Goal: Use online tool/utility: Utilize a website feature to perform a specific function

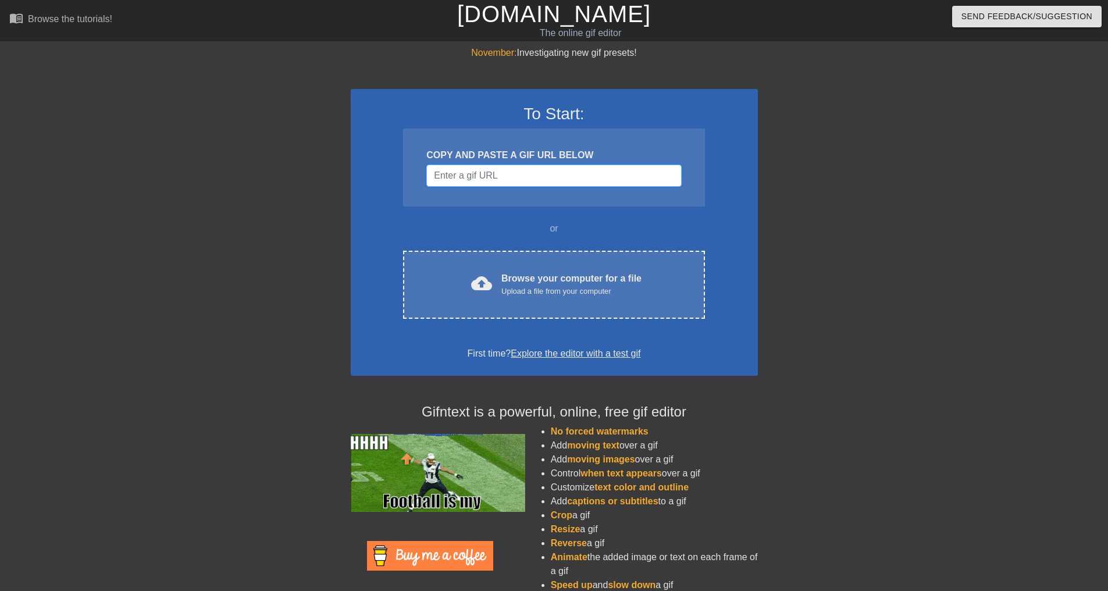
click at [506, 170] on input "Username" at bounding box center [553, 176] width 255 height 22
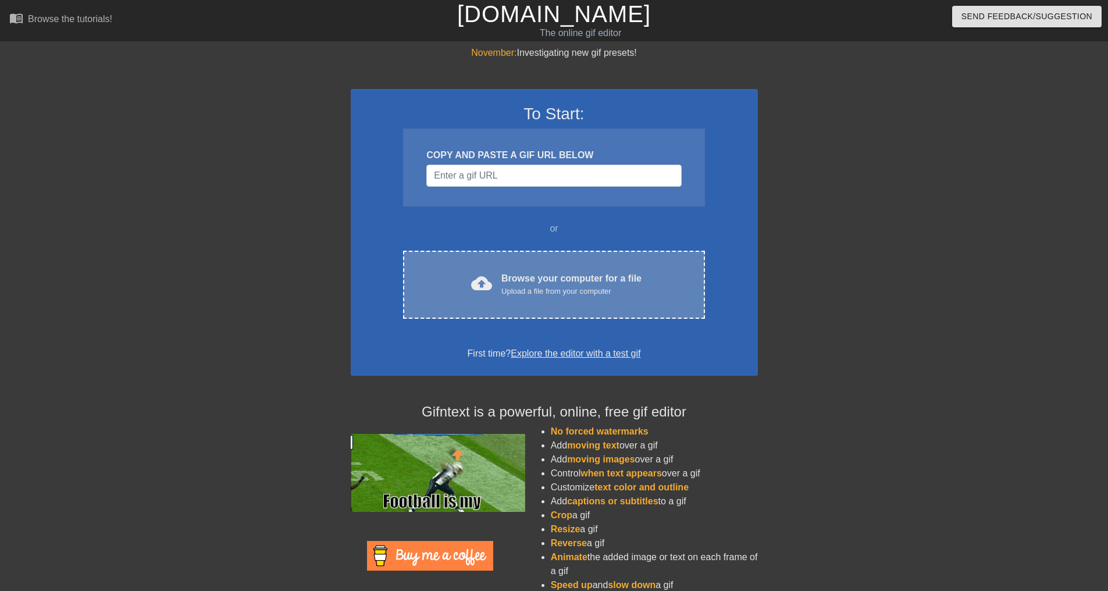
click at [524, 281] on div "Browse your computer for a file Upload a file from your computer" at bounding box center [571, 285] width 140 height 26
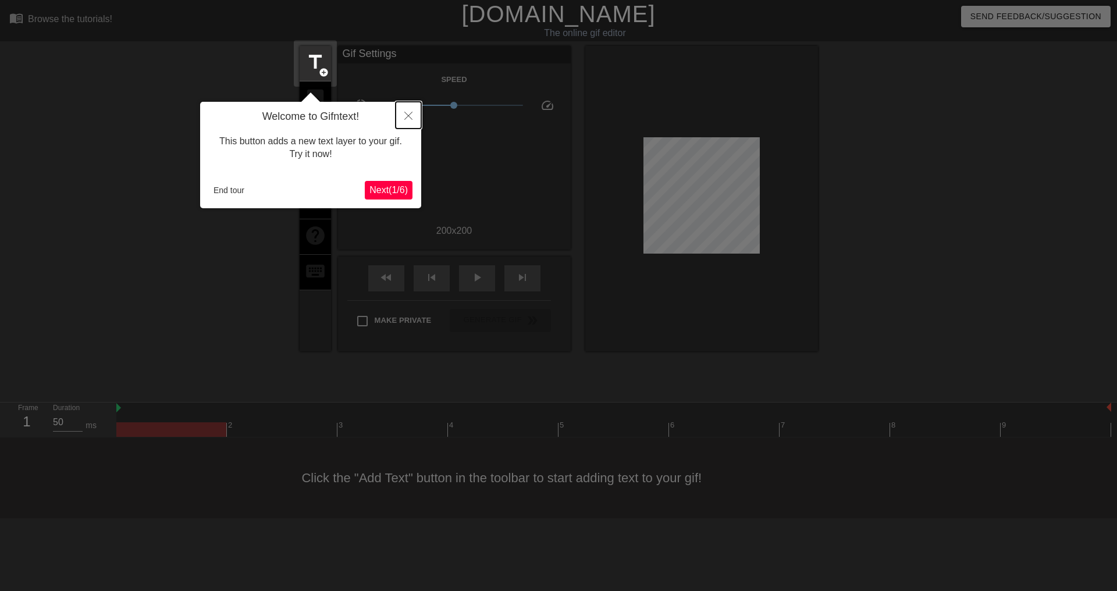
click at [411, 113] on icon "Close" at bounding box center [408, 116] width 8 height 8
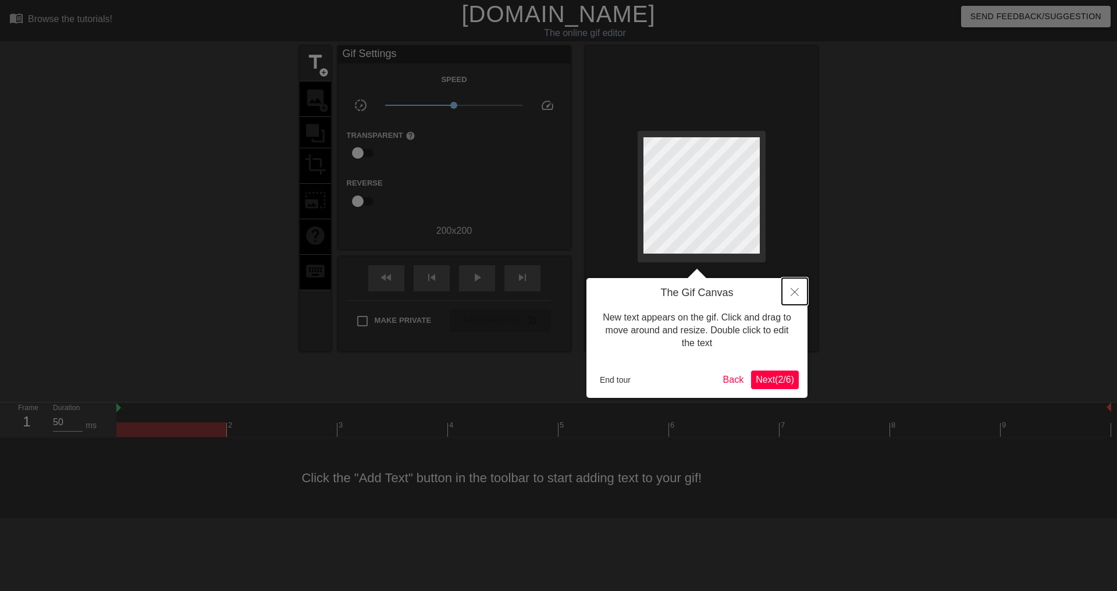
click at [799, 291] on button "Close" at bounding box center [795, 291] width 26 height 27
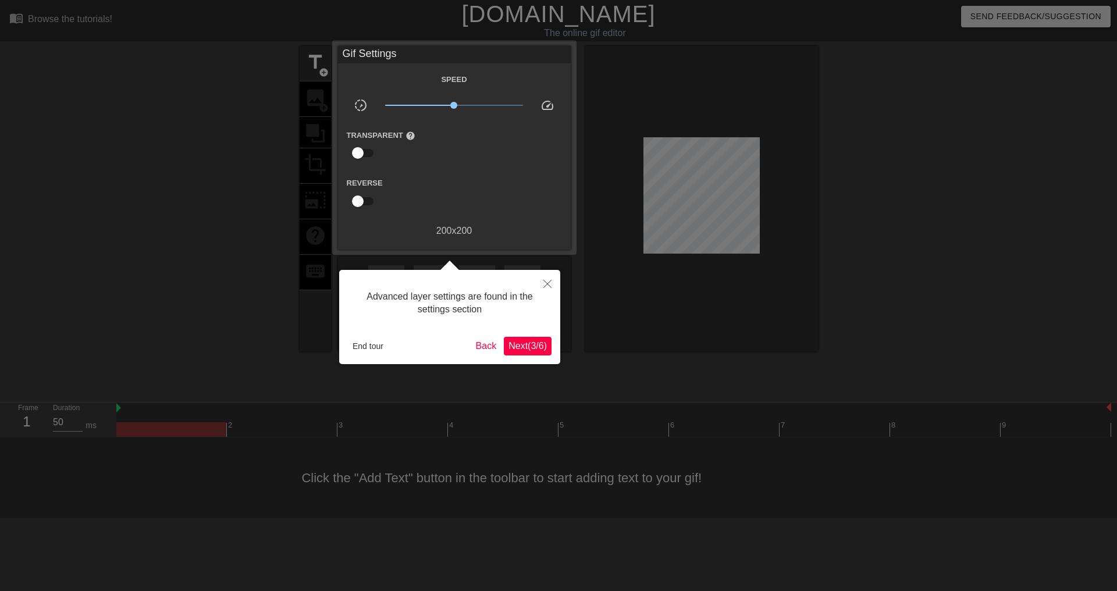
click at [562, 283] on div at bounding box center [558, 295] width 1117 height 591
click at [554, 284] on button "Close" at bounding box center [548, 283] width 26 height 27
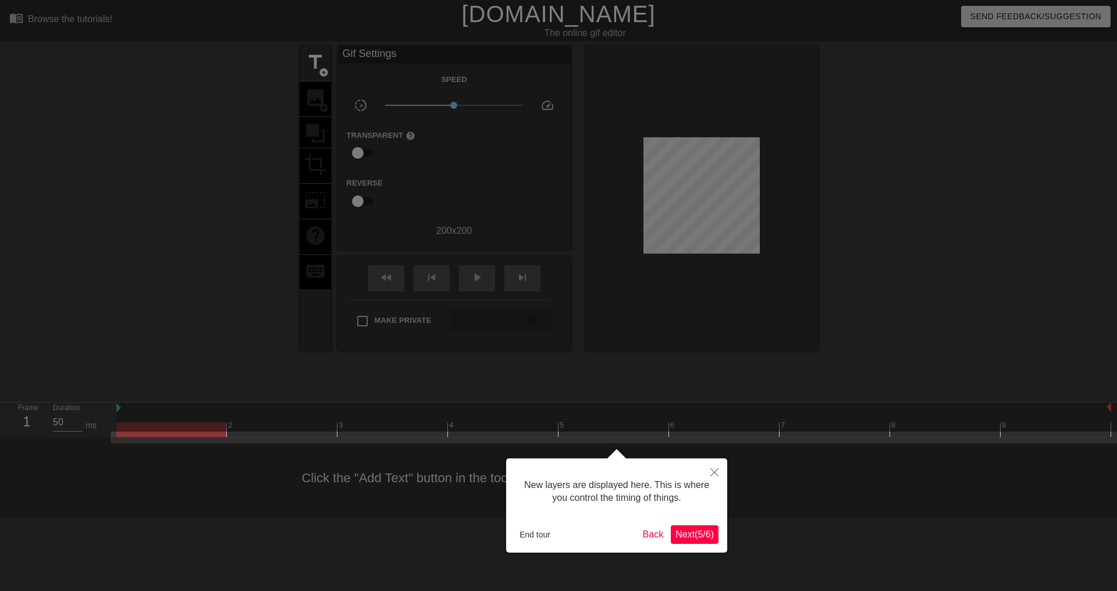
click at [697, 538] on span "Next ( 5 / 6 )" at bounding box center [694, 534] width 38 height 10
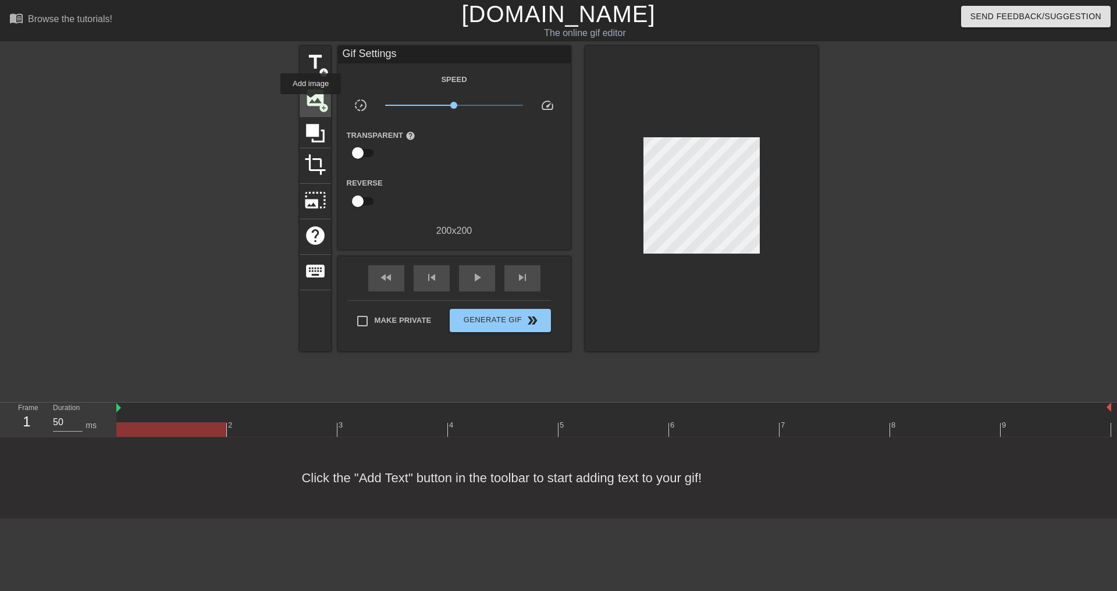
click at [311, 102] on span "image" at bounding box center [315, 98] width 22 height 22
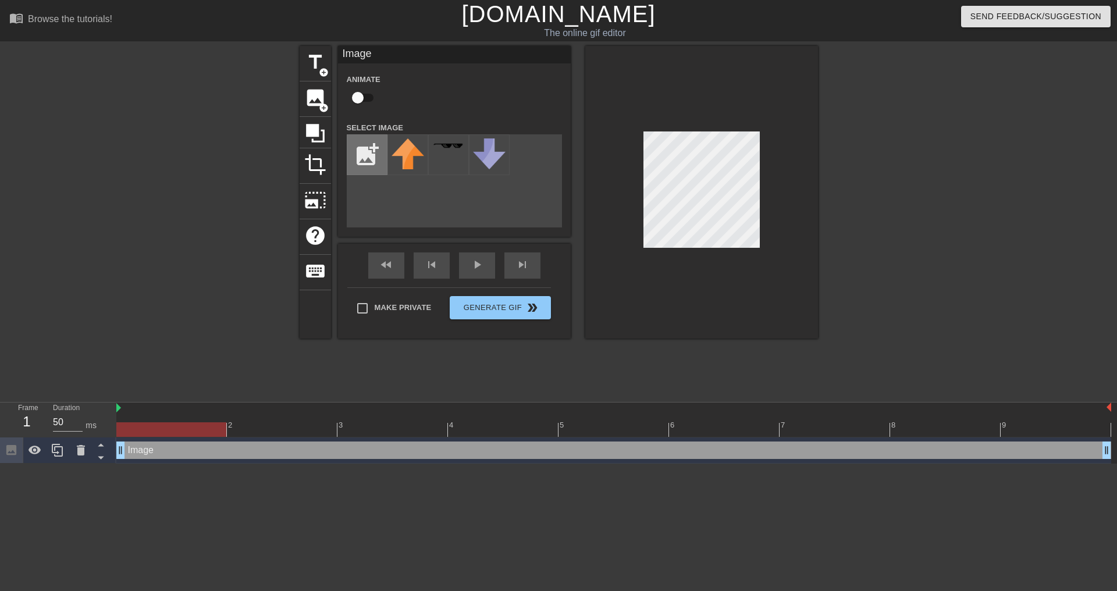
click at [369, 158] on input "file" at bounding box center [367, 155] width 40 height 40
type input "C:\fakepath\9764G-155722992171.png"
click at [421, 162] on img at bounding box center [408, 154] width 33 height 33
click at [672, 252] on div at bounding box center [701, 192] width 233 height 293
click at [636, 258] on div at bounding box center [701, 192] width 233 height 293
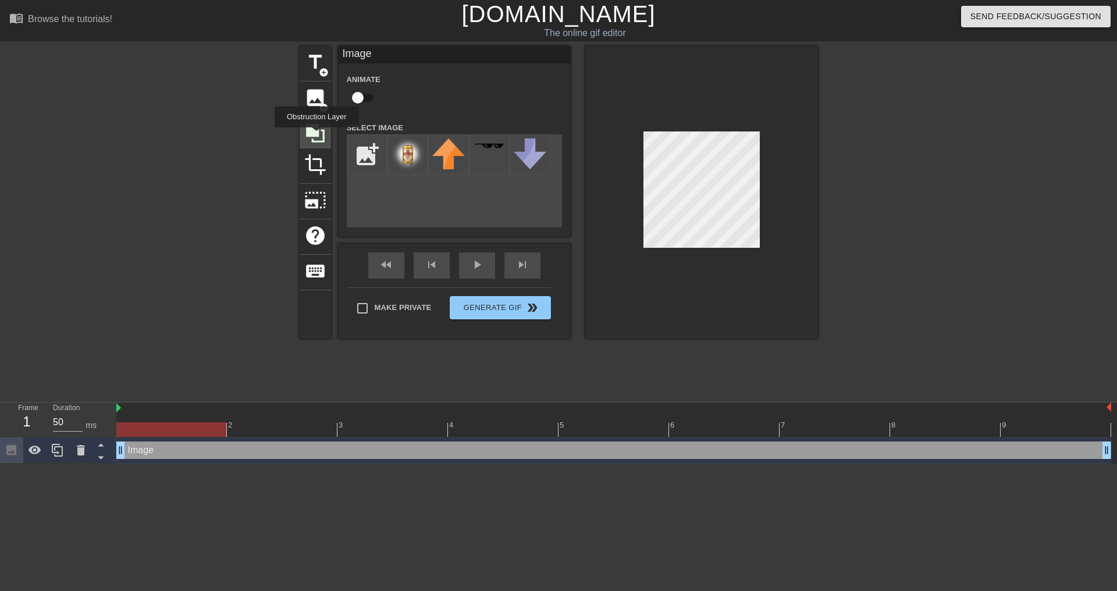
click at [316, 136] on icon at bounding box center [315, 133] width 19 height 19
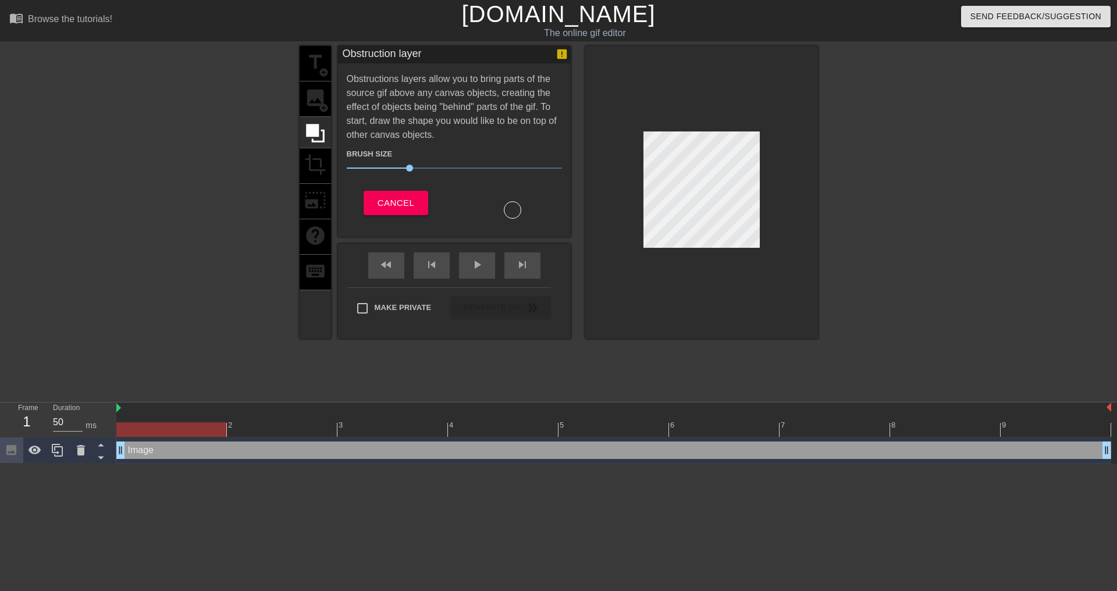
click at [314, 108] on div "title add_circle image add_circle crop photo_size_select_large help keyboard" at bounding box center [315, 192] width 31 height 293
click at [314, 97] on div "title add_circle image add_circle crop photo_size_select_large help keyboard" at bounding box center [315, 192] width 31 height 293
click at [403, 202] on span "Cancel" at bounding box center [396, 202] width 37 height 15
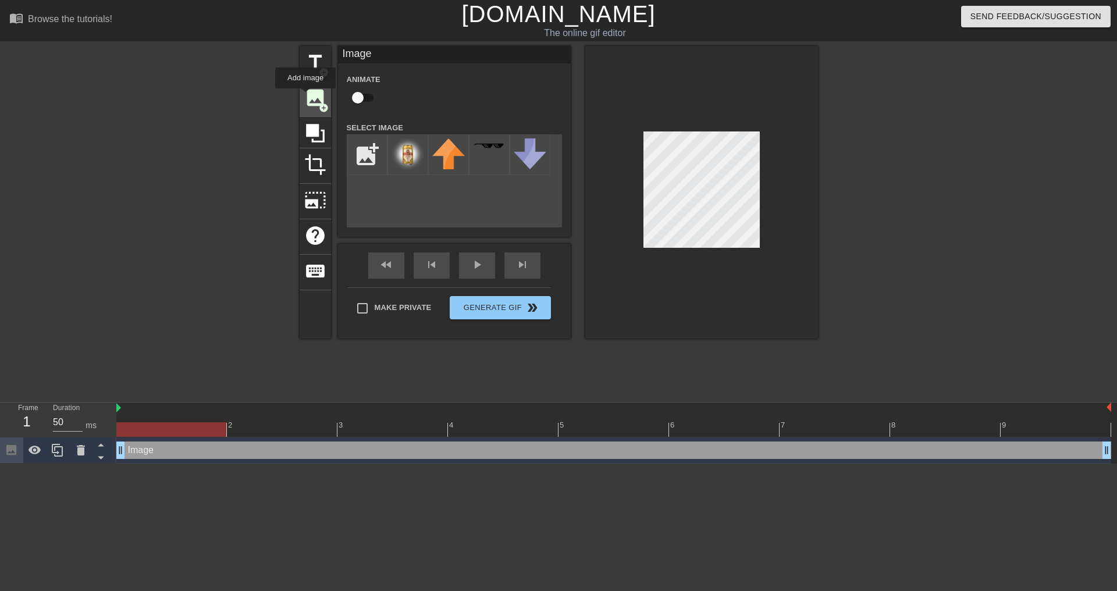
click at [307, 99] on span "image" at bounding box center [315, 98] width 22 height 22
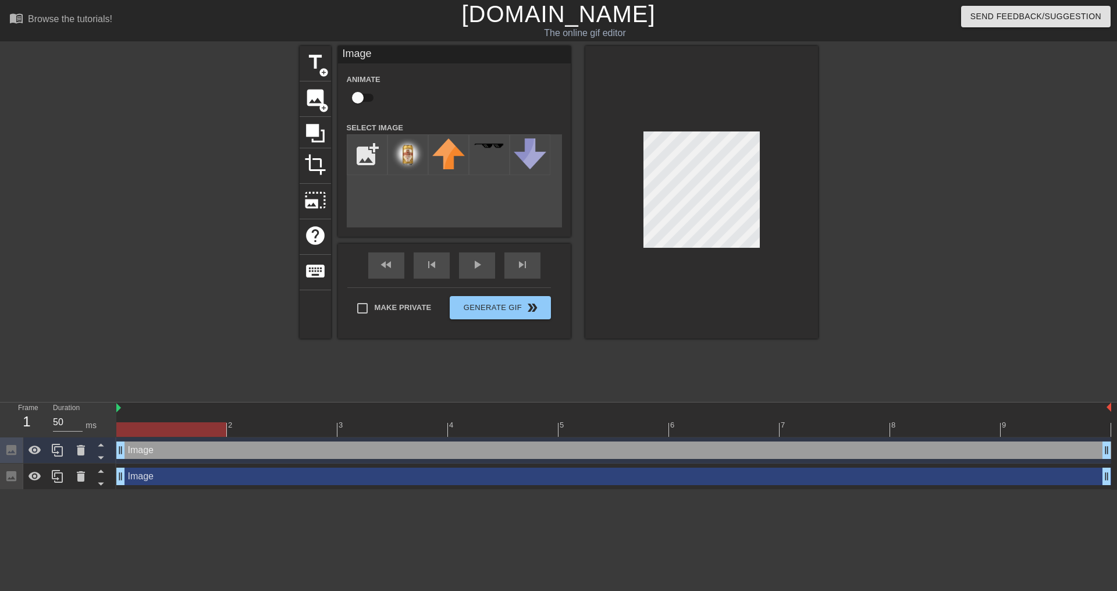
click at [150, 452] on div "Image drag_handle drag_handle" at bounding box center [613, 450] width 995 height 17
click at [407, 165] on img at bounding box center [408, 154] width 33 height 33
click at [77, 453] on icon at bounding box center [81, 450] width 8 height 10
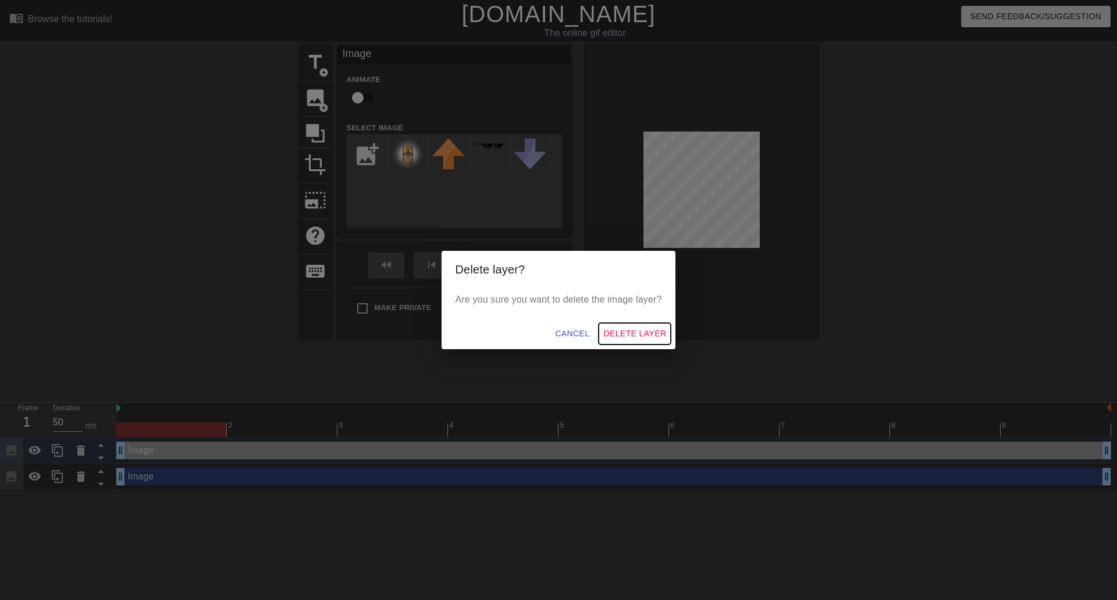
click at [642, 333] on span "Delete Layer" at bounding box center [634, 333] width 63 height 15
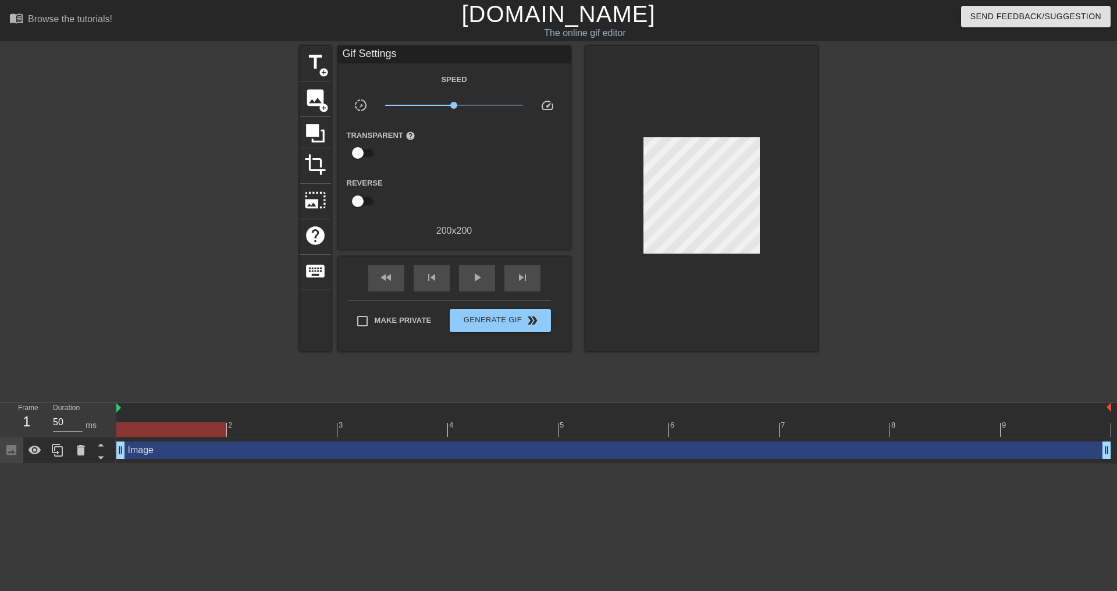
click at [155, 448] on div "Image drag_handle drag_handle" at bounding box center [613, 450] width 995 height 17
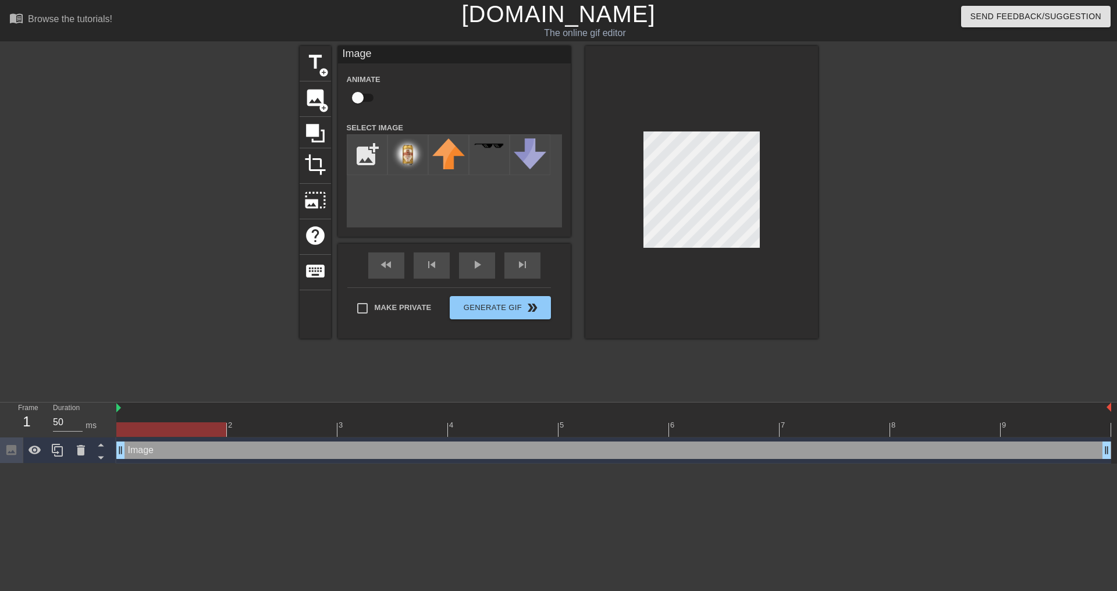
click at [273, 435] on div at bounding box center [613, 429] width 995 height 15
click at [401, 418] on div "3" at bounding box center [392, 421] width 111 height 15
click at [190, 430] on div at bounding box center [613, 429] width 995 height 15
click at [369, 95] on input "checkbox" at bounding box center [358, 98] width 66 height 22
checkbox input "true"
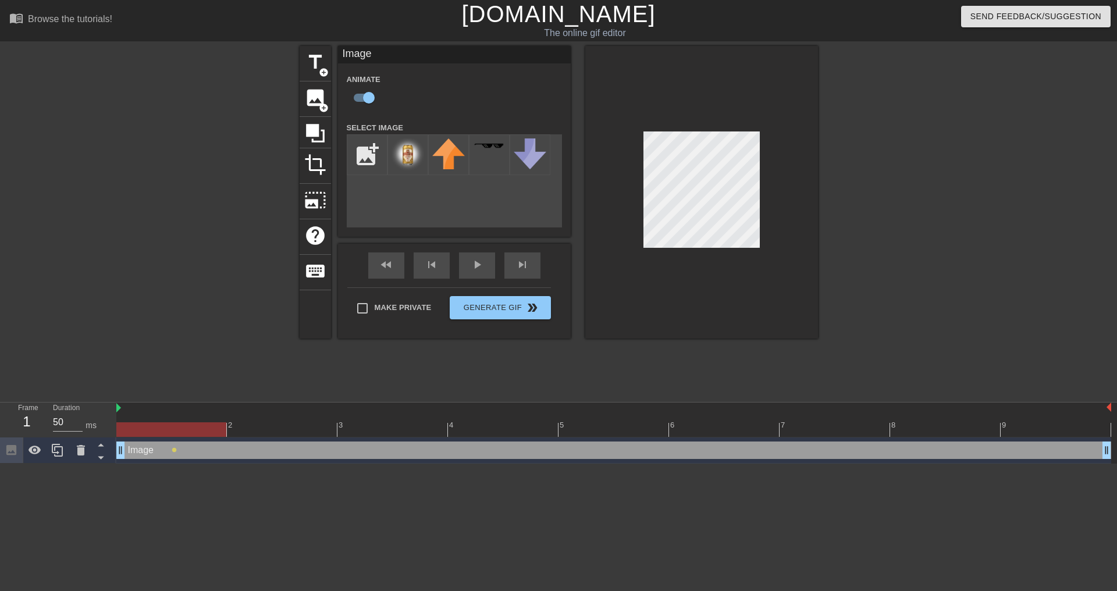
click at [264, 428] on div at bounding box center [613, 429] width 995 height 15
click at [427, 435] on div at bounding box center [613, 429] width 995 height 15
click at [490, 431] on div at bounding box center [613, 429] width 995 height 15
click at [584, 434] on div at bounding box center [613, 429] width 995 height 15
click at [703, 426] on div at bounding box center [613, 429] width 995 height 15
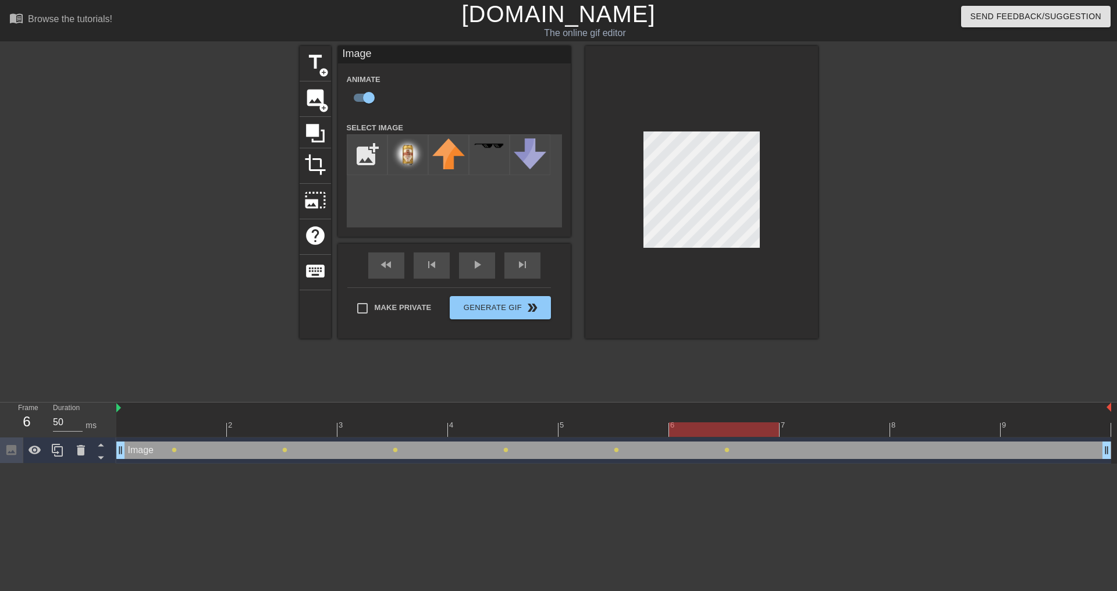
click at [824, 430] on div at bounding box center [613, 429] width 995 height 15
click at [720, 429] on div at bounding box center [613, 429] width 995 height 15
click at [822, 434] on div at bounding box center [613, 429] width 995 height 15
click at [935, 432] on div at bounding box center [613, 429] width 995 height 15
click at [1032, 425] on div at bounding box center [613, 429] width 995 height 15
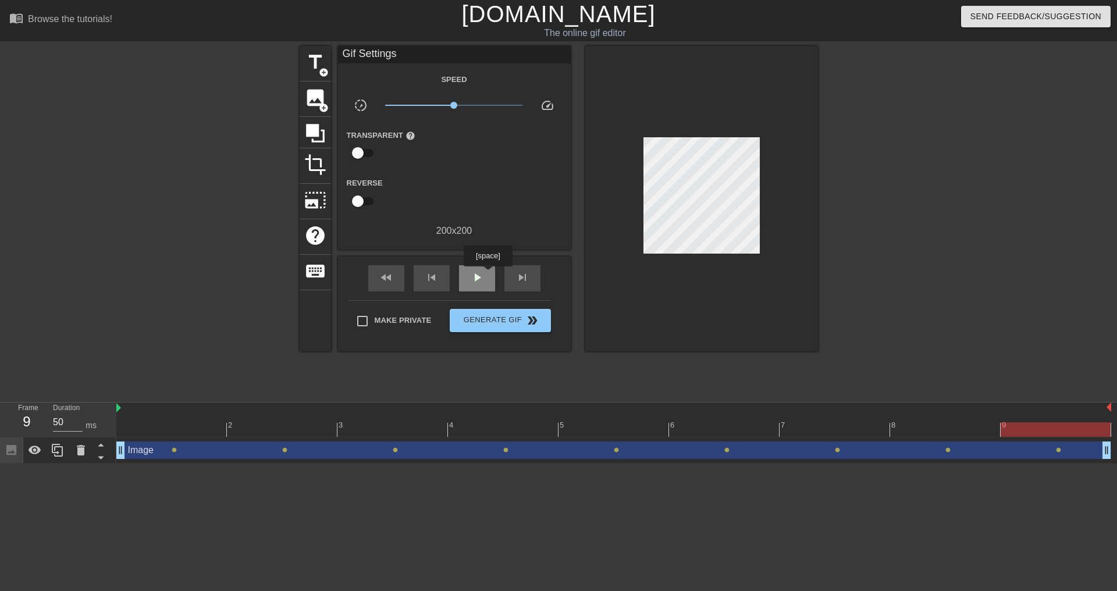
click at [487, 275] on div "play_arrow" at bounding box center [477, 278] width 36 height 26
click at [476, 277] on span "pause" at bounding box center [477, 278] width 14 height 14
click at [220, 450] on div "Image drag_handle drag_handle" at bounding box center [613, 450] width 995 height 17
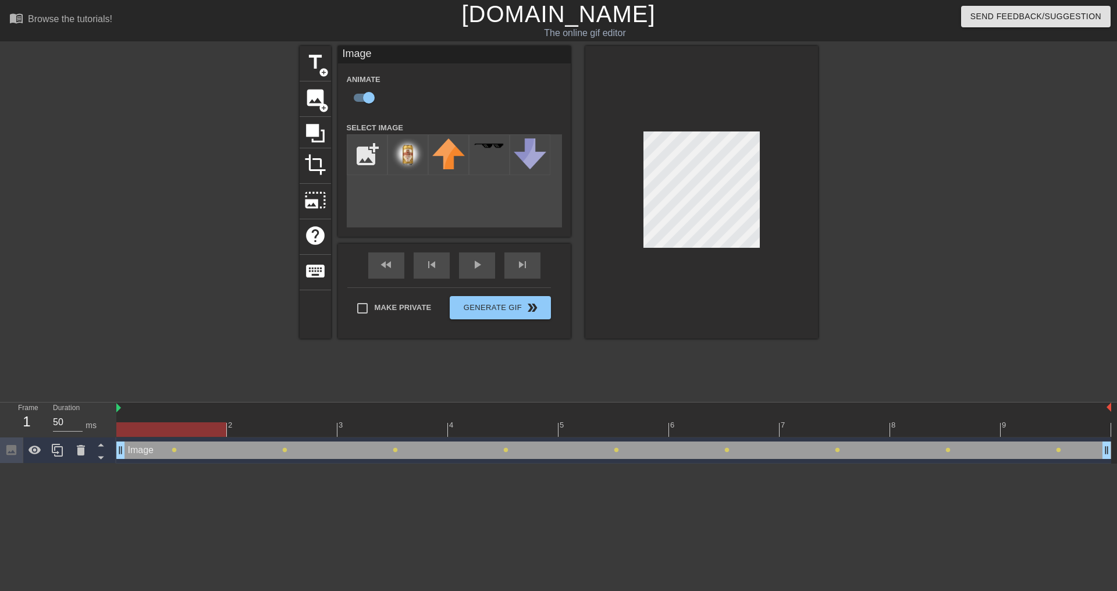
click at [296, 428] on div at bounding box center [613, 429] width 995 height 15
click at [77, 453] on icon at bounding box center [81, 450] width 14 height 14
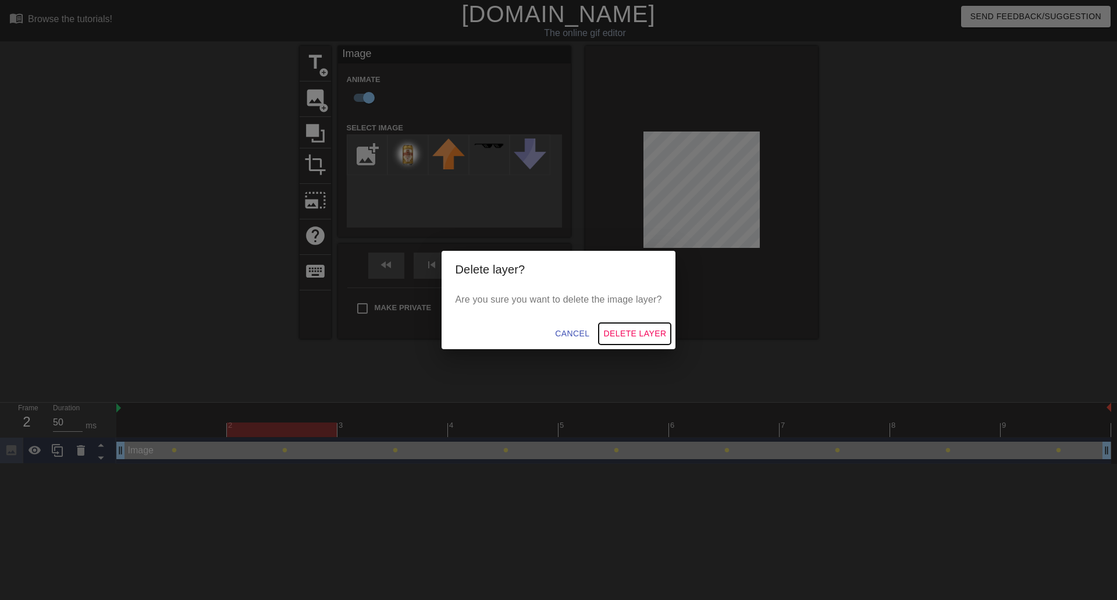
click at [627, 340] on span "Delete Layer" at bounding box center [634, 333] width 63 height 15
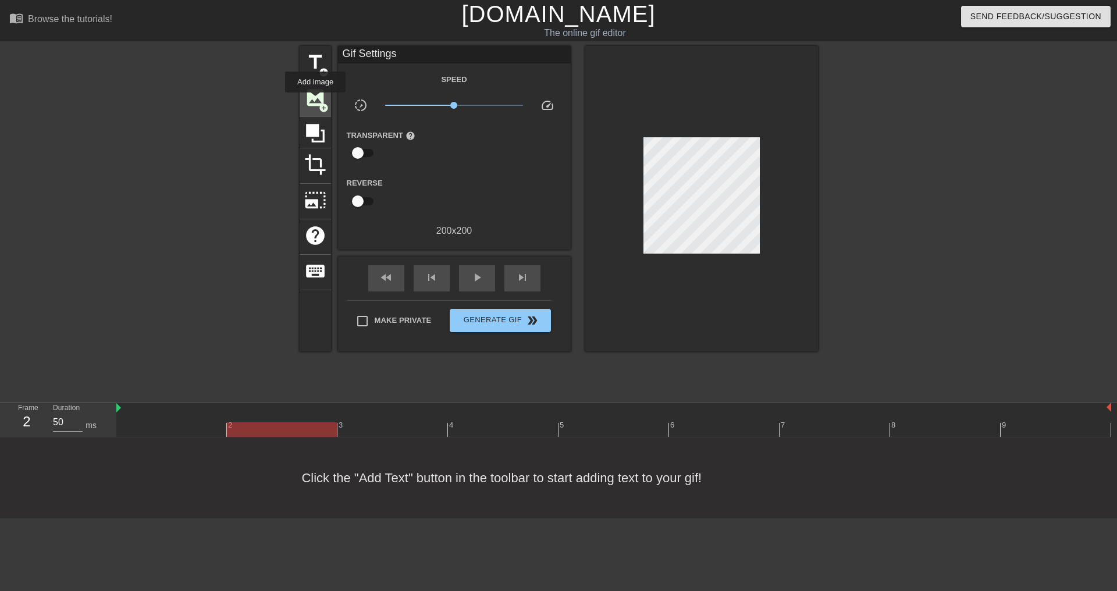
click at [315, 101] on span "image" at bounding box center [315, 98] width 22 height 22
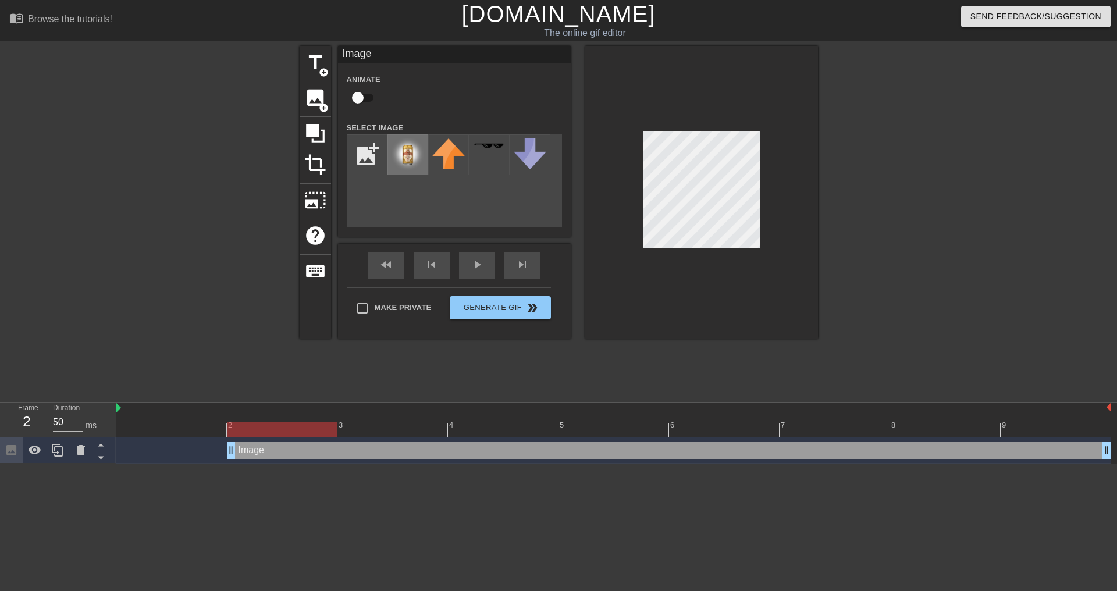
click at [402, 162] on img at bounding box center [408, 154] width 33 height 33
click at [679, 284] on div at bounding box center [701, 192] width 233 height 293
click at [628, 173] on div at bounding box center [701, 192] width 233 height 293
click at [366, 96] on input "checkbox" at bounding box center [358, 98] width 66 height 22
checkbox input "true"
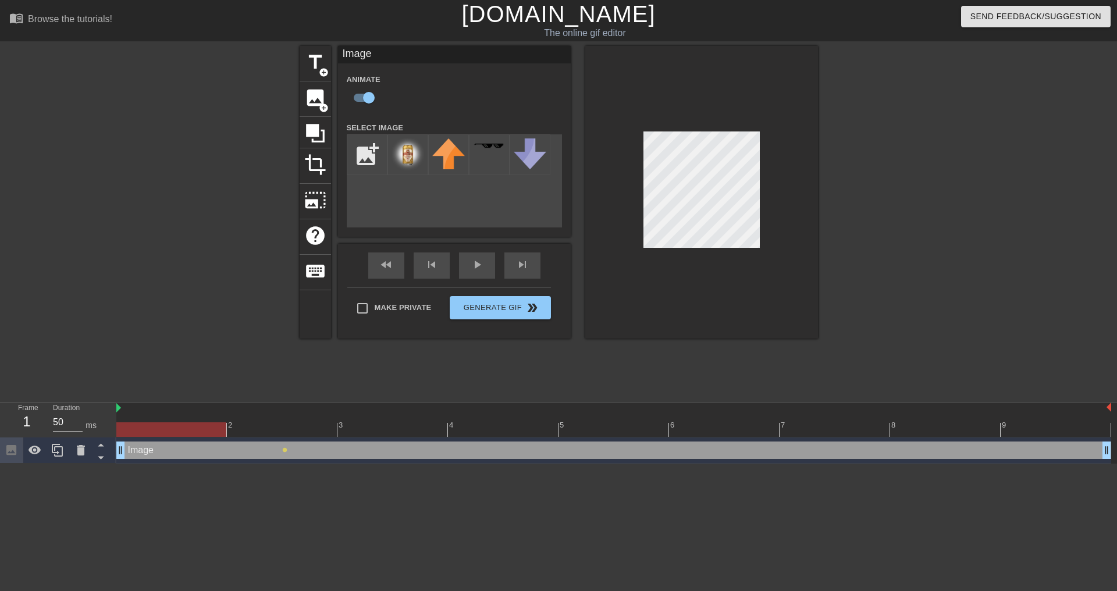
drag, startPoint x: 232, startPoint y: 447, endPoint x: 114, endPoint y: 447, distance: 117.5
click at [115, 447] on div "Frame 1 Duration 50 ms 2 3 4 5 6 7 8 9 Image drag_handle drag_handle lens" at bounding box center [558, 433] width 1117 height 61
click at [186, 435] on div at bounding box center [171, 429] width 110 height 15
click at [185, 453] on div "Image drag_handle drag_handle" at bounding box center [613, 450] width 995 height 17
click at [180, 429] on div at bounding box center [171, 429] width 110 height 15
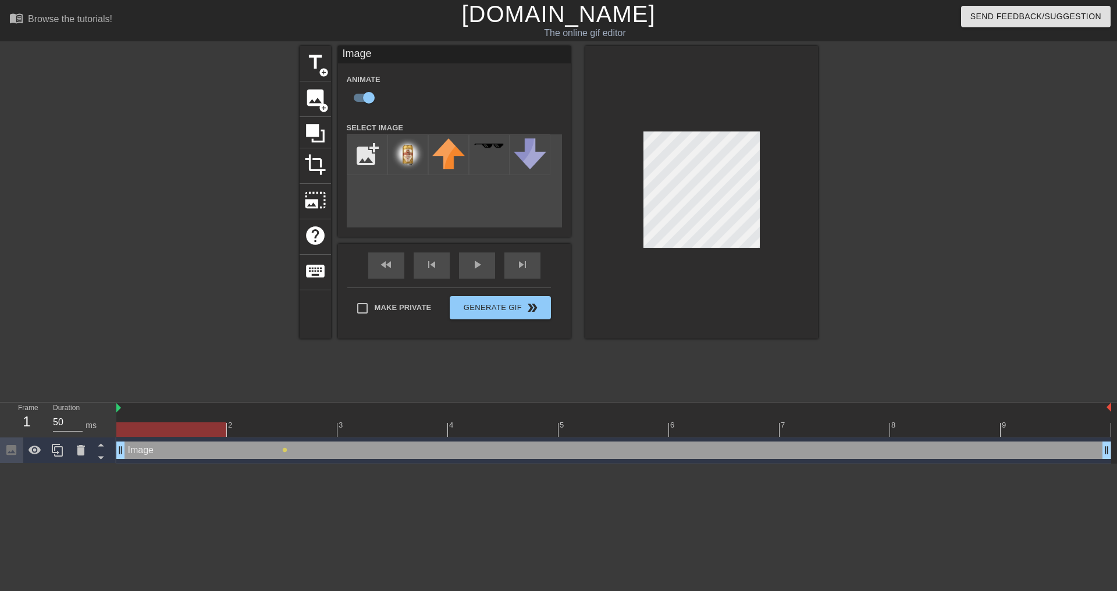
click at [275, 434] on div at bounding box center [613, 429] width 995 height 15
click at [229, 443] on div "Image drag_handle drag_handle" at bounding box center [613, 450] width 995 height 17
click at [205, 430] on div at bounding box center [613, 429] width 995 height 15
click at [287, 432] on div at bounding box center [613, 429] width 995 height 15
click at [368, 429] on div at bounding box center [613, 429] width 995 height 15
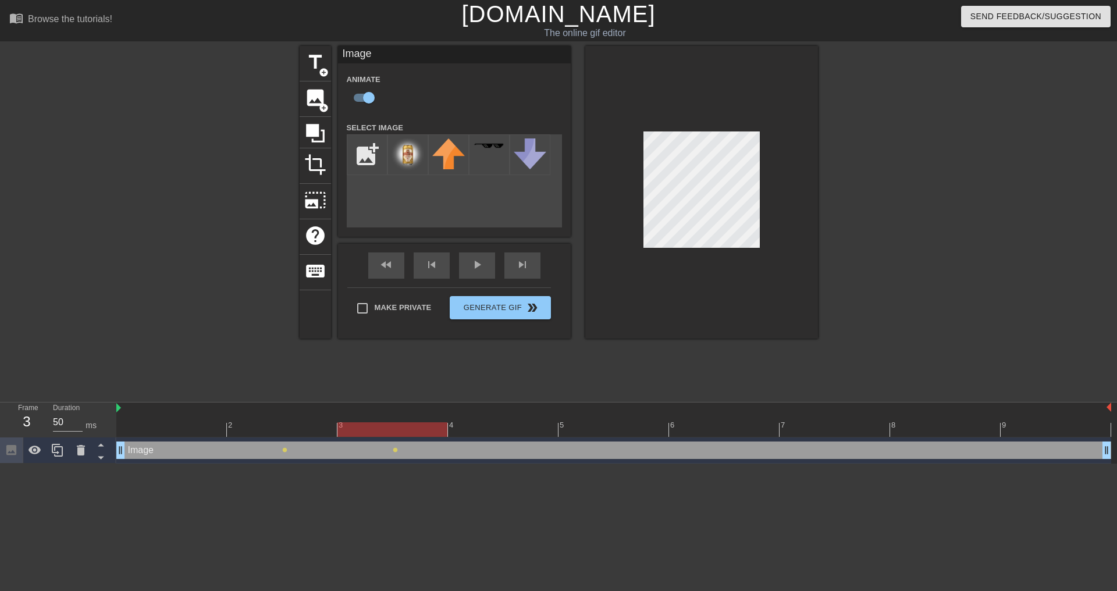
click at [502, 425] on div at bounding box center [613, 429] width 995 height 15
click at [593, 430] on div at bounding box center [613, 429] width 995 height 15
click at [696, 429] on div at bounding box center [613, 429] width 995 height 15
click at [820, 430] on div at bounding box center [613, 429] width 995 height 15
click at [962, 433] on div at bounding box center [613, 429] width 995 height 15
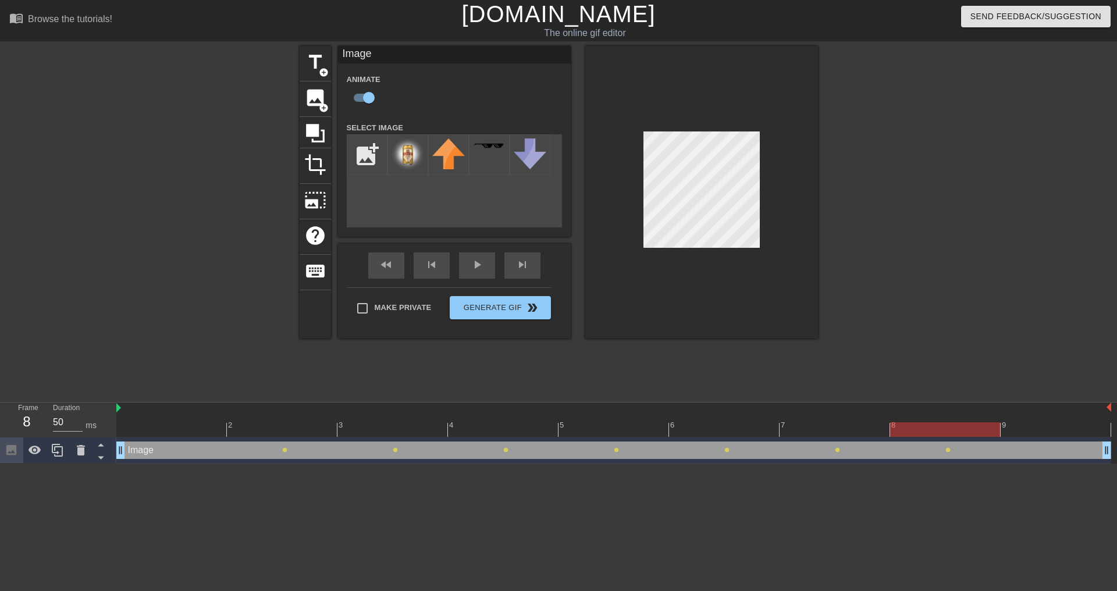
click at [1058, 432] on div at bounding box center [613, 429] width 995 height 15
click at [468, 266] on div "play_arrow" at bounding box center [477, 265] width 36 height 26
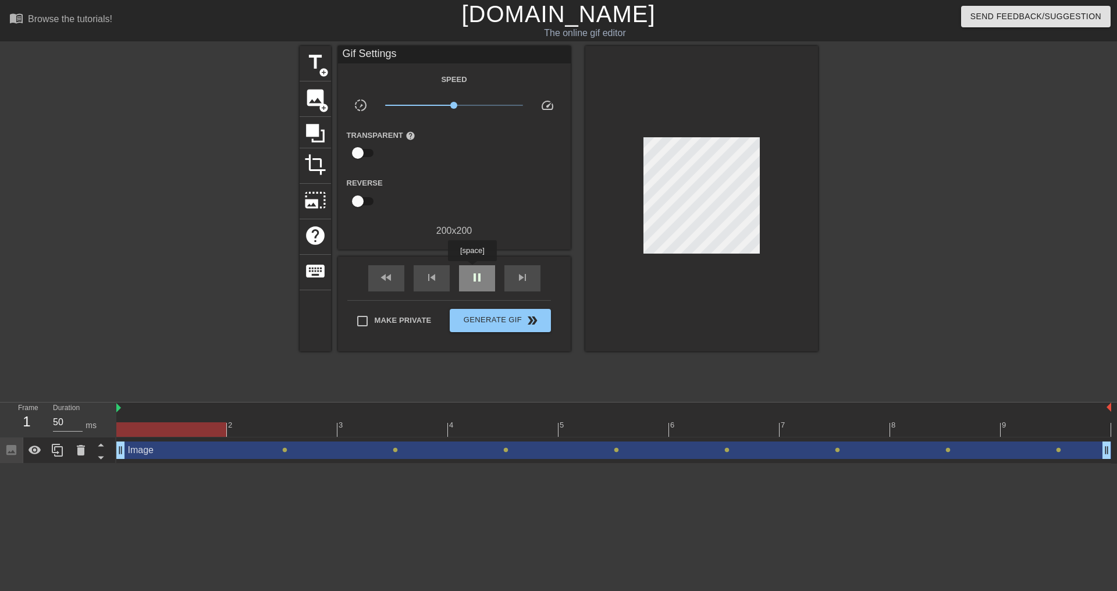
click at [472, 271] on span "pause" at bounding box center [477, 278] width 14 height 14
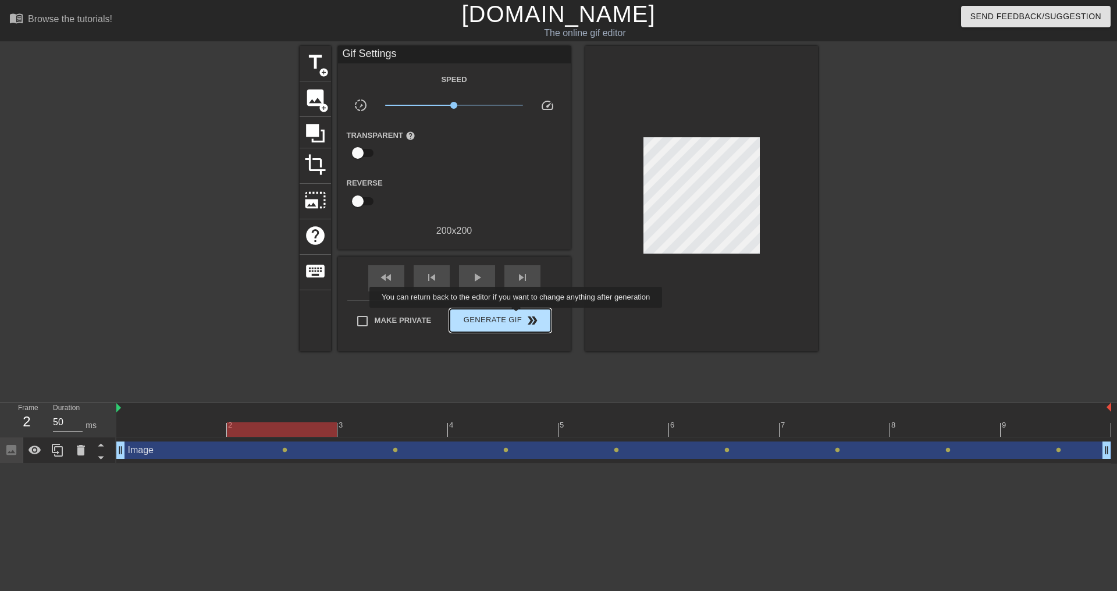
click at [517, 316] on span "Generate Gif double_arrow" at bounding box center [499, 321] width 91 height 14
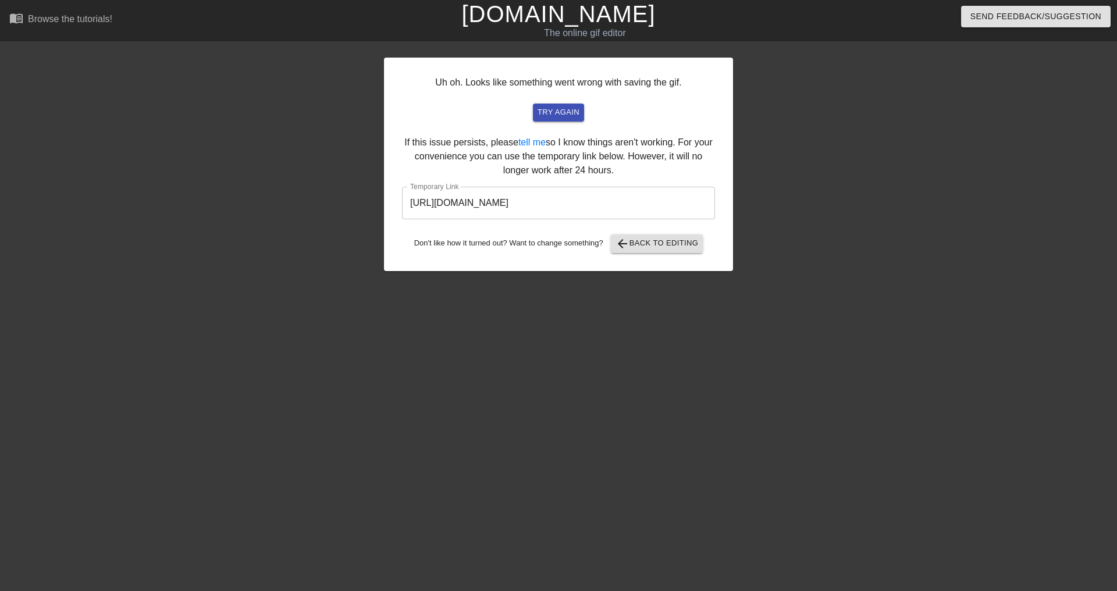
click at [610, 210] on input "https://www.gifntext.com/temp_generations/0SmfYemo.gif" at bounding box center [558, 203] width 313 height 33
click at [647, 241] on span "arrow_back Back to Editing" at bounding box center [656, 244] width 83 height 14
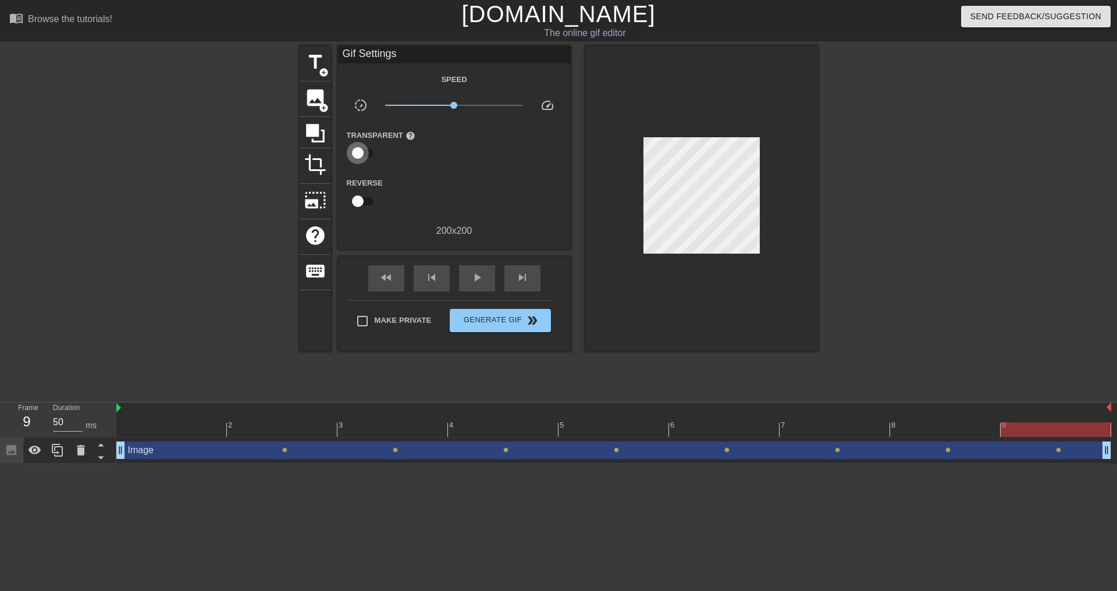
click at [362, 149] on input "checkbox" at bounding box center [358, 153] width 66 height 22
checkbox input "true"
click at [457, 148] on div at bounding box center [454, 153] width 23 height 23
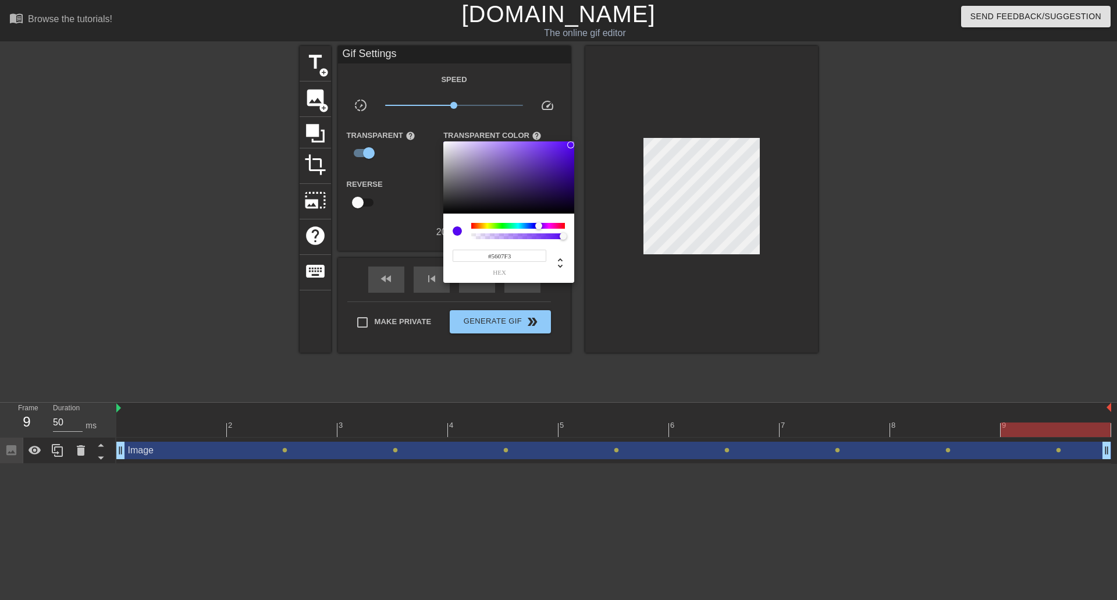
drag, startPoint x: 533, startPoint y: 156, endPoint x: 571, endPoint y: 145, distance: 39.6
click at [571, 145] on div at bounding box center [508, 177] width 131 height 72
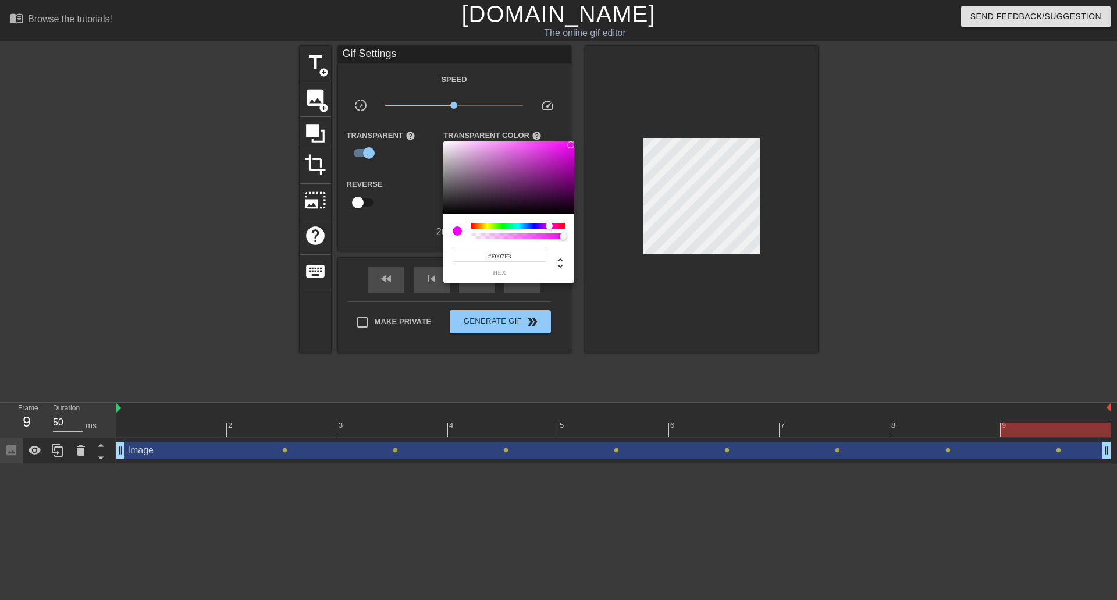
type input "#E707F3"
click at [549, 225] on div at bounding box center [518, 226] width 94 height 6
click at [611, 369] on div at bounding box center [558, 300] width 1117 height 600
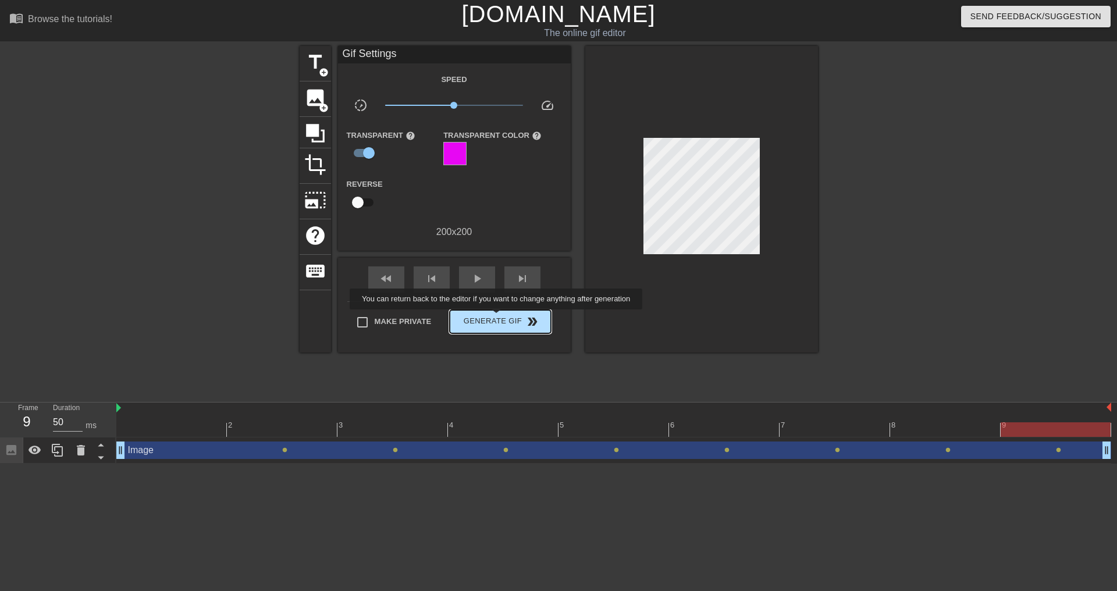
click at [497, 318] on span "Generate Gif double_arrow" at bounding box center [499, 322] width 91 height 14
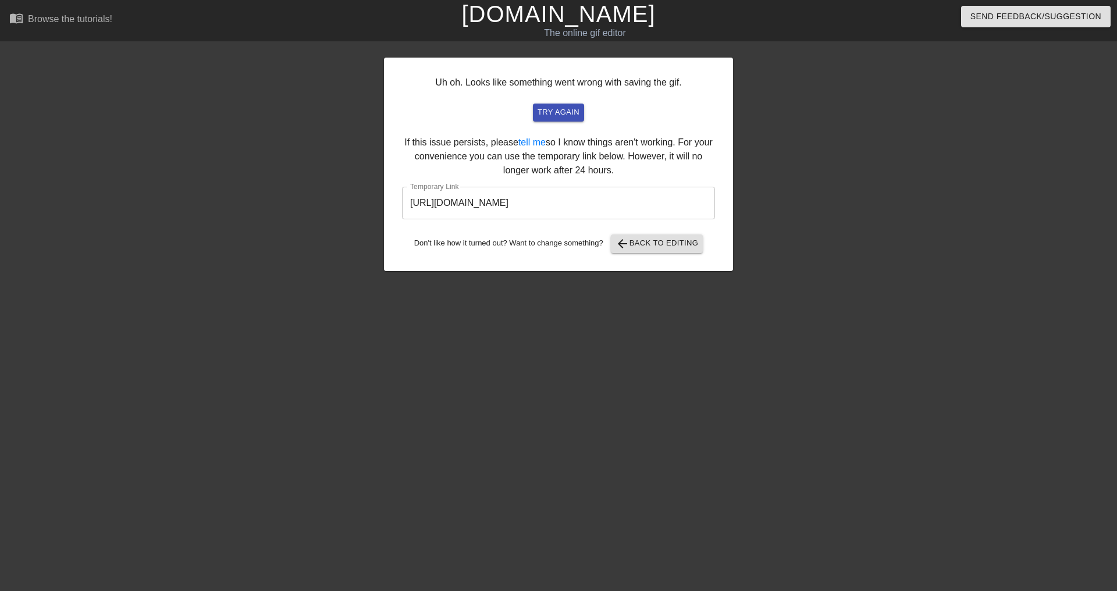
click at [615, 208] on input "https://www.gifntext.com/temp_generations/LLyIPEbL.gif" at bounding box center [558, 203] width 313 height 33
click at [568, 109] on span "try again" at bounding box center [559, 112] width 42 height 13
click at [674, 242] on span "arrow_back Back to Editing" at bounding box center [656, 244] width 83 height 14
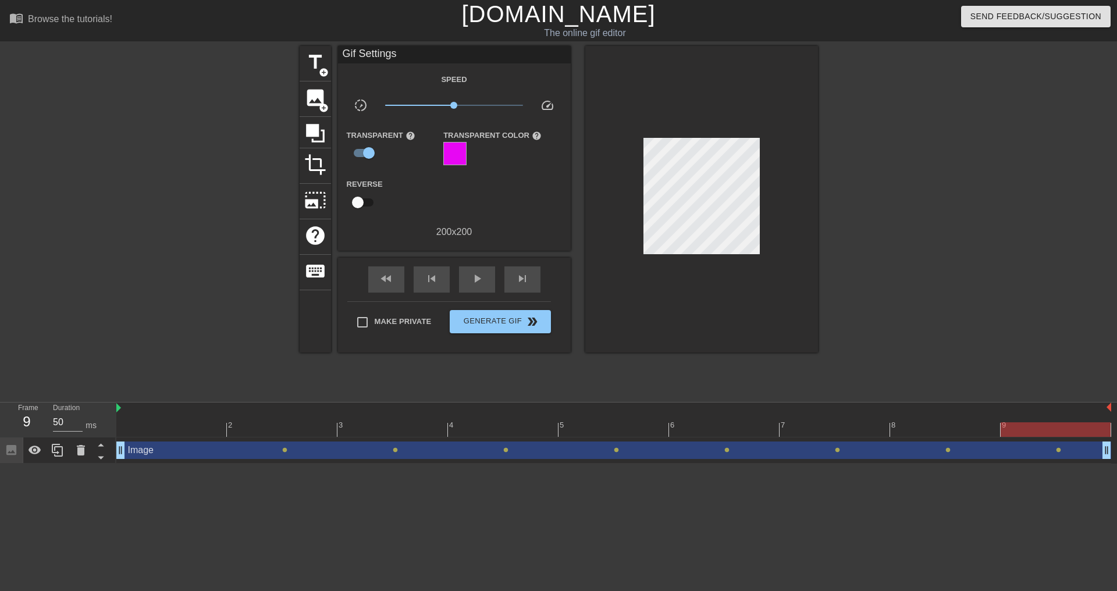
click at [457, 149] on div at bounding box center [454, 153] width 23 height 23
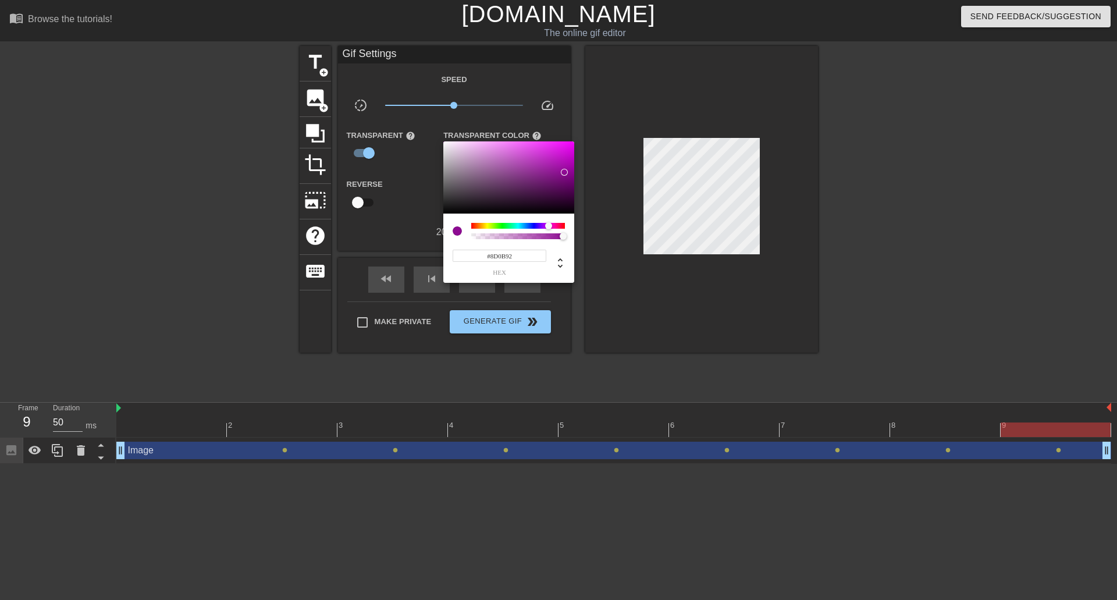
type input "#8D0A92"
drag, startPoint x: 552, startPoint y: 155, endPoint x: 565, endPoint y: 172, distance: 21.5
click at [565, 172] on div at bounding box center [508, 177] width 131 height 72
click at [213, 244] on div at bounding box center [558, 300] width 1117 height 600
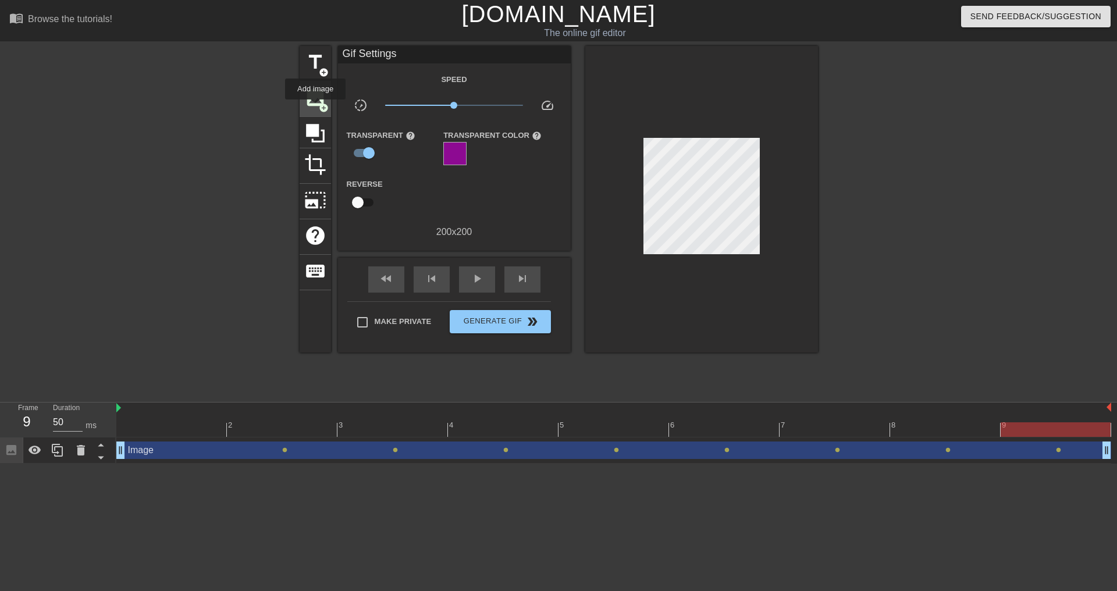
click at [315, 108] on span "image" at bounding box center [315, 98] width 22 height 22
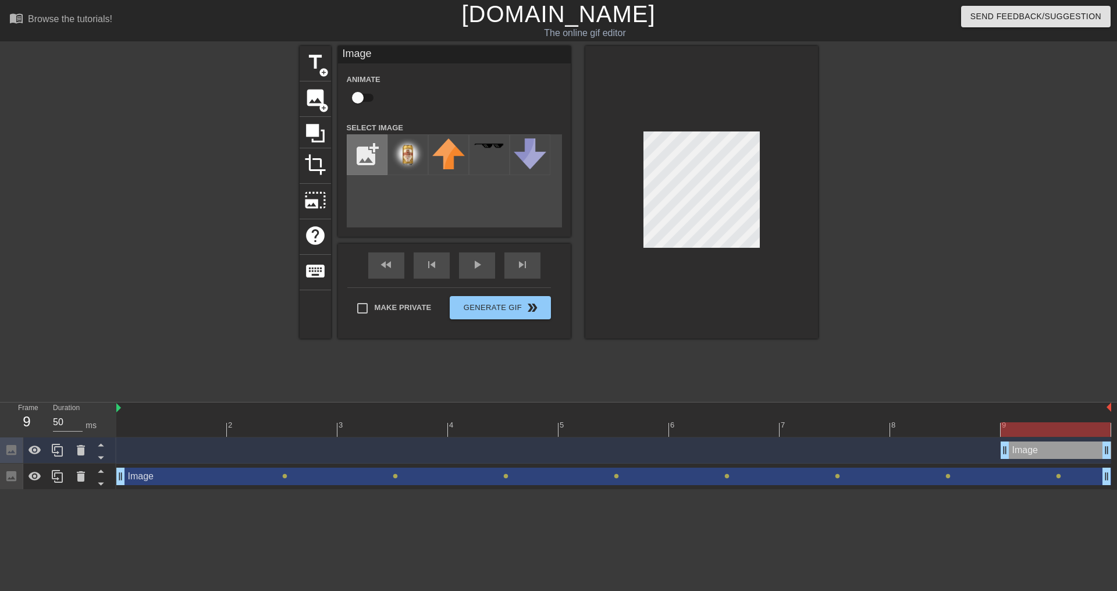
click at [371, 146] on input "file" at bounding box center [367, 155] width 40 height 40
type input "C:\fakepath\test1.png"
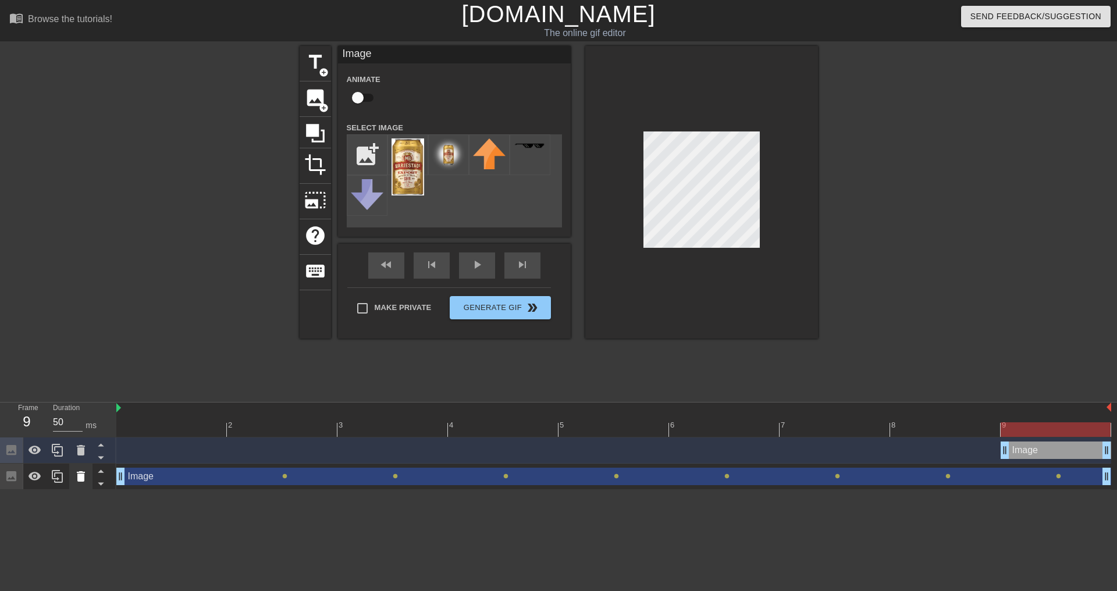
click at [81, 479] on icon at bounding box center [81, 476] width 8 height 10
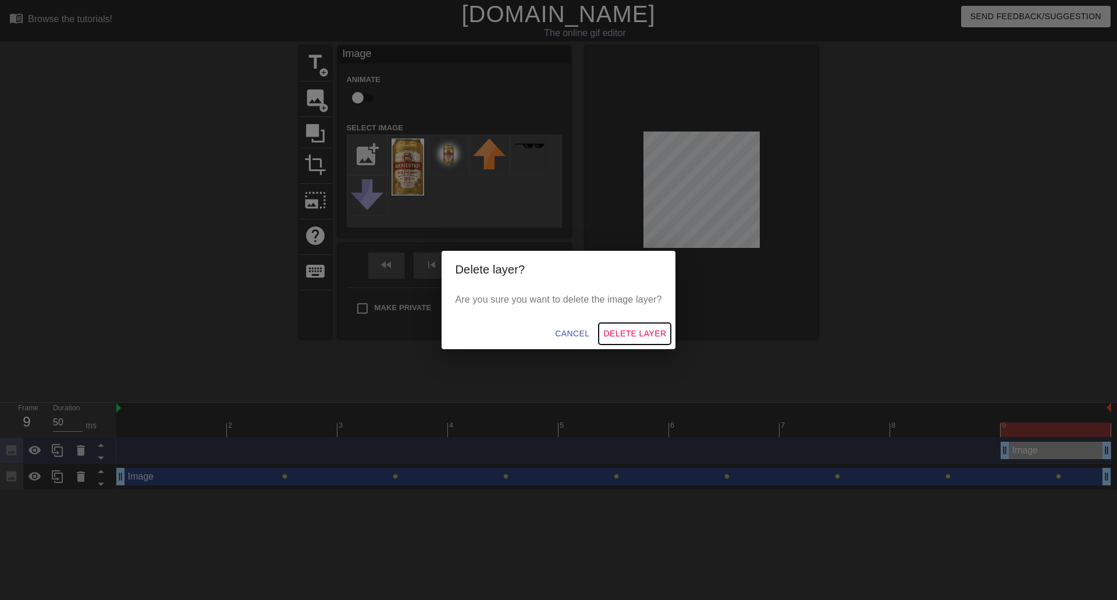
click at [633, 333] on span "Delete Layer" at bounding box center [634, 333] width 63 height 15
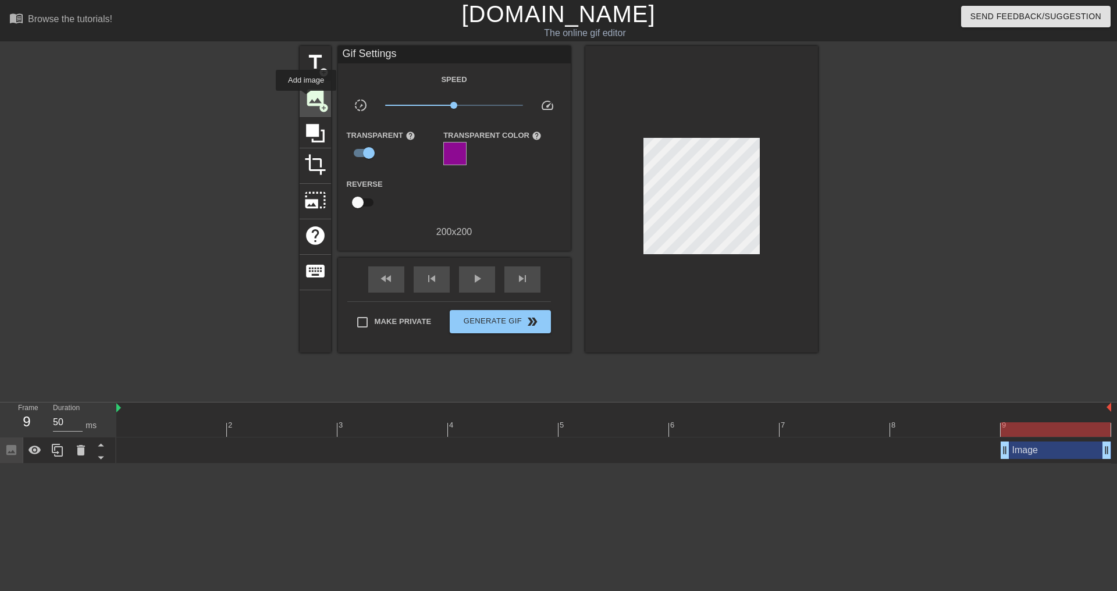
click at [306, 98] on span "image" at bounding box center [315, 98] width 22 height 22
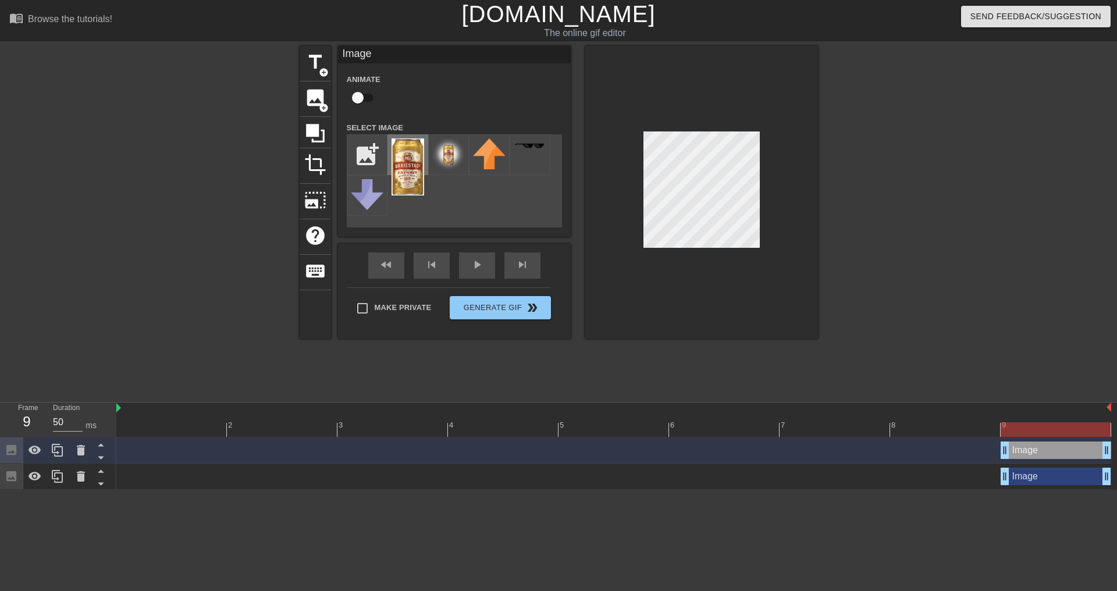
click at [409, 158] on img at bounding box center [408, 166] width 33 height 57
click at [80, 476] on icon at bounding box center [81, 476] width 8 height 10
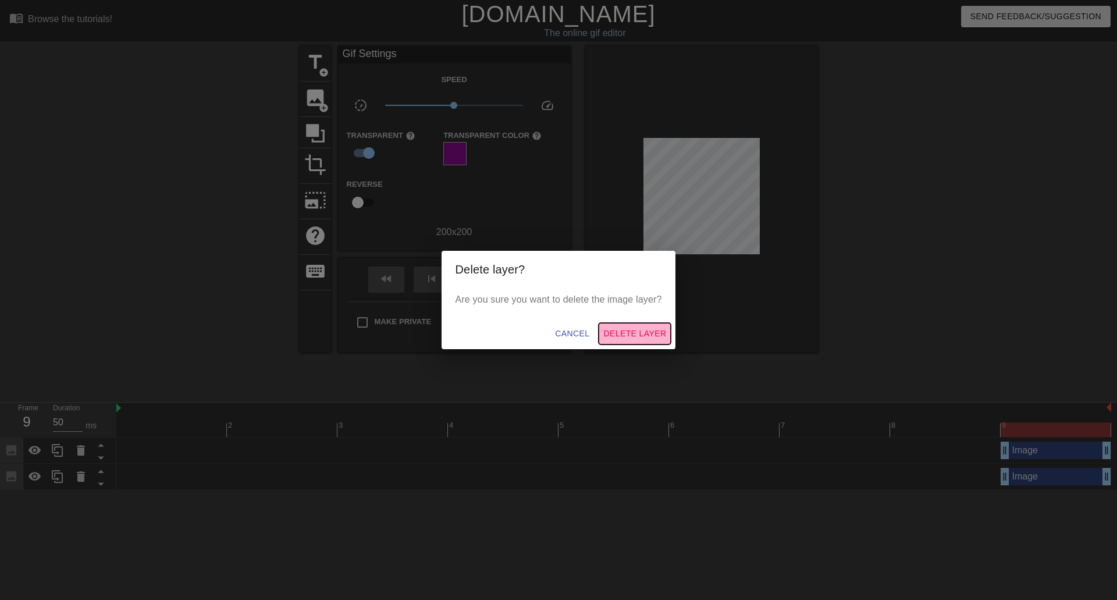
click at [634, 340] on span "Delete Layer" at bounding box center [634, 333] width 63 height 15
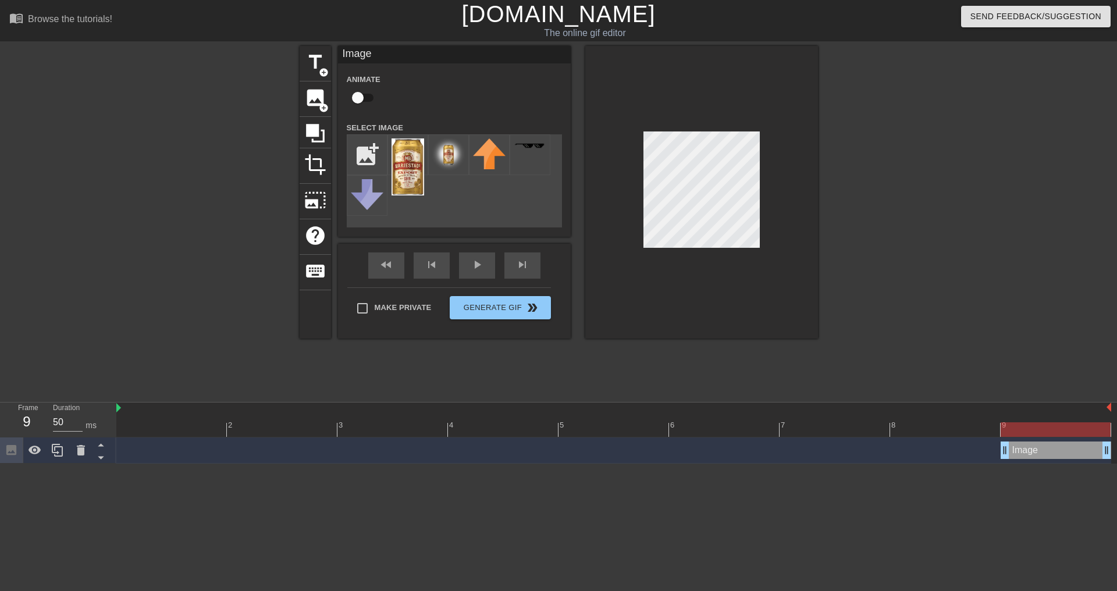
click at [364, 97] on input "checkbox" at bounding box center [358, 98] width 66 height 22
checkbox input "true"
click at [556, 103] on div "Animate" at bounding box center [454, 90] width 233 height 37
click at [314, 68] on span "title" at bounding box center [315, 62] width 22 height 22
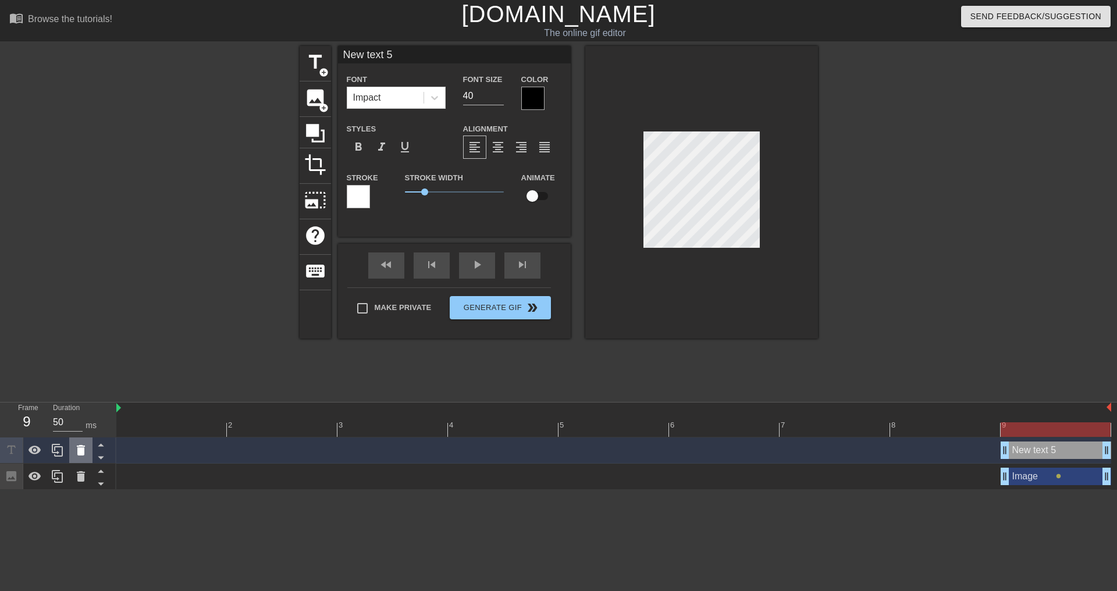
click at [84, 458] on div at bounding box center [80, 450] width 23 height 26
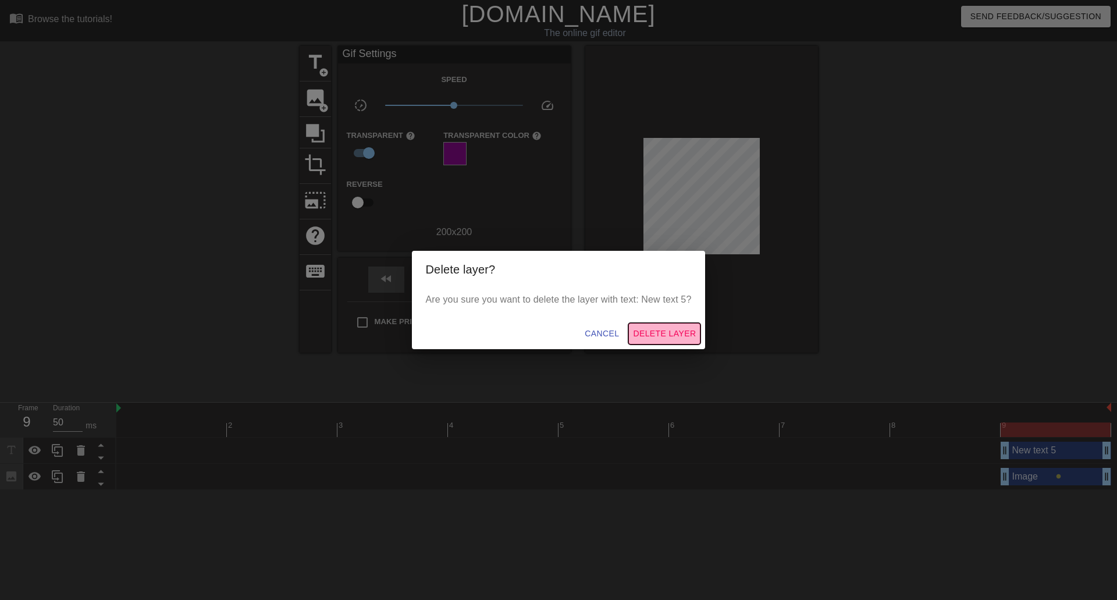
click at [664, 343] on button "Delete Layer" at bounding box center [664, 334] width 72 height 22
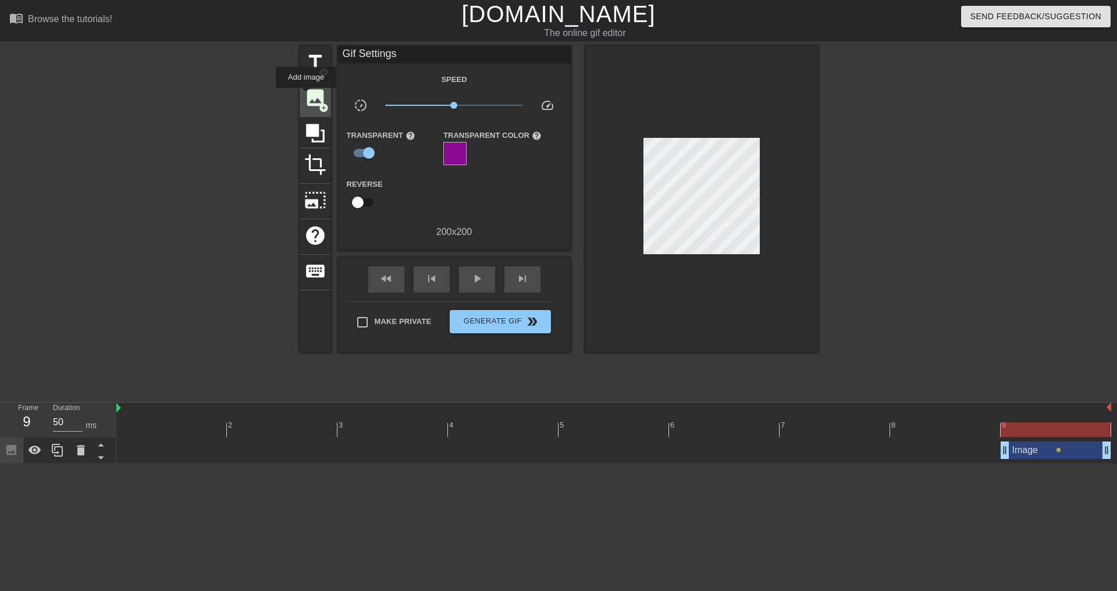
click at [306, 96] on span "image" at bounding box center [315, 98] width 22 height 22
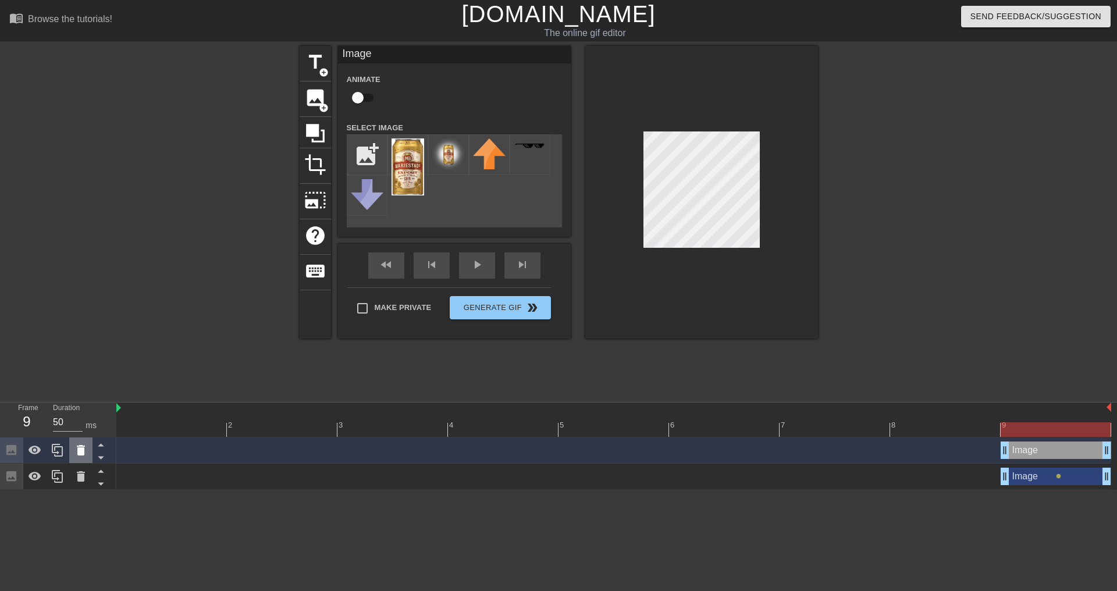
click at [86, 453] on icon at bounding box center [81, 450] width 14 height 14
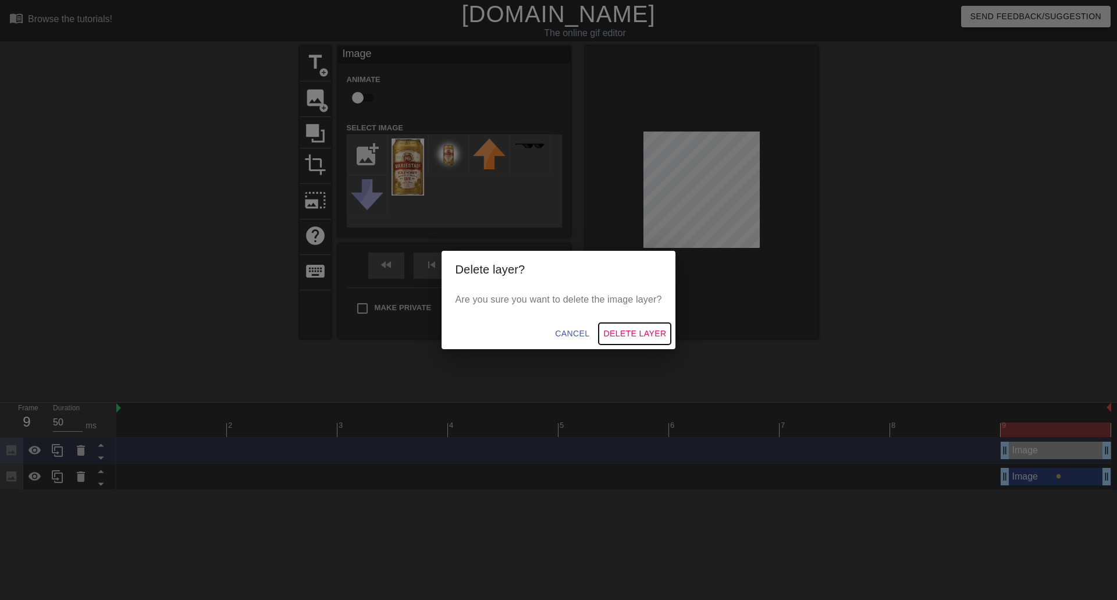
click at [638, 328] on span "Delete Layer" at bounding box center [634, 333] width 63 height 15
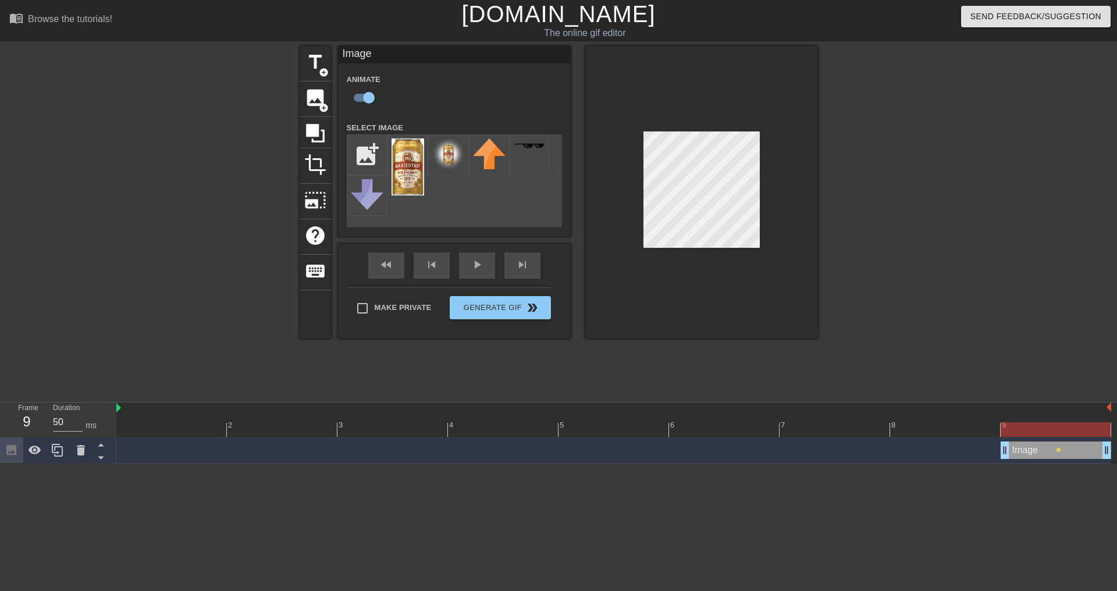
click at [162, 432] on div at bounding box center [613, 429] width 995 height 15
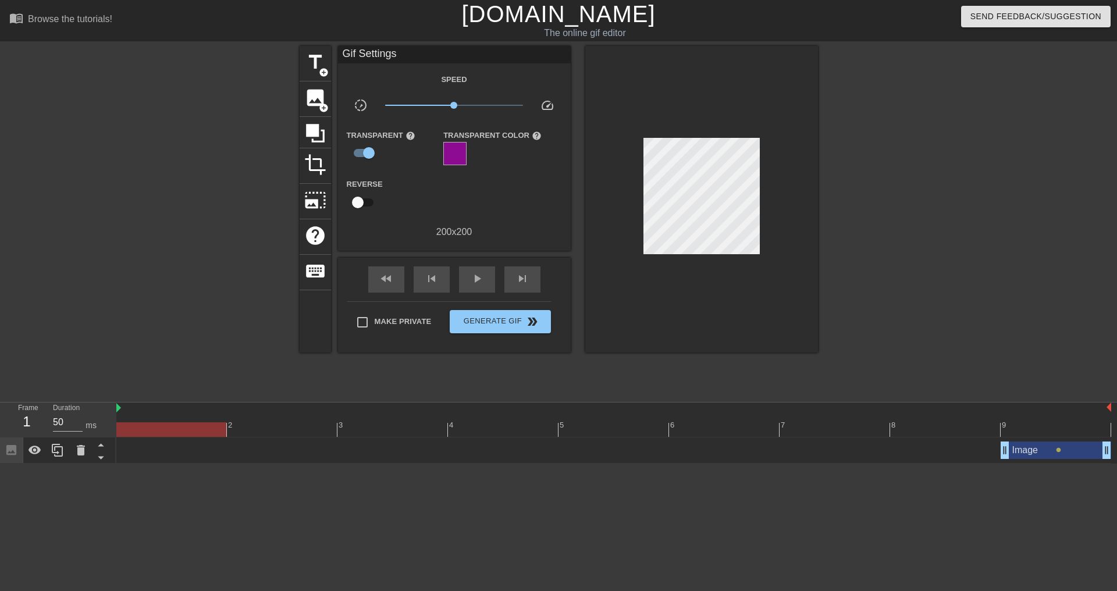
click at [177, 429] on div at bounding box center [171, 429] width 110 height 15
click at [44, 461] on div at bounding box center [34, 450] width 23 height 26
click at [37, 457] on icon at bounding box center [35, 450] width 14 height 14
click at [152, 455] on div "Image drag_handle drag_handle lens" at bounding box center [613, 450] width 995 height 17
click at [309, 104] on span "image" at bounding box center [315, 98] width 22 height 22
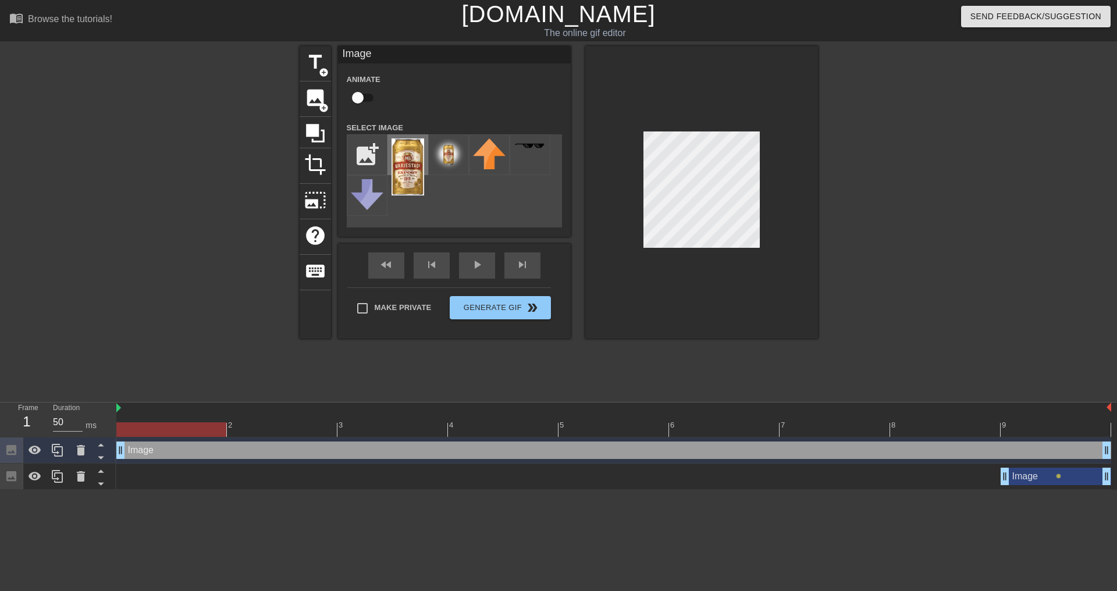
click at [411, 161] on img at bounding box center [408, 166] width 33 height 57
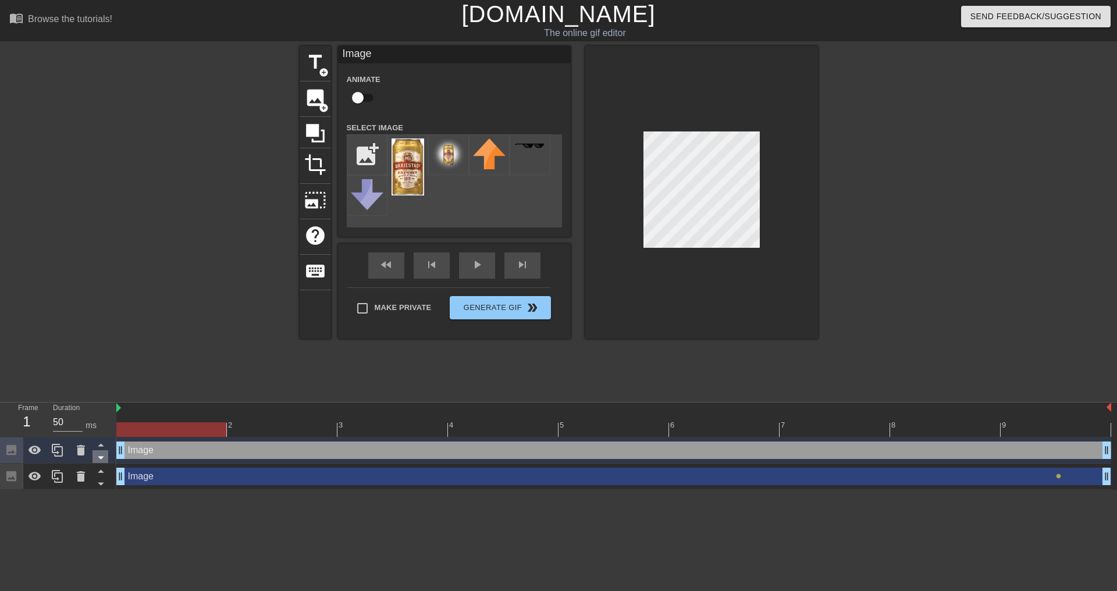
drag, startPoint x: 1005, startPoint y: 476, endPoint x: 107, endPoint y: 460, distance: 897.8
click at [112, 467] on div "Frame 1 Duration 50 ms 2 3 4 5 6 7 8 9 Image drag_handle drag_handle Image drag…" at bounding box center [558, 446] width 1117 height 87
click at [86, 453] on icon at bounding box center [81, 450] width 14 height 14
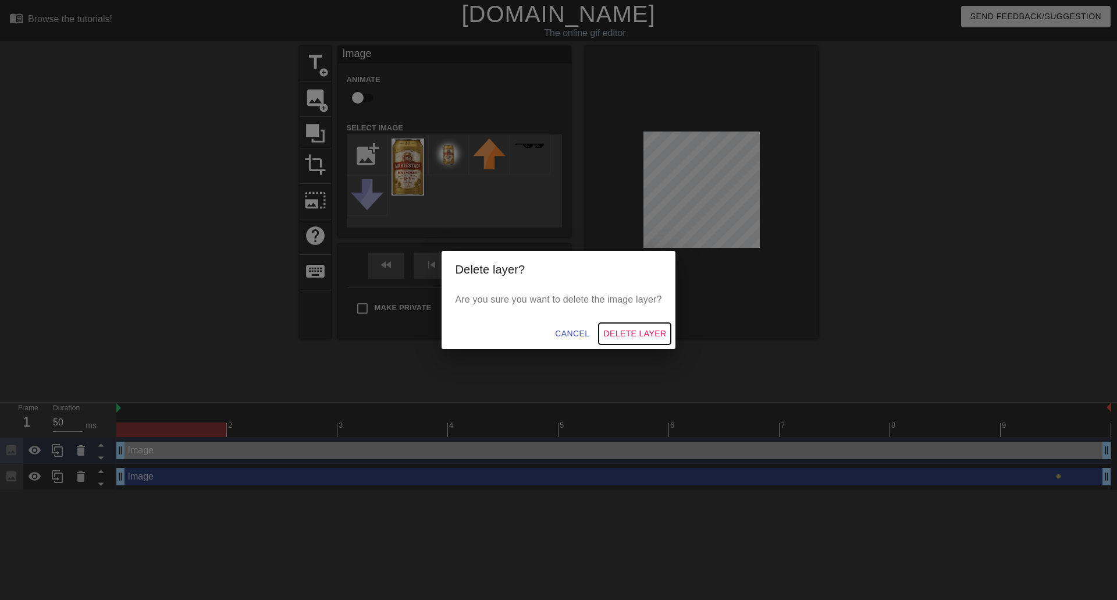
click at [630, 334] on span "Delete Layer" at bounding box center [634, 333] width 63 height 15
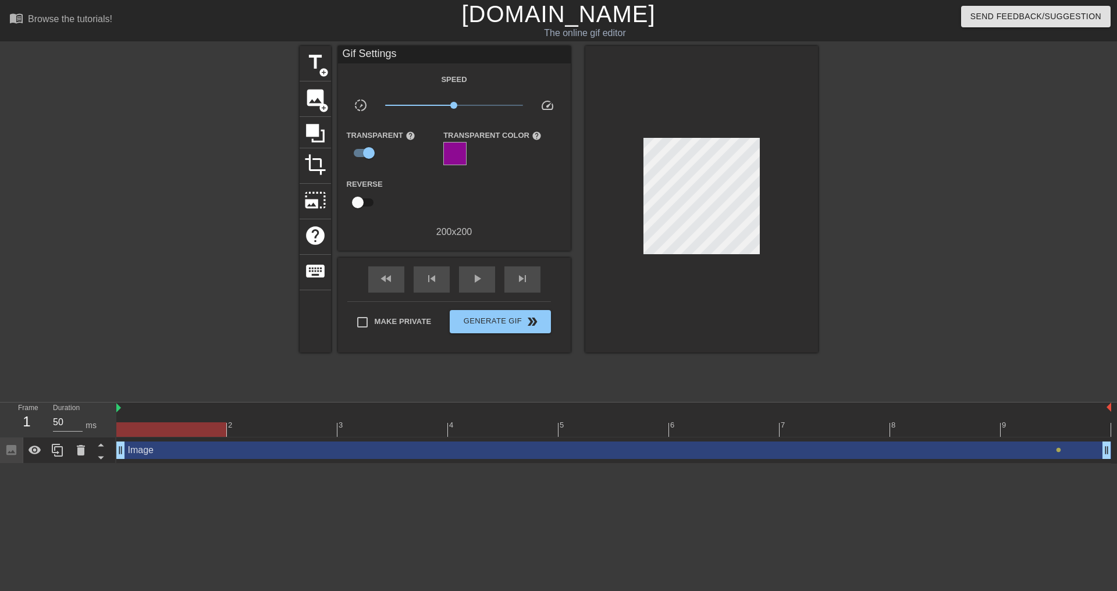
click at [155, 451] on div "Image drag_handle drag_handle" at bounding box center [613, 450] width 995 height 17
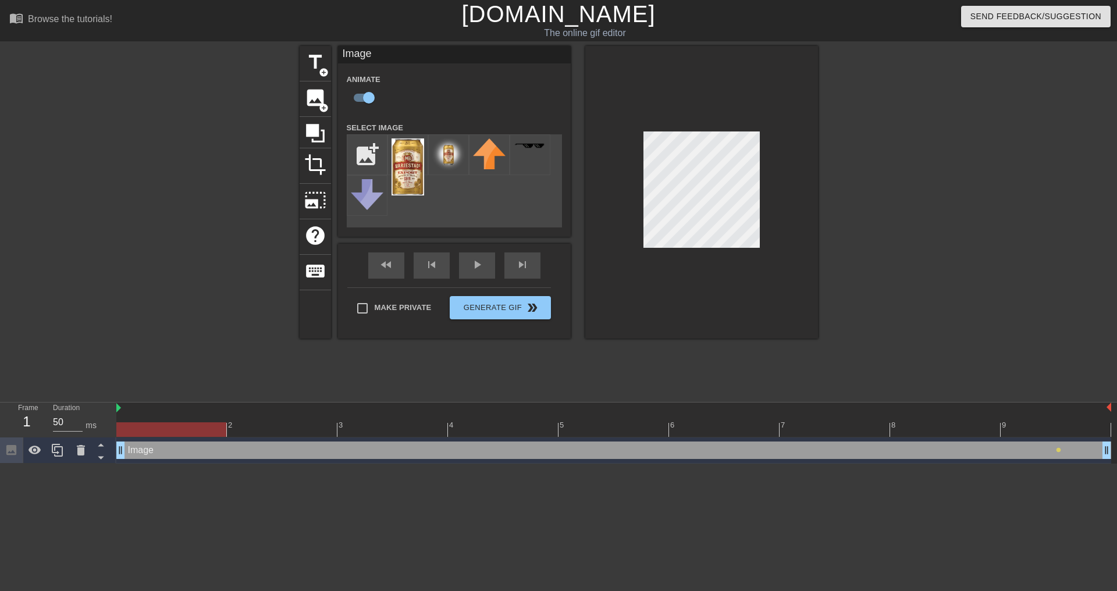
click at [163, 408] on div at bounding box center [613, 409] width 995 height 12
click at [297, 430] on div at bounding box center [613, 429] width 995 height 15
click at [387, 428] on div at bounding box center [613, 429] width 995 height 15
click at [512, 431] on div at bounding box center [613, 429] width 995 height 15
click at [620, 432] on div at bounding box center [613, 429] width 995 height 15
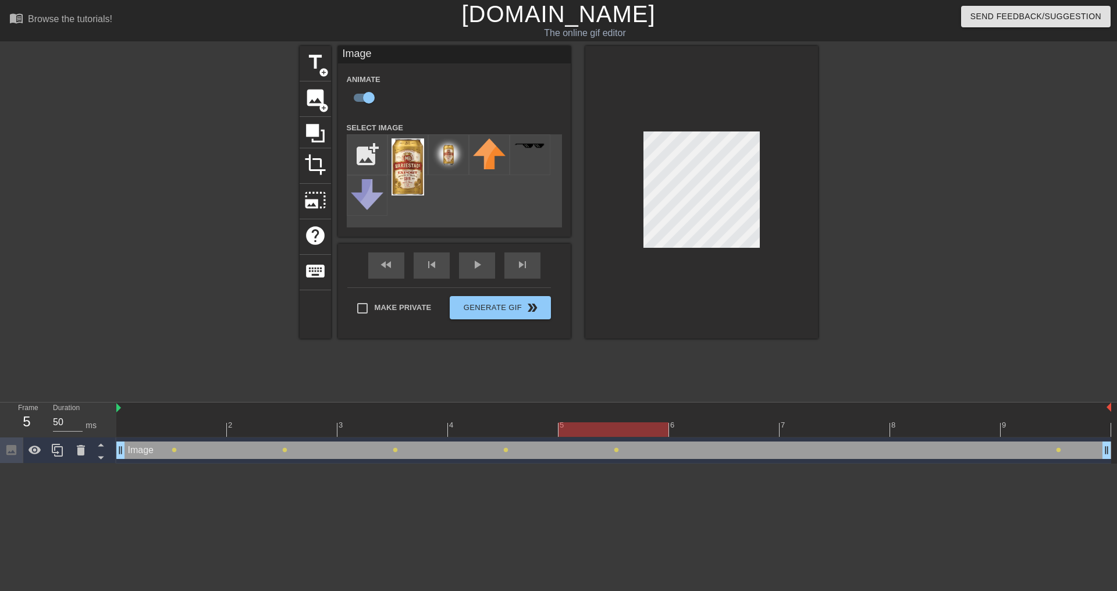
click at [701, 430] on div at bounding box center [613, 429] width 995 height 15
click at [807, 425] on div at bounding box center [613, 429] width 995 height 15
click at [933, 434] on div at bounding box center [613, 429] width 995 height 15
click at [1059, 433] on div at bounding box center [613, 429] width 995 height 15
click at [472, 268] on div "play_arrow" at bounding box center [477, 265] width 36 height 26
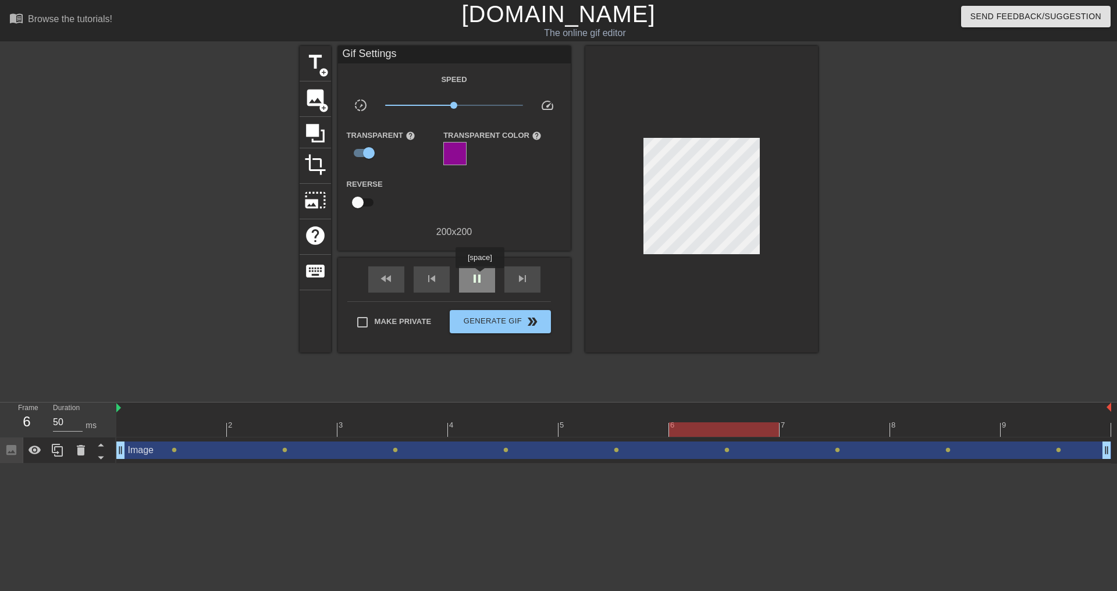
click at [479, 276] on span "pause" at bounding box center [477, 279] width 14 height 14
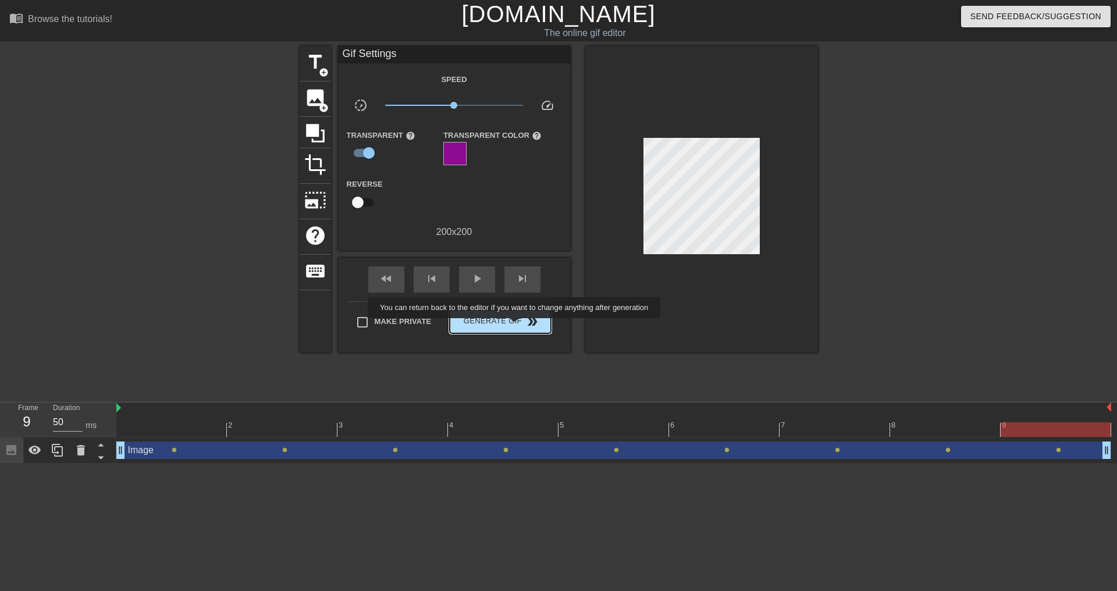
click at [515, 326] on span "Generate Gif double_arrow" at bounding box center [499, 322] width 91 height 14
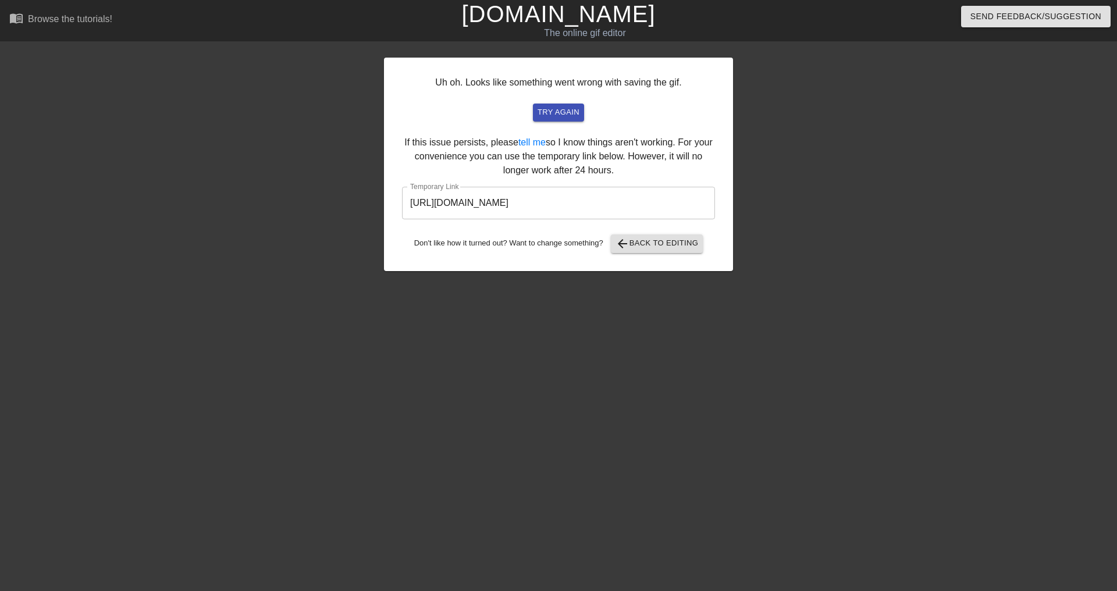
click at [638, 199] on input "https://www.gifntext.com/temp_generations/WkgUCiDf.gif" at bounding box center [558, 203] width 313 height 33
click at [646, 244] on span "arrow_back Back to Editing" at bounding box center [656, 244] width 83 height 14
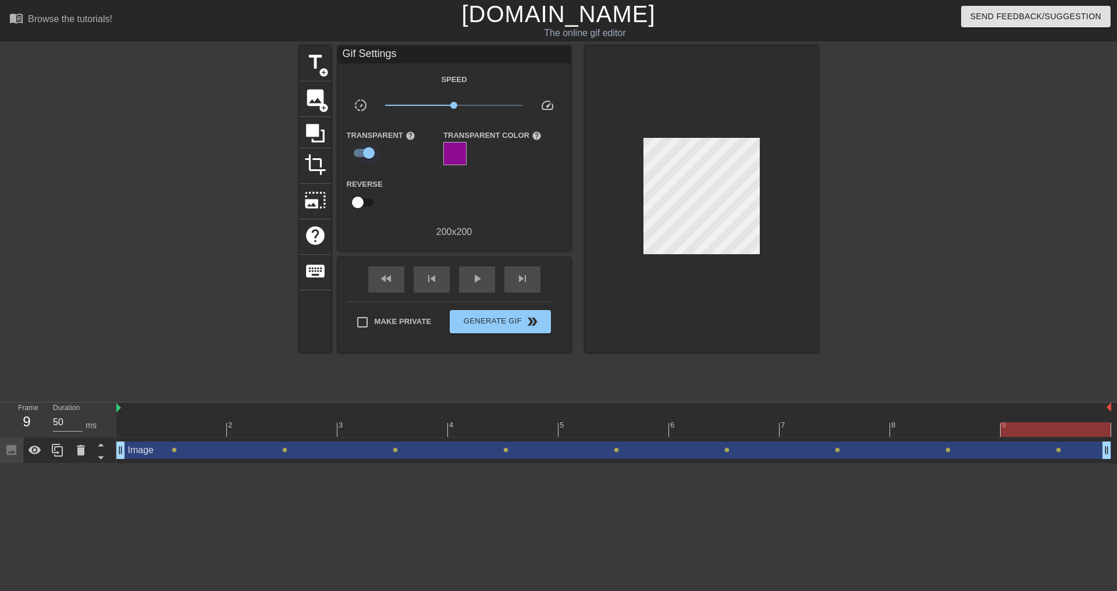
click at [369, 150] on input "checkbox" at bounding box center [369, 153] width 66 height 22
checkbox input "false"
click at [513, 322] on span "Generate Gif double_arrow" at bounding box center [499, 321] width 91 height 14
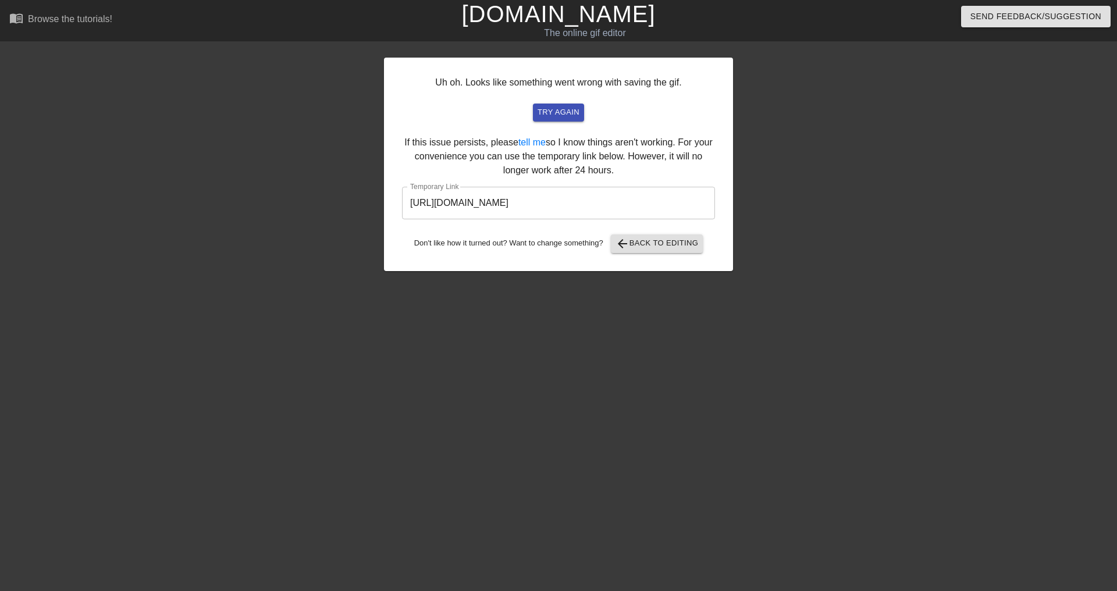
click at [628, 203] on input "https://www.gifntext.com/temp_generations/EuPt7Nk1.gif" at bounding box center [558, 203] width 313 height 33
click at [627, 202] on input "https://www.gifntext.com/temp_generations/EuPt7Nk1.gif" at bounding box center [558, 203] width 313 height 33
click at [650, 247] on span "arrow_back Back to Editing" at bounding box center [656, 244] width 83 height 14
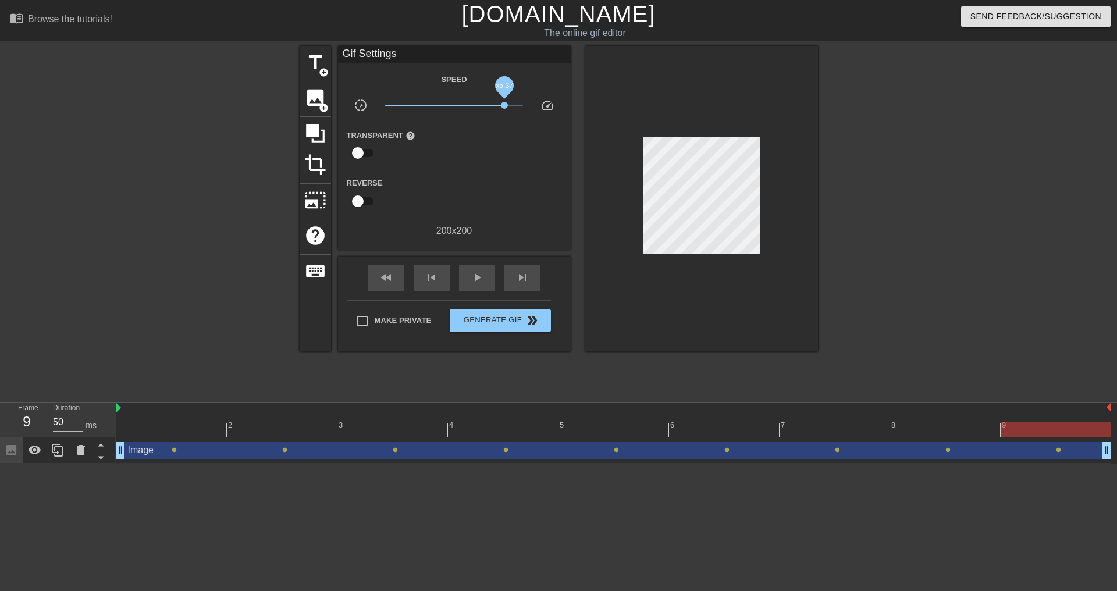
drag, startPoint x: 458, startPoint y: 104, endPoint x: 504, endPoint y: 106, distance: 46.6
click at [504, 106] on span "x5.37" at bounding box center [454, 105] width 138 height 14
click at [464, 280] on div "play_arrow" at bounding box center [477, 278] width 36 height 26
click at [464, 280] on div "pause" at bounding box center [477, 278] width 36 height 26
drag, startPoint x: 507, startPoint y: 104, endPoint x: 482, endPoint y: 106, distance: 24.5
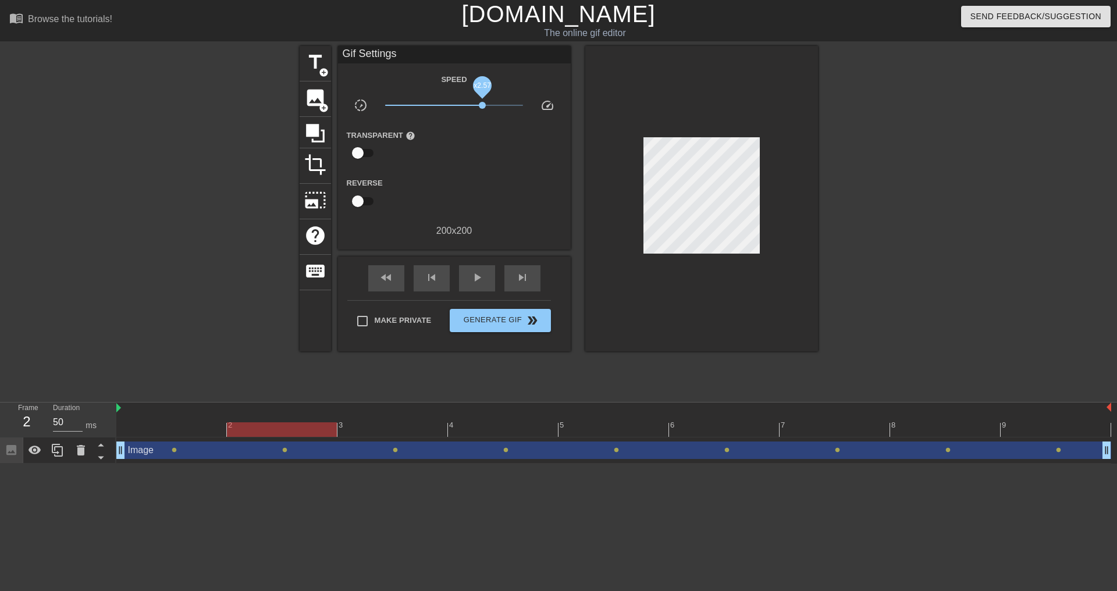
click at [482, 106] on span "x2.57" at bounding box center [482, 105] width 7 height 7
click at [482, 277] on span "play_arrow" at bounding box center [477, 278] width 14 height 14
click at [482, 278] on span "pause" at bounding box center [477, 278] width 14 height 14
drag, startPoint x: 482, startPoint y: 105, endPoint x: 474, endPoint y: 128, distance: 24.7
click at [471, 106] on span "x1.74" at bounding box center [470, 105] width 7 height 7
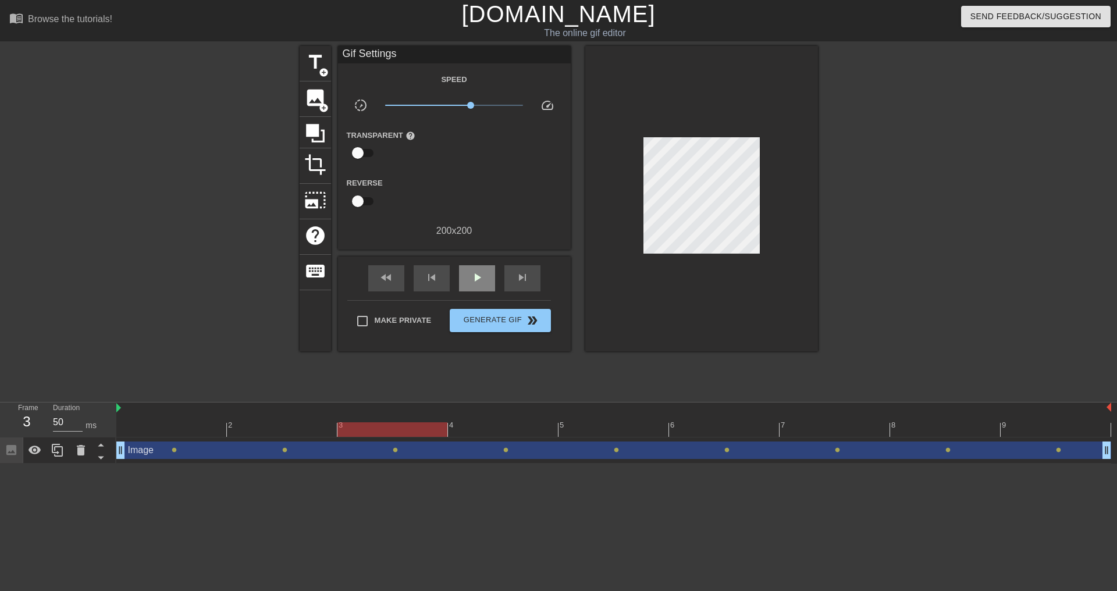
click at [480, 272] on span "play_arrow" at bounding box center [477, 278] width 14 height 14
click at [467, 106] on span "x1.55" at bounding box center [467, 105] width 7 height 7
click at [476, 281] on span "pause" at bounding box center [477, 278] width 14 height 14
click at [476, 279] on span "play_arrow" at bounding box center [477, 278] width 14 height 14
click at [476, 279] on span "pause" at bounding box center [477, 278] width 14 height 14
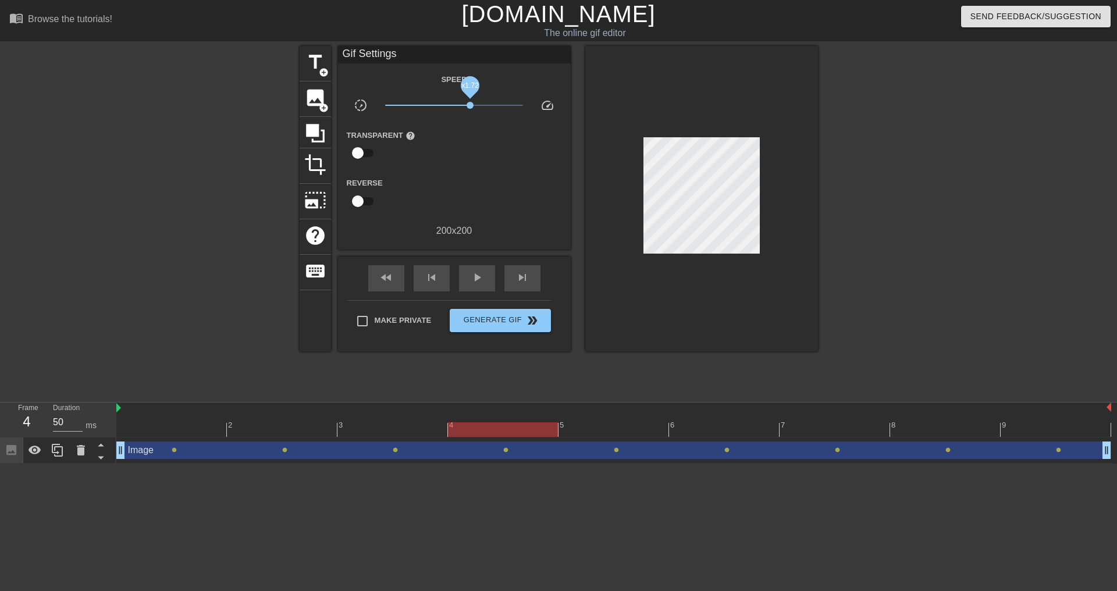
click at [471, 105] on span "x1.72" at bounding box center [470, 105] width 7 height 7
click at [482, 284] on div "play_arrow" at bounding box center [477, 278] width 36 height 26
click at [482, 284] on div "pause" at bounding box center [477, 278] width 36 height 26
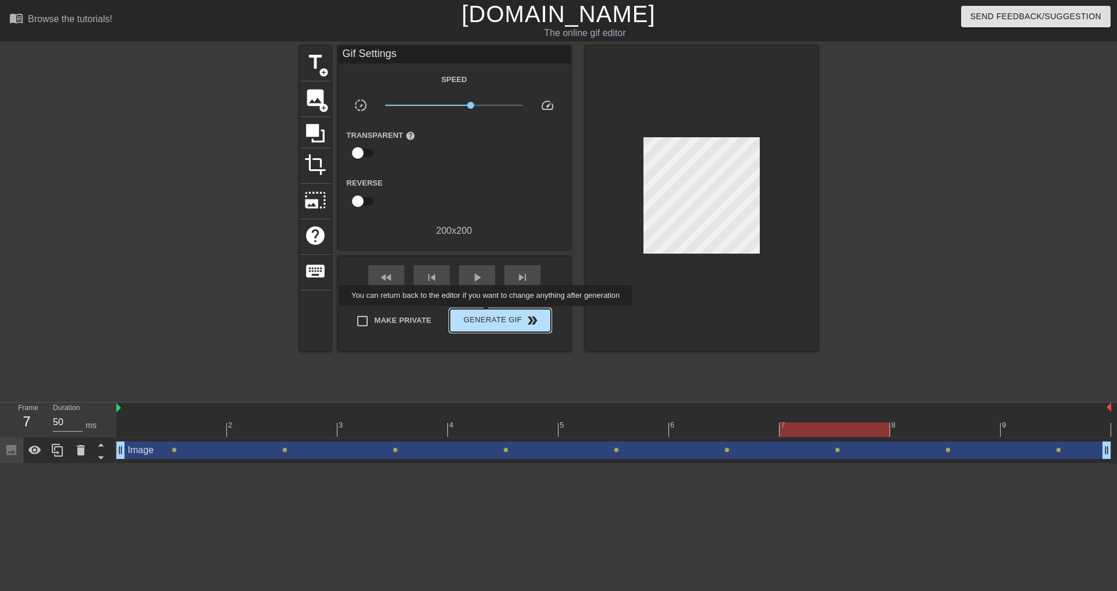
click at [487, 315] on span "Generate Gif double_arrow" at bounding box center [499, 321] width 91 height 14
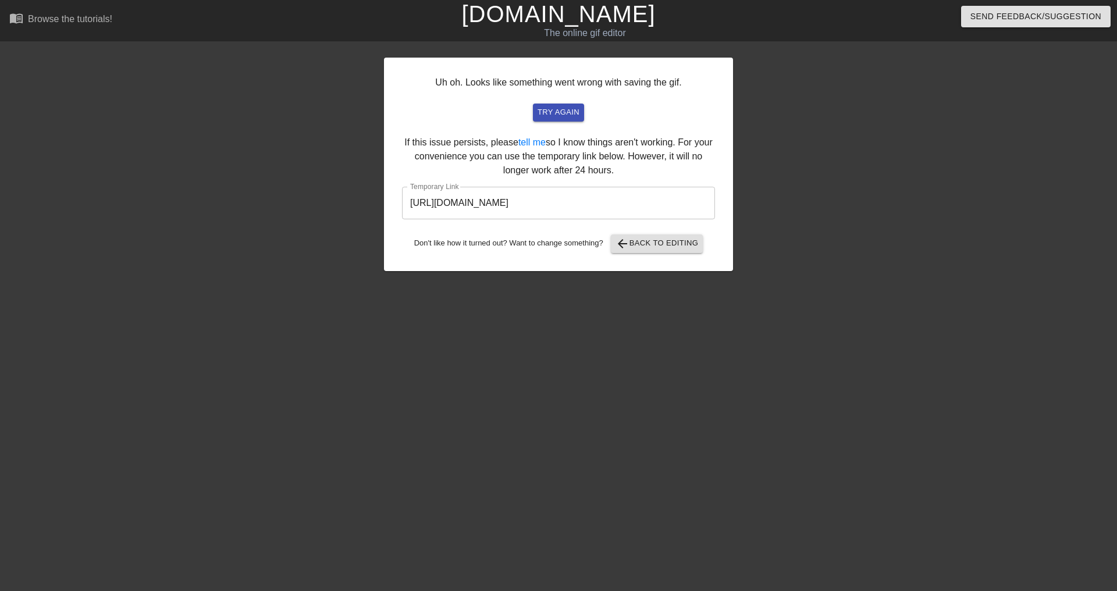
click at [639, 204] on input "https://www.gifntext.com/temp_generations/4iPwLKPI.gif" at bounding box center [558, 203] width 313 height 33
click at [640, 203] on input "https://www.gifntext.com/temp_generations/4iPwLKPI.gif" at bounding box center [558, 203] width 313 height 33
click at [639, 242] on span "arrow_back Back to Editing" at bounding box center [656, 244] width 83 height 14
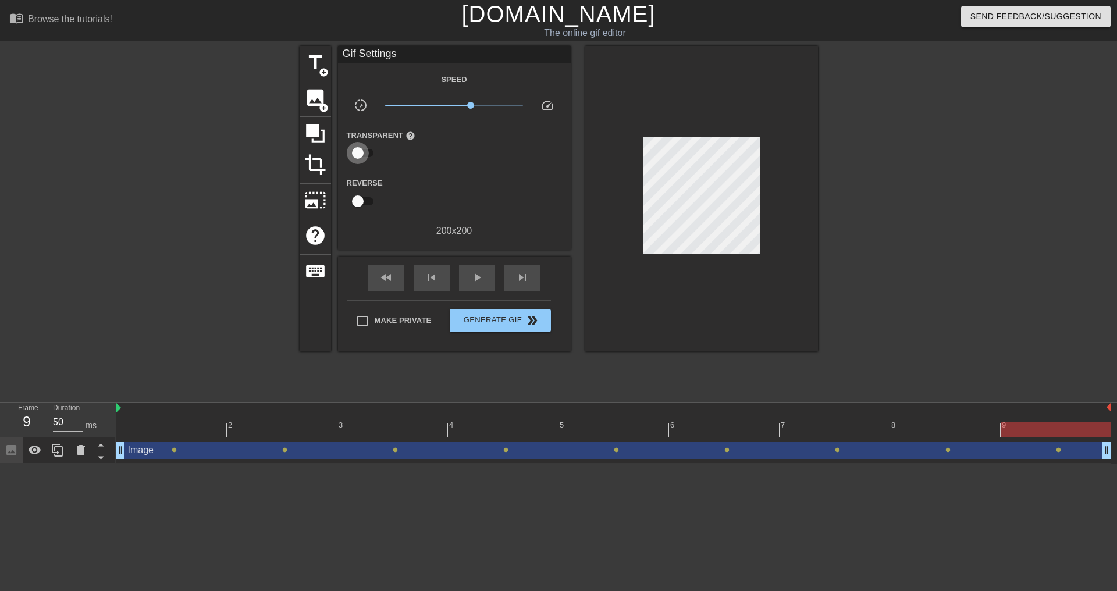
click at [368, 150] on input "checkbox" at bounding box center [358, 153] width 66 height 22
checkbox input "true"
click at [455, 149] on div at bounding box center [454, 153] width 23 height 23
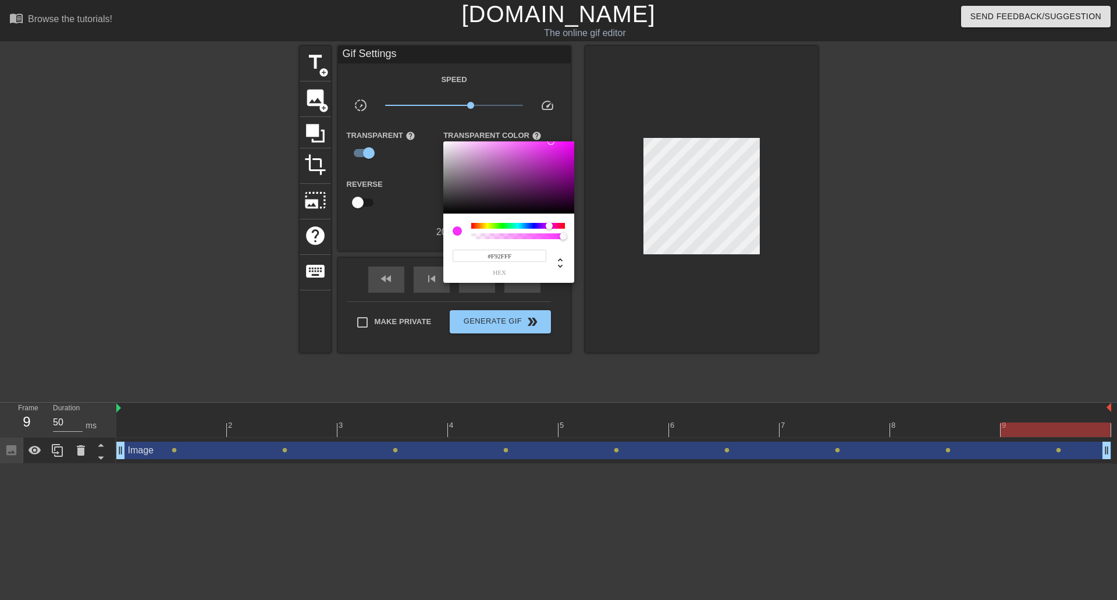
type input "#F92EFF"
drag, startPoint x: 524, startPoint y: 152, endPoint x: 551, endPoint y: 136, distance: 31.6
click at [551, 136] on div "#F92EFF hex" at bounding box center [558, 300] width 1117 height 600
click at [404, 349] on div at bounding box center [558, 300] width 1117 height 600
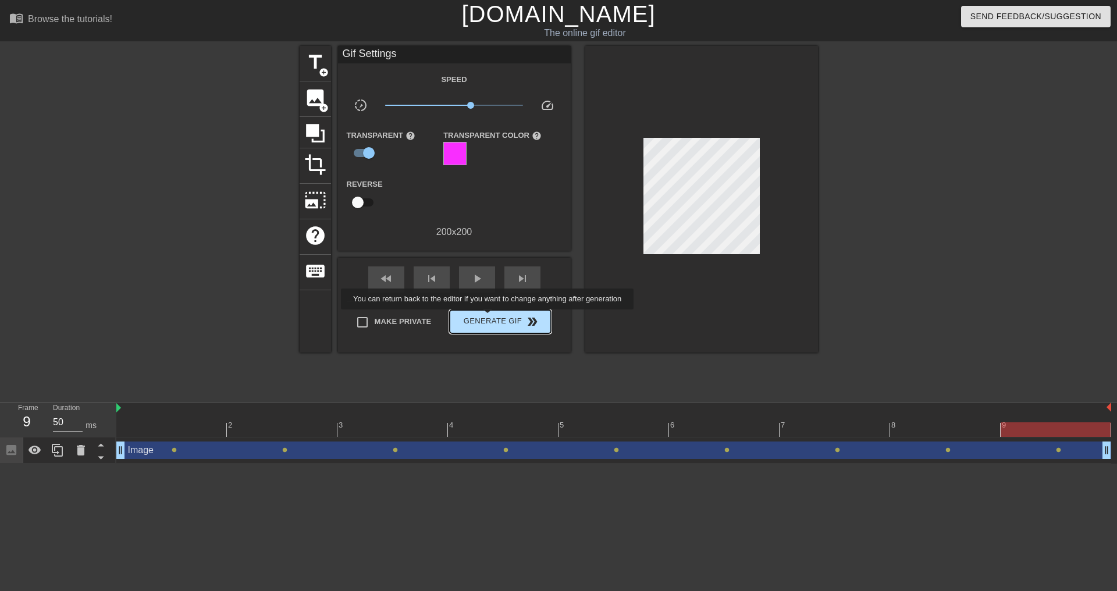
click at [489, 318] on span "Generate Gif double_arrow" at bounding box center [499, 322] width 91 height 14
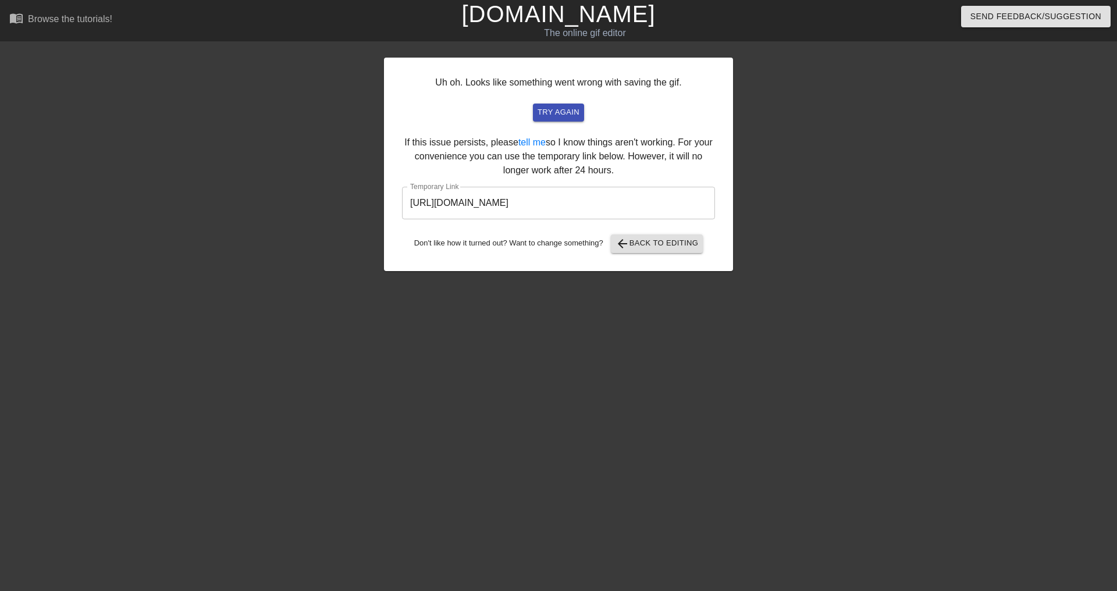
click at [632, 207] on input "https://www.gifntext.com/temp_generations/eQsjrMCN.gif" at bounding box center [558, 203] width 313 height 33
click at [659, 238] on span "arrow_back Back to Editing" at bounding box center [656, 244] width 83 height 14
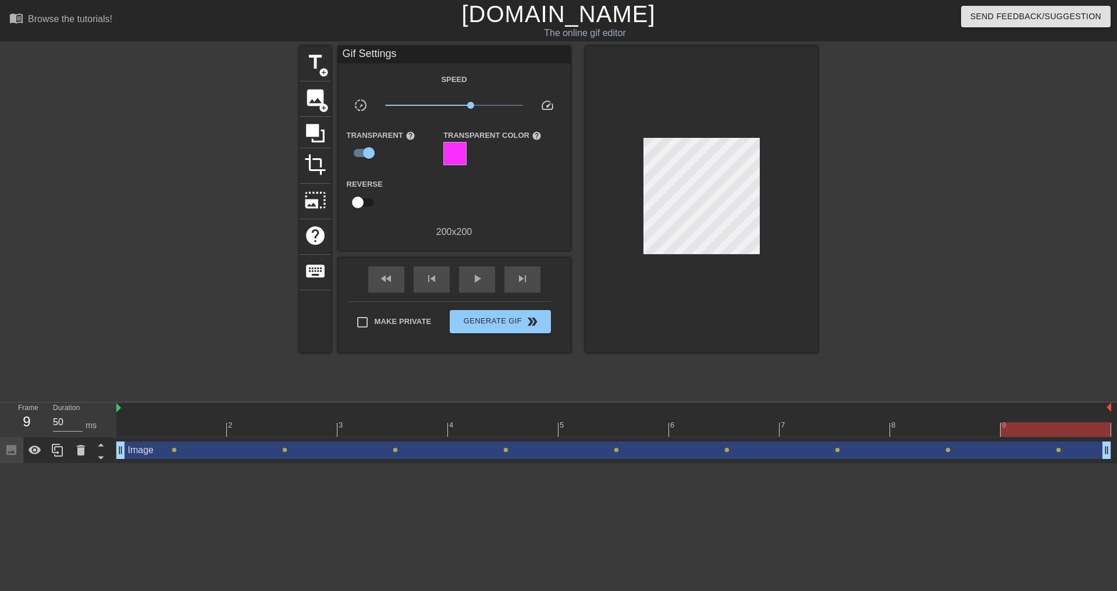
click at [446, 147] on div at bounding box center [454, 153] width 23 height 23
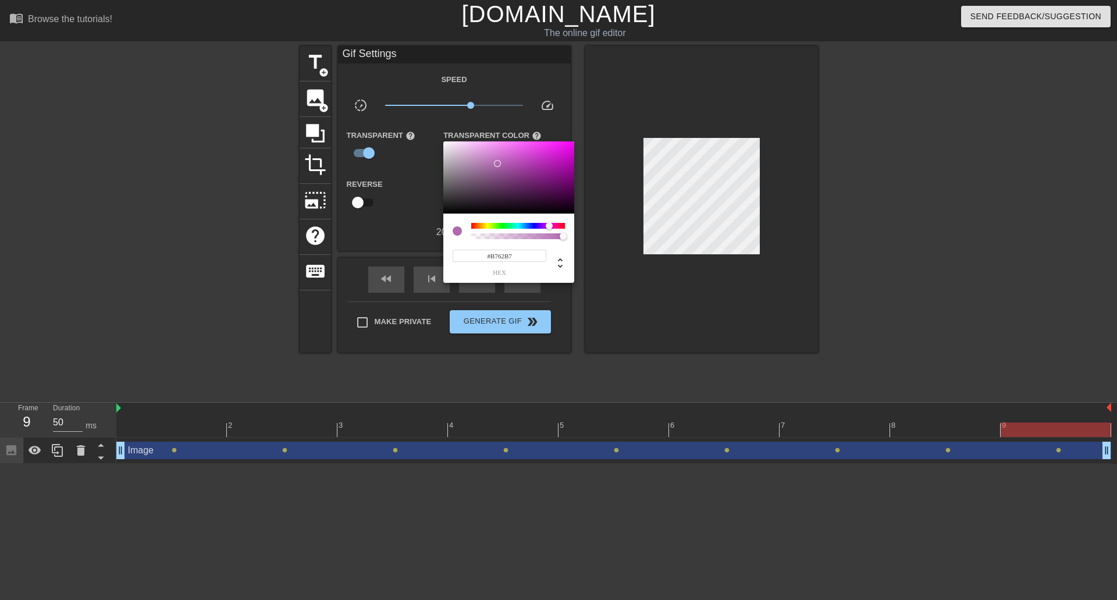
drag, startPoint x: 464, startPoint y: 159, endPoint x: 504, endPoint y: 162, distance: 39.6
click at [504, 162] on div at bounding box center [508, 177] width 131 height 72
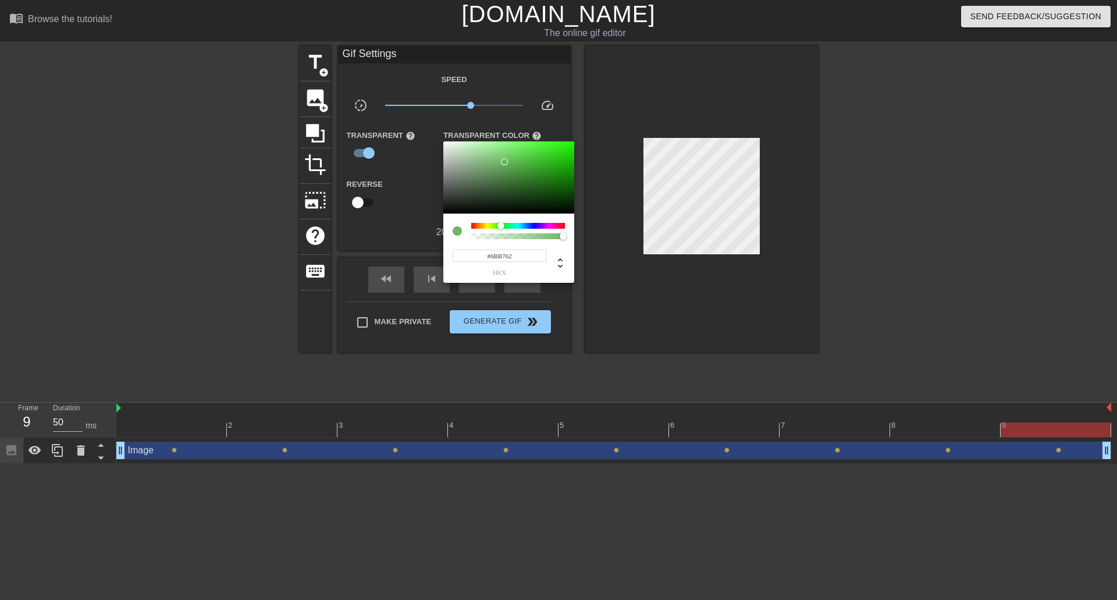
click at [501, 224] on div at bounding box center [518, 226] width 94 height 6
type input "#21FF05"
drag, startPoint x: 564, startPoint y: 146, endPoint x: 572, endPoint y: 141, distance: 9.2
click at [572, 141] on div "#21FF05 hex" at bounding box center [558, 300] width 1117 height 600
click at [417, 347] on div at bounding box center [558, 300] width 1117 height 600
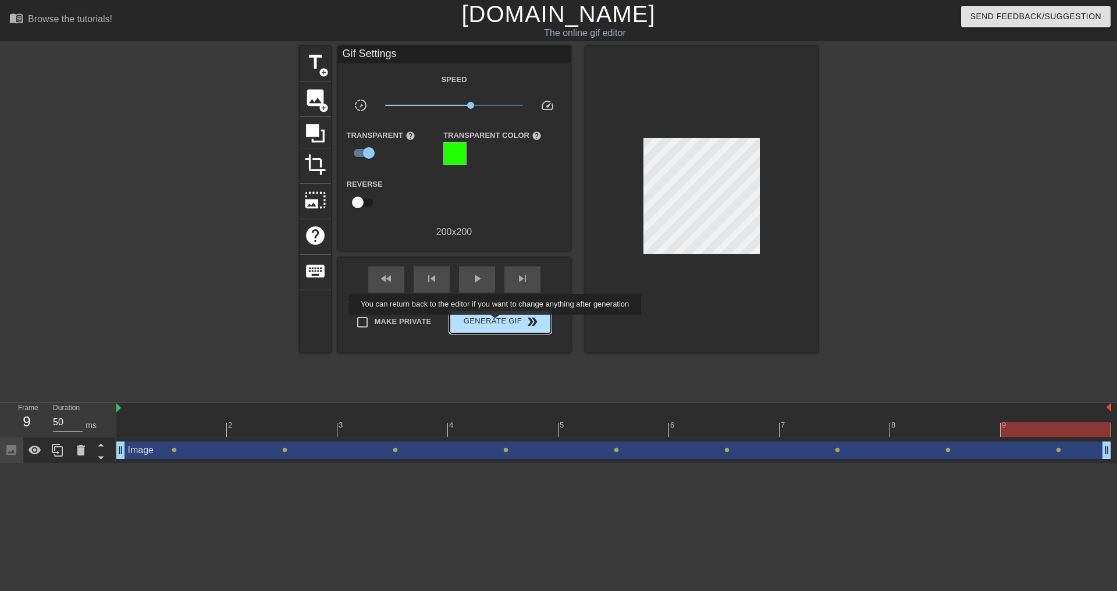
click at [496, 323] on span "Generate Gif double_arrow" at bounding box center [499, 322] width 91 height 14
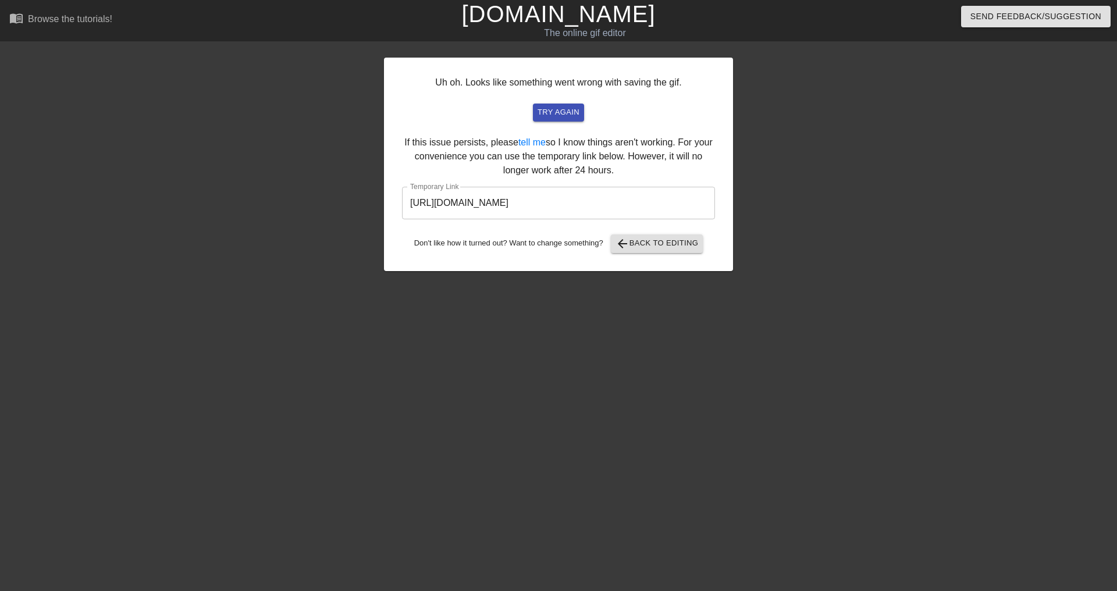
click at [632, 201] on input "https://www.gifntext.com/temp_generations/JfSPeNzo.gif" at bounding box center [558, 203] width 313 height 33
click at [643, 201] on input "https://www.gifntext.com/temp_generations/JfSPeNzo.gif" at bounding box center [558, 203] width 313 height 33
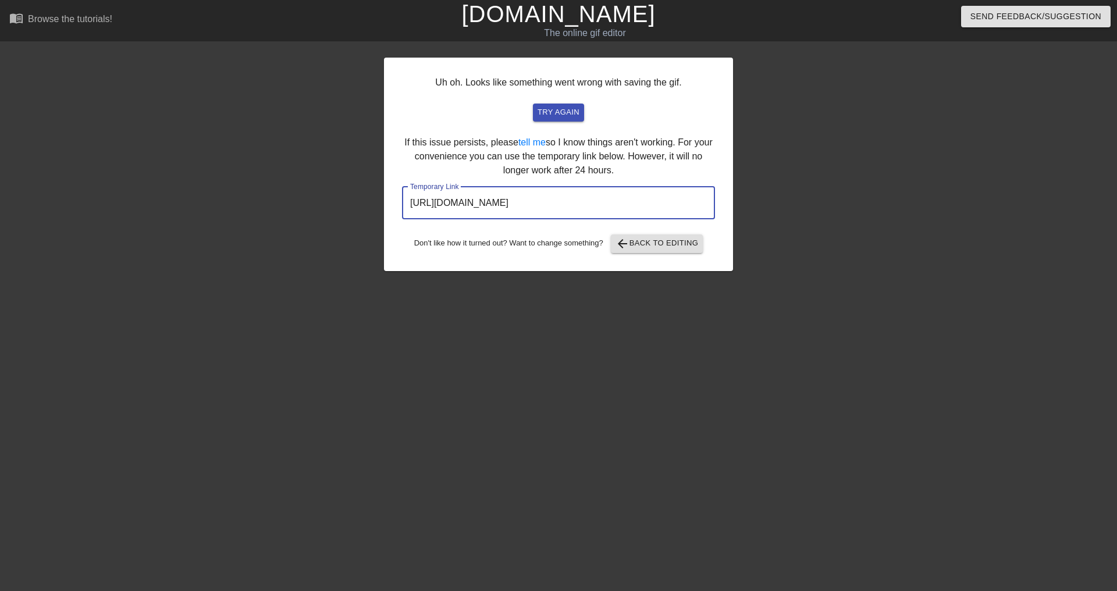
click at [643, 201] on input "https://www.gifntext.com/temp_generations/JfSPeNzo.gif" at bounding box center [558, 203] width 313 height 33
click at [634, 203] on input "https://www.gifntext.com/temp_generations/JfSPeNzo.gif" at bounding box center [558, 203] width 313 height 33
click at [634, 237] on span "arrow_back Back to Editing" at bounding box center [656, 244] width 83 height 14
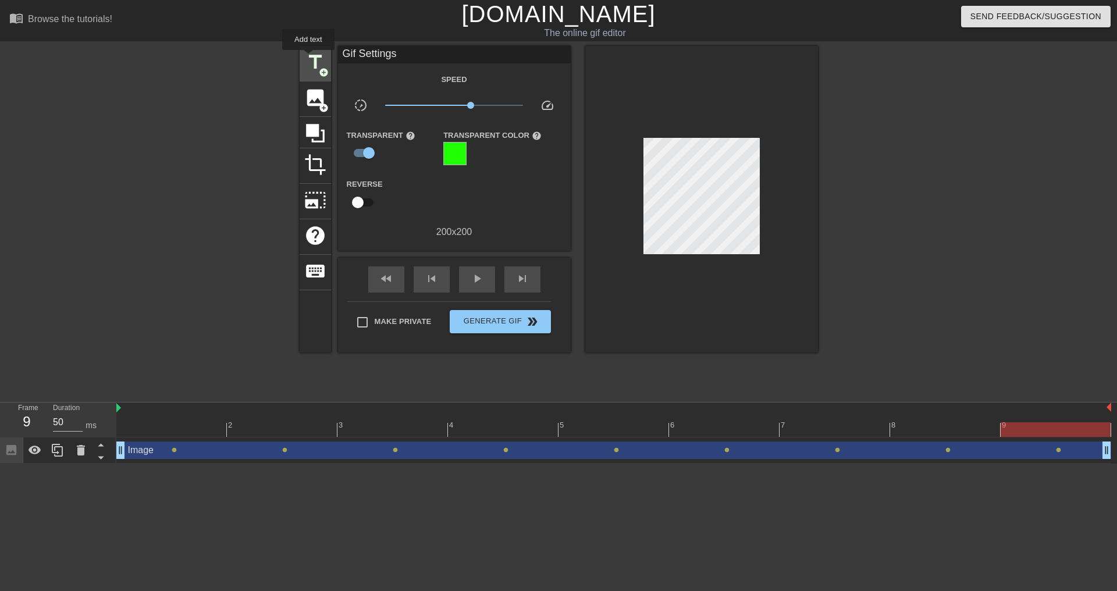
click at [308, 58] on span "title" at bounding box center [315, 62] width 22 height 22
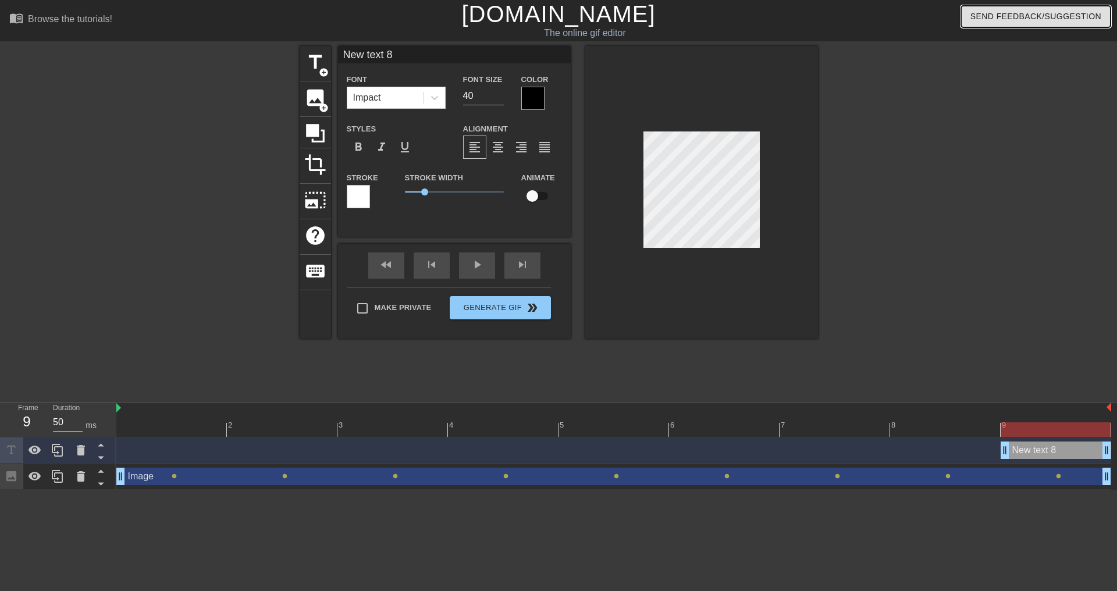
click at [1023, 20] on span "Send Feedback/Suggestion" at bounding box center [1035, 16] width 131 height 15
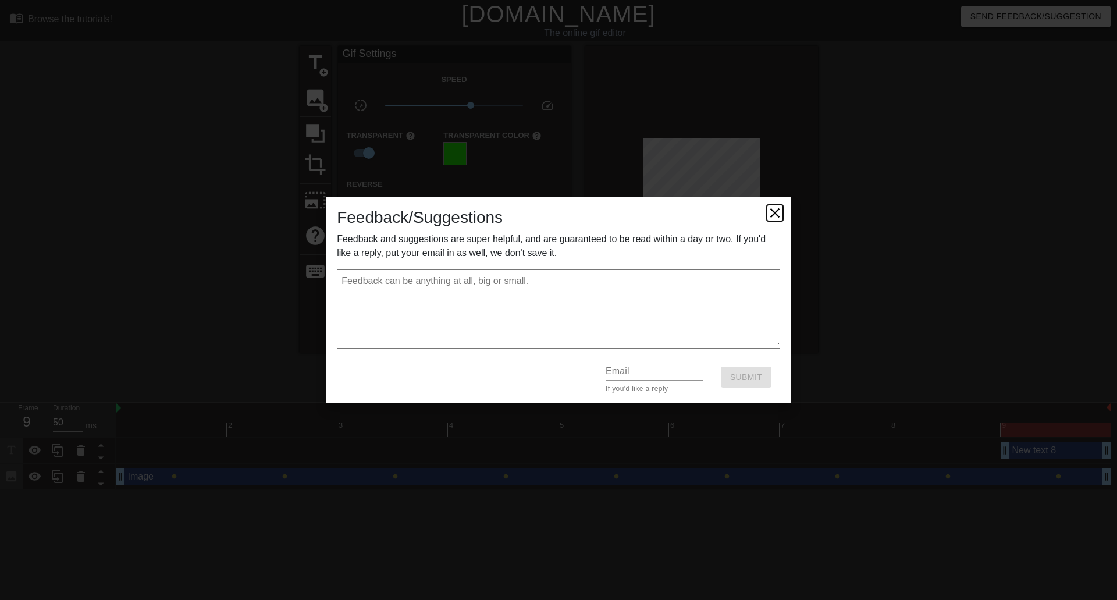
drag, startPoint x: 774, startPoint y: 215, endPoint x: 768, endPoint y: 203, distance: 13.8
click at [774, 214] on icon at bounding box center [775, 213] width 16 height 16
type textarea "x"
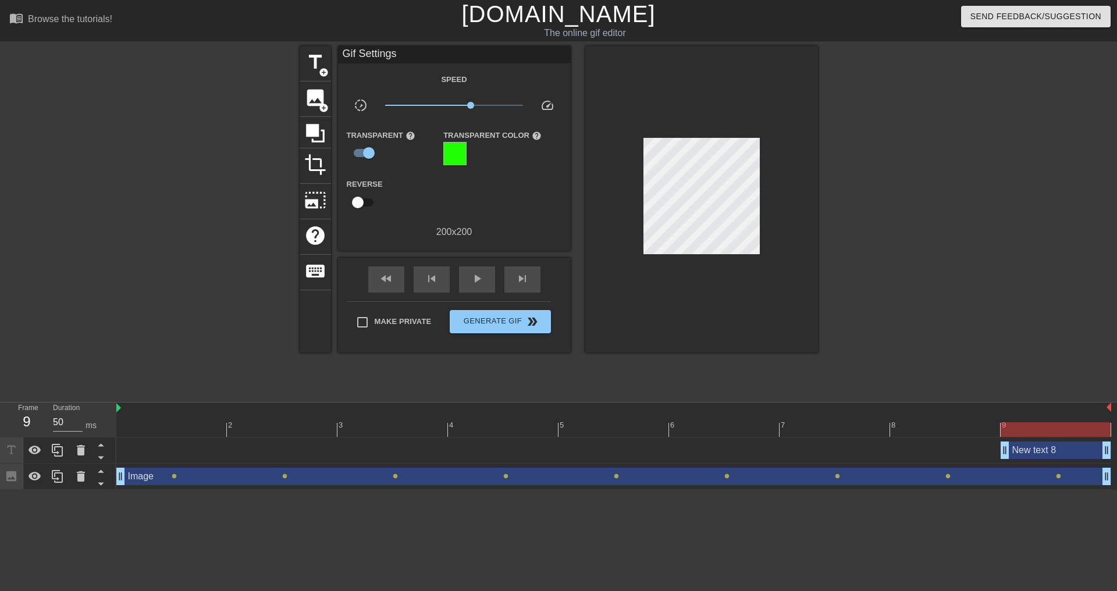
click at [549, 12] on link "[DOMAIN_NAME]" at bounding box center [558, 14] width 194 height 26
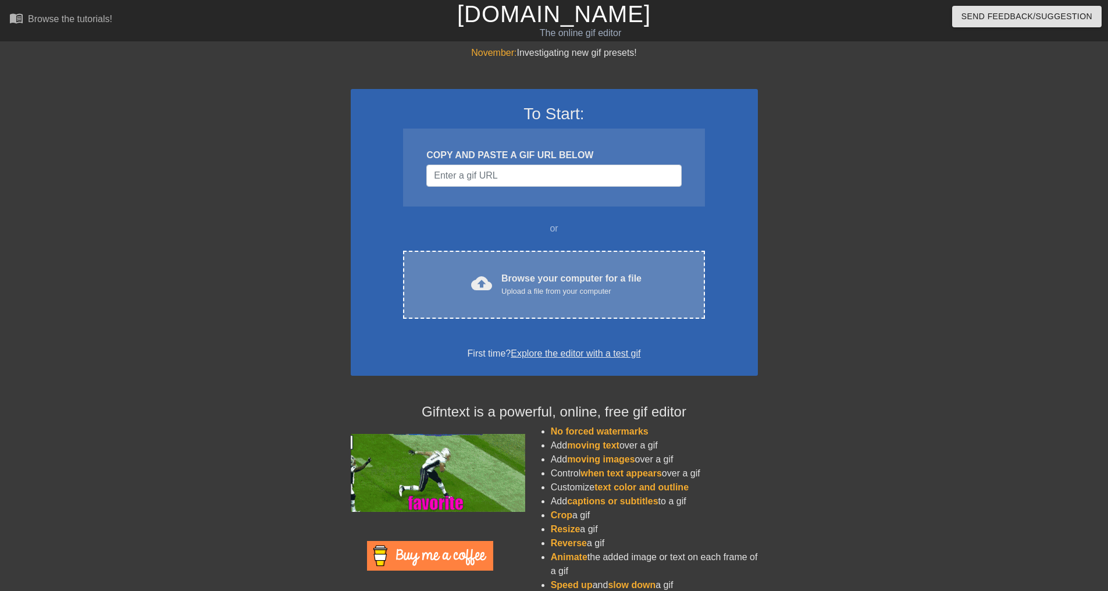
click at [527, 283] on div "Browse your computer for a file Upload a file from your computer" at bounding box center [571, 285] width 140 height 26
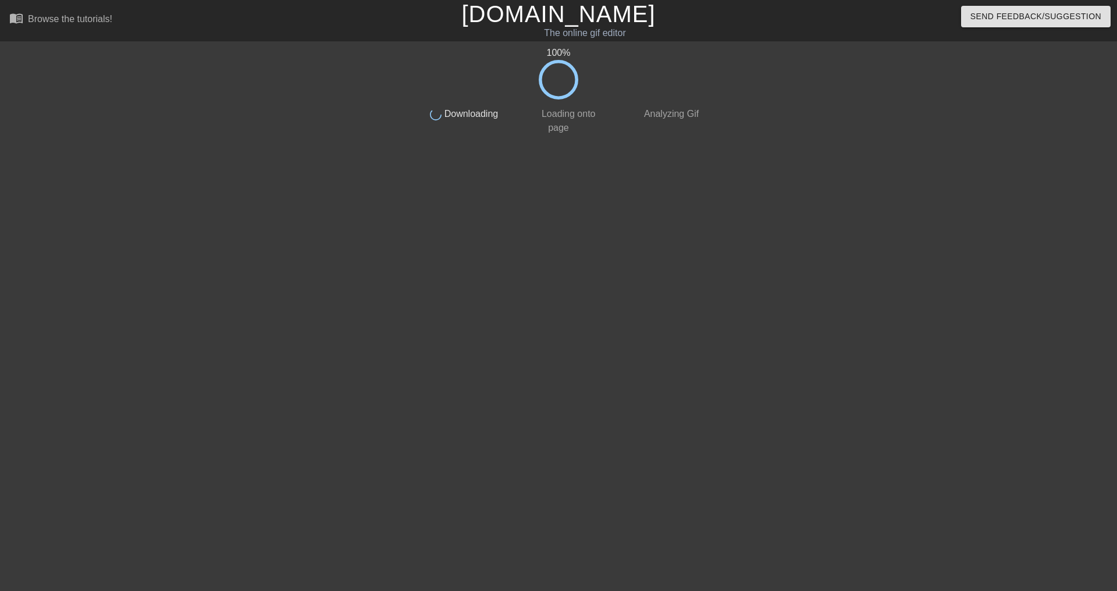
click at [571, 17] on link "[DOMAIN_NAME]" at bounding box center [558, 14] width 194 height 26
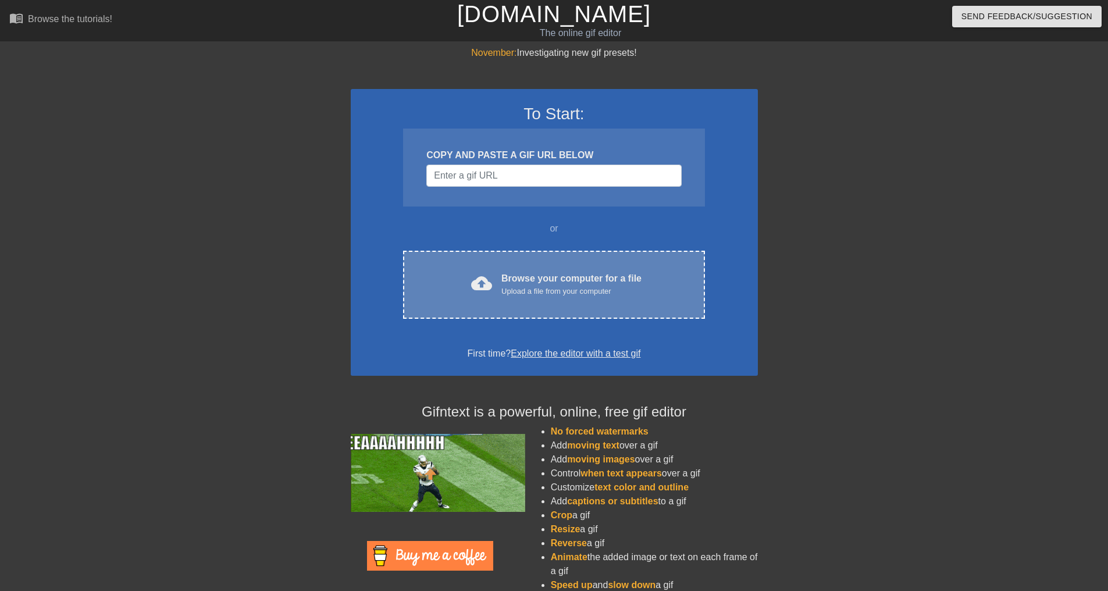
click at [529, 290] on div "Upload a file from your computer" at bounding box center [571, 292] width 140 height 12
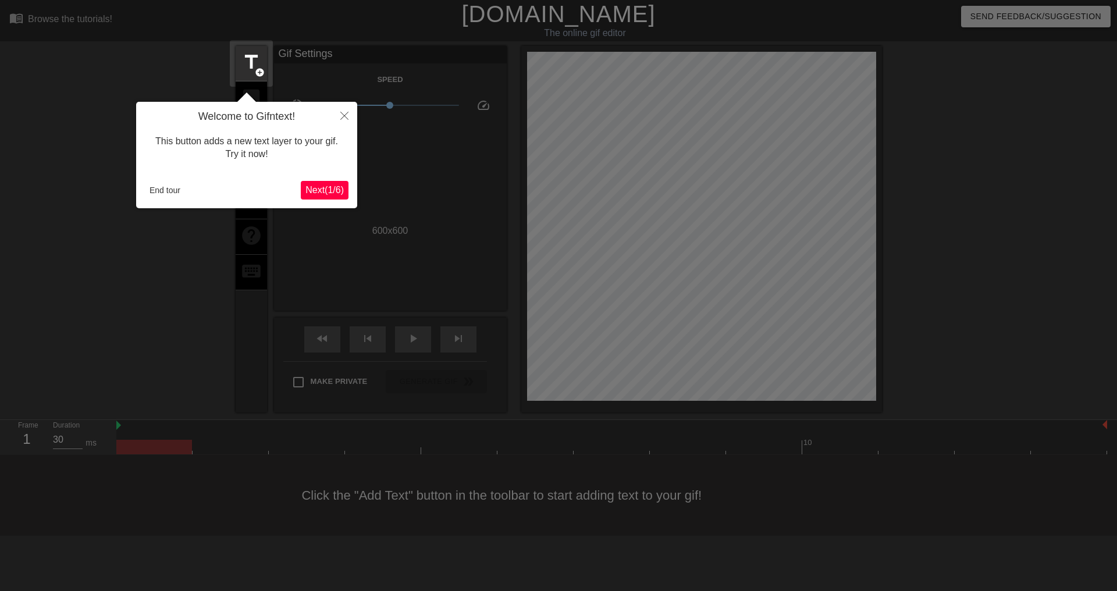
click at [323, 198] on button "Next ( 1 / 6 )" at bounding box center [325, 190] width 48 height 19
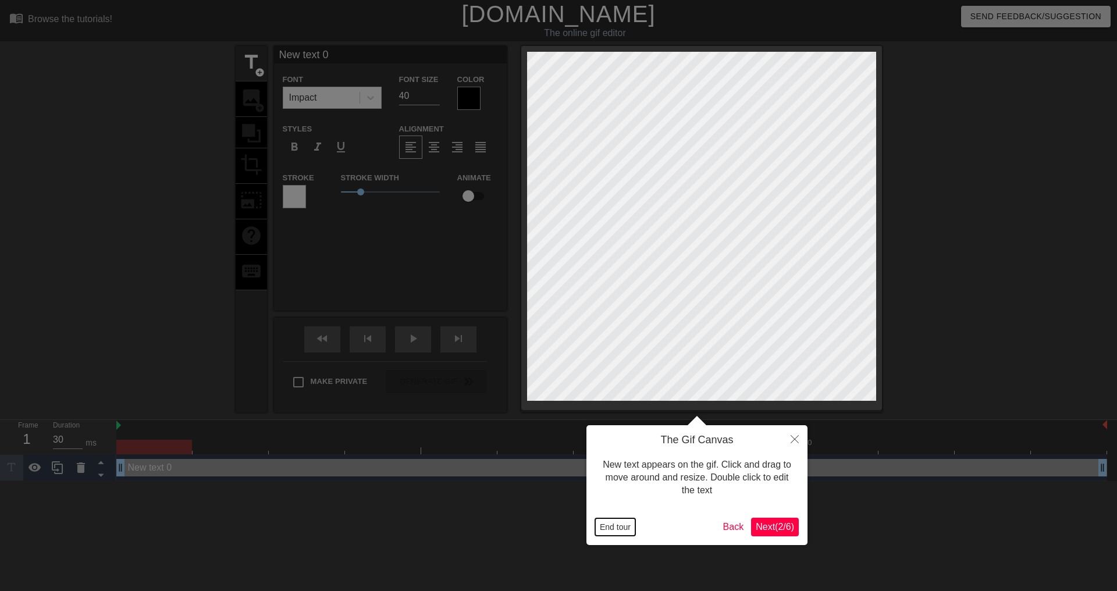
click at [610, 526] on button "End tour" at bounding box center [615, 526] width 40 height 17
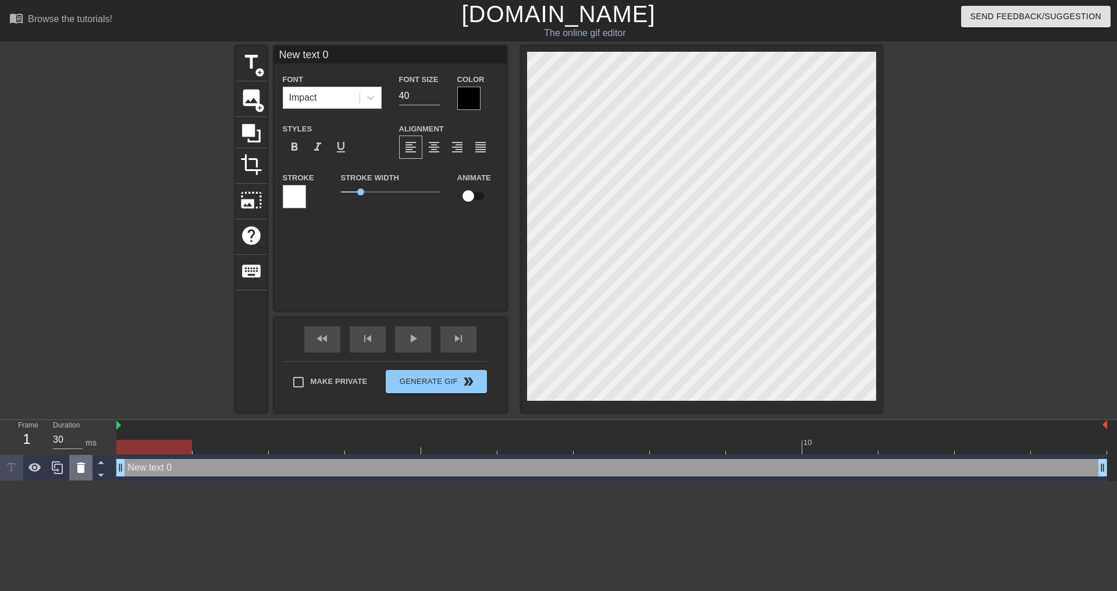
click at [82, 471] on icon at bounding box center [81, 467] width 8 height 10
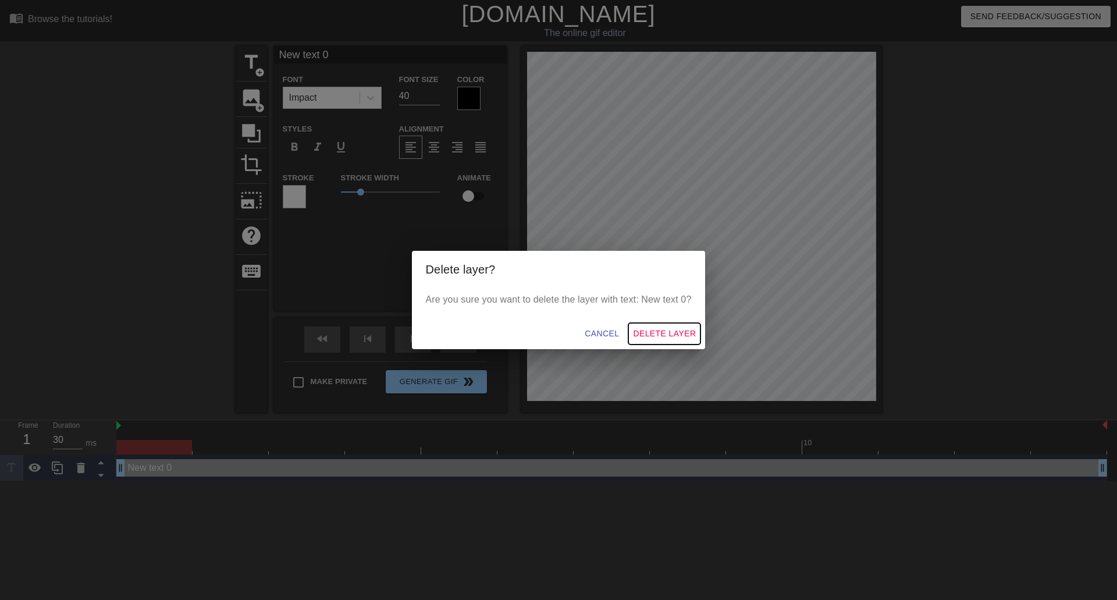
click at [645, 331] on span "Delete Layer" at bounding box center [664, 333] width 63 height 15
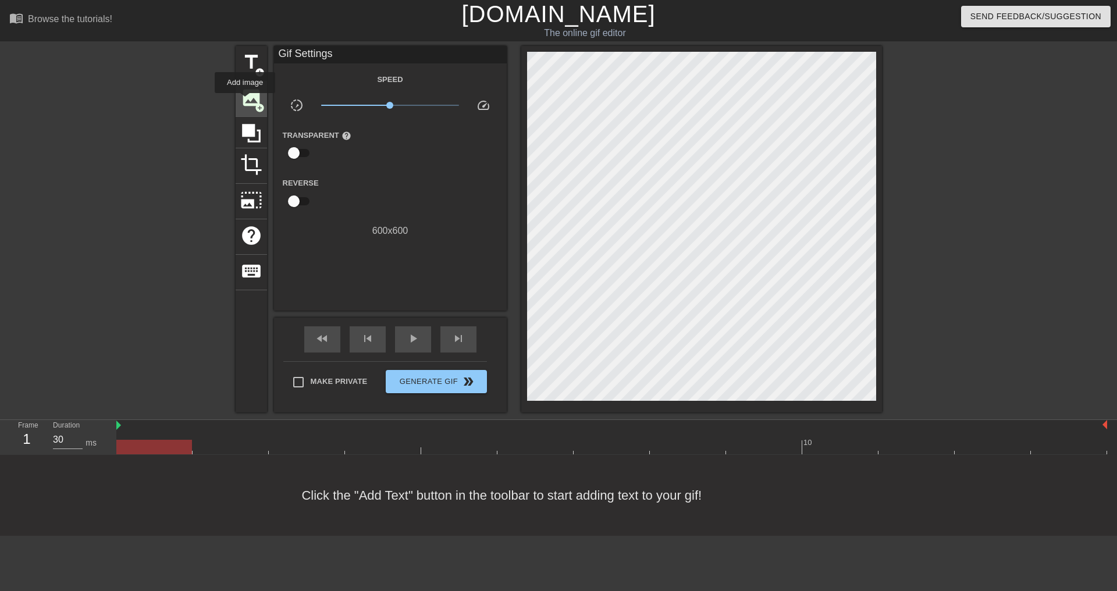
click at [245, 101] on span "image" at bounding box center [251, 98] width 22 height 22
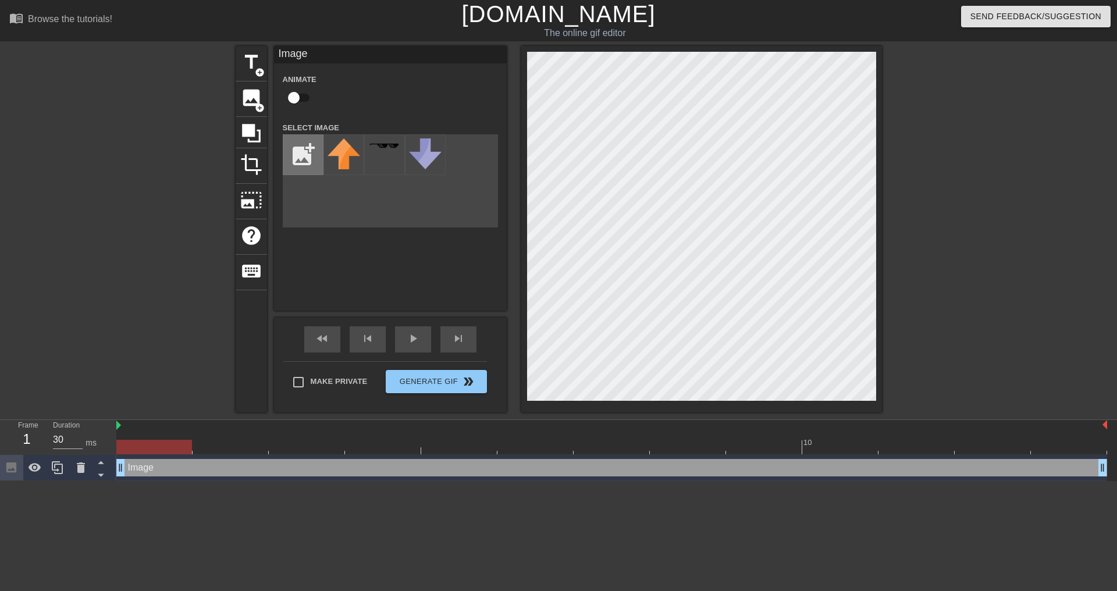
click at [293, 158] on input "file" at bounding box center [303, 155] width 40 height 40
type input "C:\fakepath\test1.png"
click at [339, 164] on img at bounding box center [344, 166] width 33 height 57
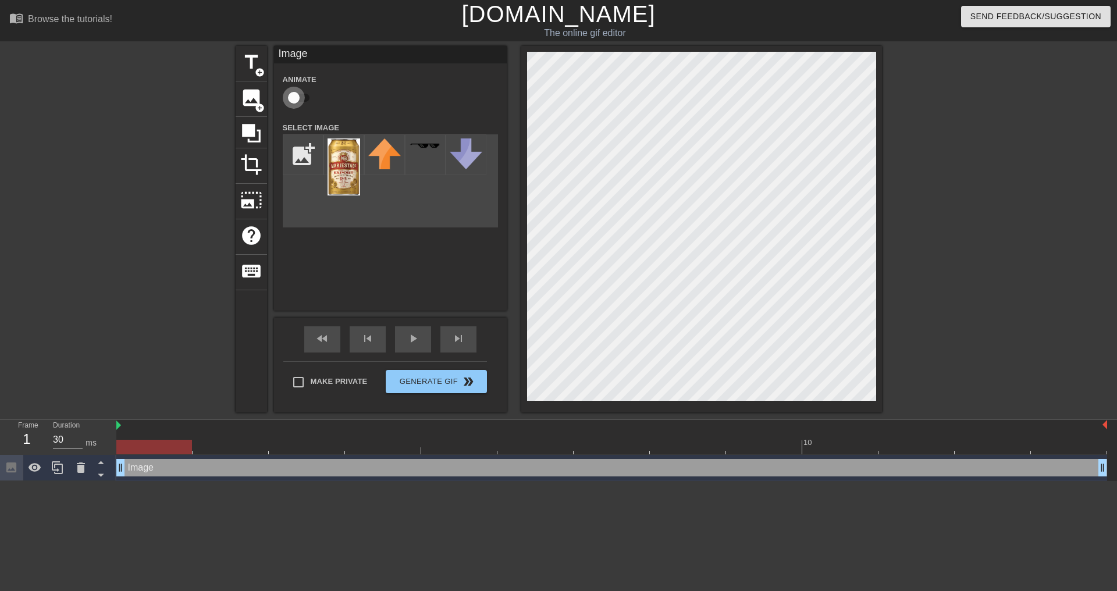
click at [307, 98] on input "checkbox" at bounding box center [294, 98] width 66 height 22
checkbox input "true"
click at [215, 444] on div at bounding box center [611, 447] width 991 height 15
click at [313, 449] on div at bounding box center [611, 447] width 991 height 15
click at [380, 447] on div at bounding box center [611, 447] width 991 height 15
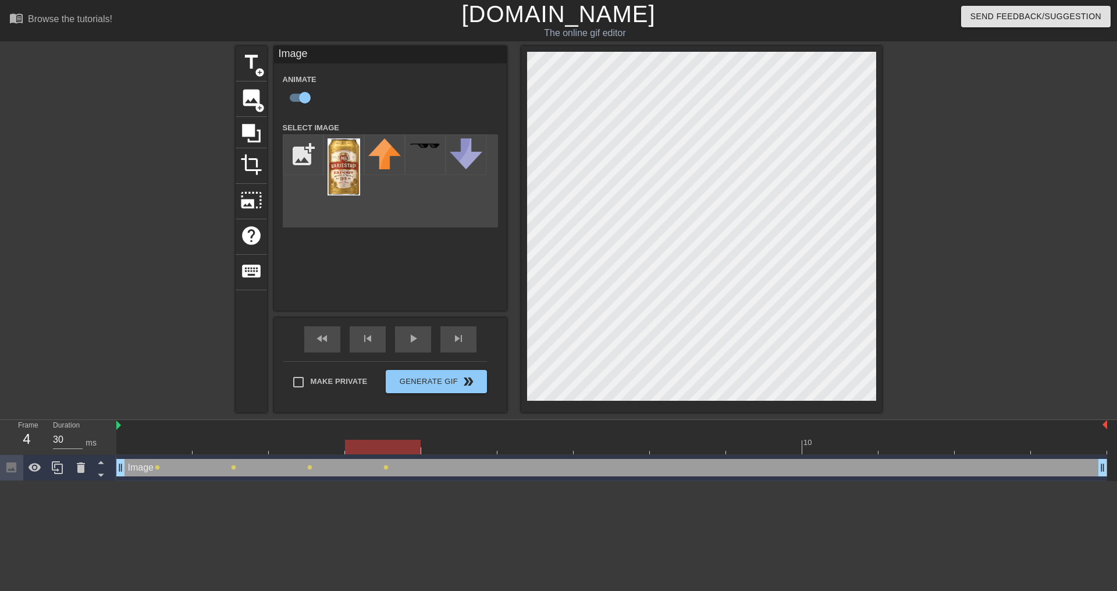
click at [466, 448] on div at bounding box center [611, 447] width 991 height 15
click at [533, 449] on div at bounding box center [611, 447] width 991 height 15
click at [615, 444] on div at bounding box center [611, 447] width 991 height 15
click at [681, 451] on div at bounding box center [611, 447] width 991 height 15
click at [745, 443] on div at bounding box center [611, 447] width 991 height 15
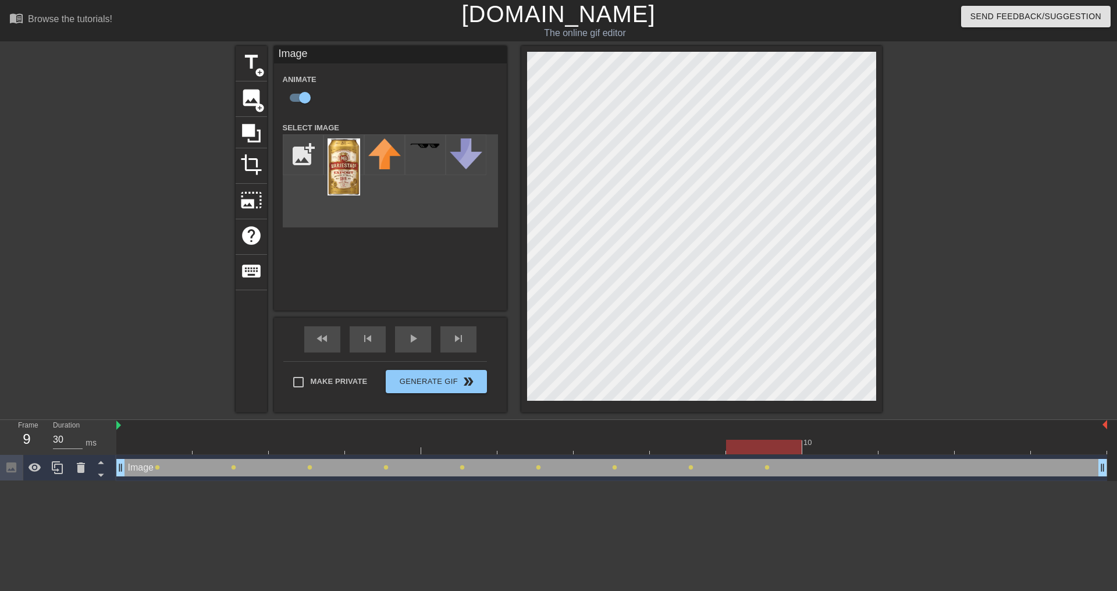
click at [852, 447] on div at bounding box center [611, 447] width 991 height 15
click at [935, 453] on div at bounding box center [611, 447] width 991 height 15
click at [985, 452] on div at bounding box center [611, 447] width 991 height 15
click at [1068, 443] on div at bounding box center [611, 447] width 991 height 15
click at [418, 341] on span "play_arrow" at bounding box center [413, 339] width 14 height 14
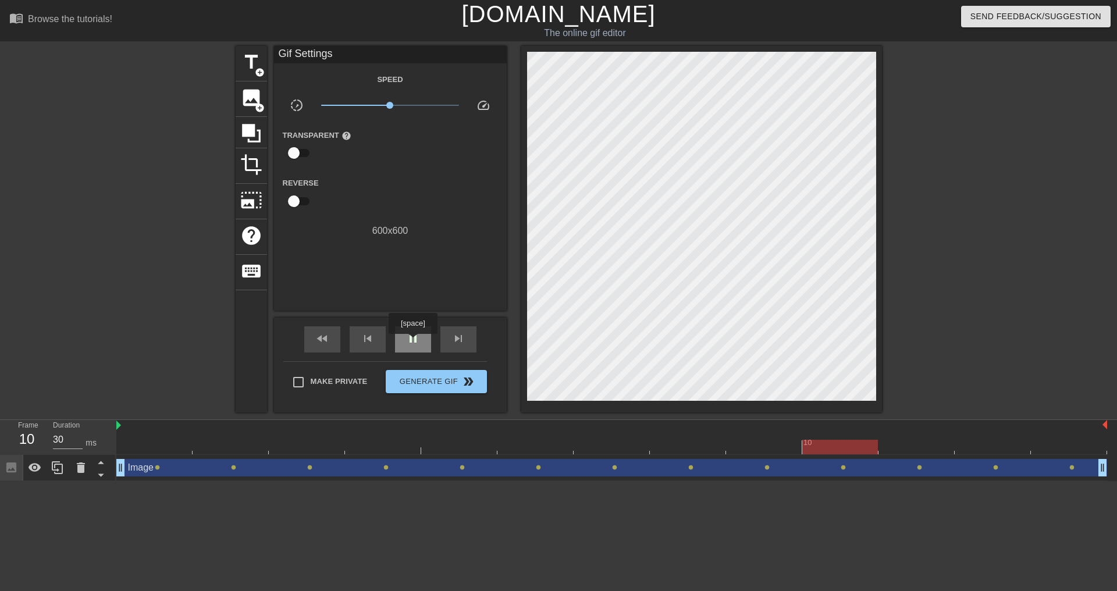
click at [412, 342] on span "pause" at bounding box center [413, 339] width 14 height 14
click at [290, 148] on input "checkbox" at bounding box center [294, 153] width 66 height 22
checkbox input "true"
click at [397, 150] on div at bounding box center [390, 153] width 23 height 23
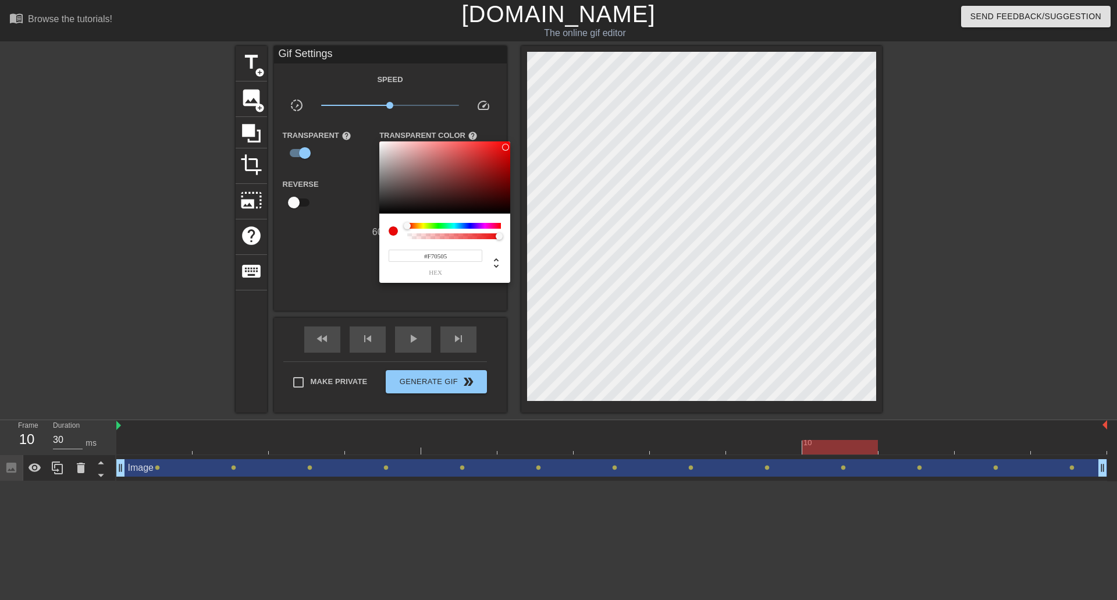
type input "#FF0404"
drag, startPoint x: 507, startPoint y: 154, endPoint x: 508, endPoint y: 141, distance: 12.3
click at [508, 141] on div at bounding box center [444, 177] width 131 height 72
click at [495, 86] on div at bounding box center [558, 300] width 1117 height 600
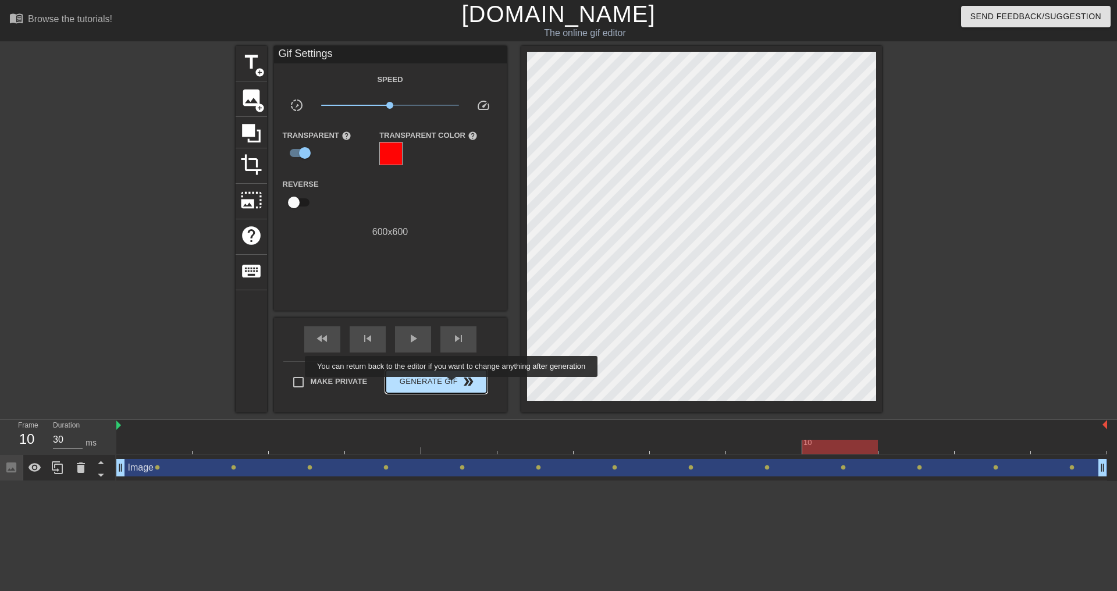
click at [453, 385] on span "Generate Gif double_arrow" at bounding box center [435, 382] width 91 height 14
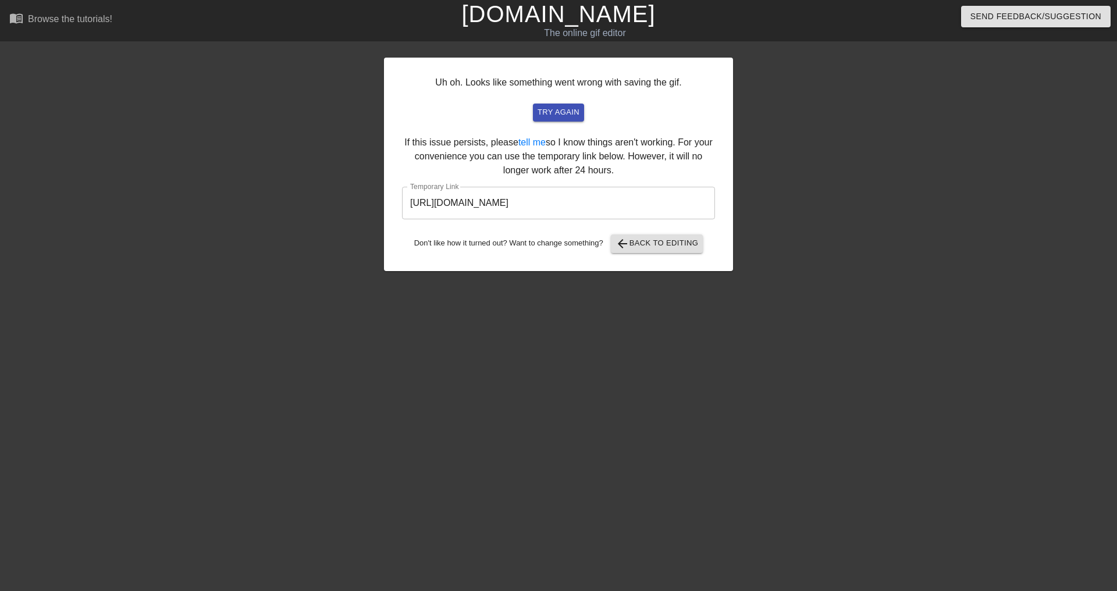
click at [632, 204] on input "https://www.gifntext.com/temp_generations/tnozW8Xe.gif" at bounding box center [558, 203] width 313 height 33
click at [653, 247] on span "arrow_back Back to Editing" at bounding box center [656, 244] width 83 height 14
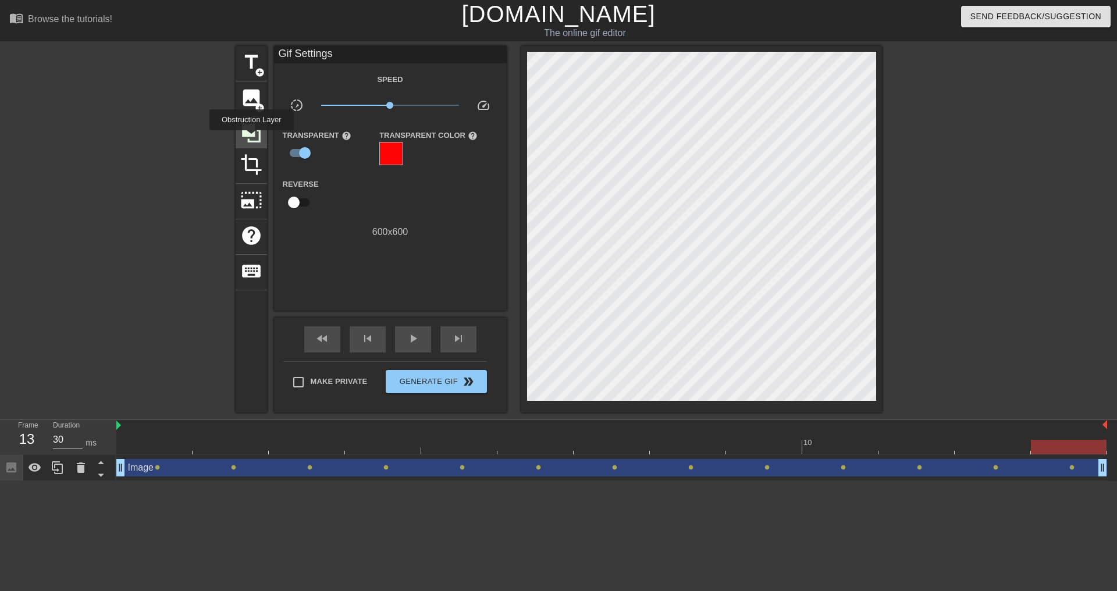
click at [251, 138] on icon at bounding box center [251, 133] width 22 height 22
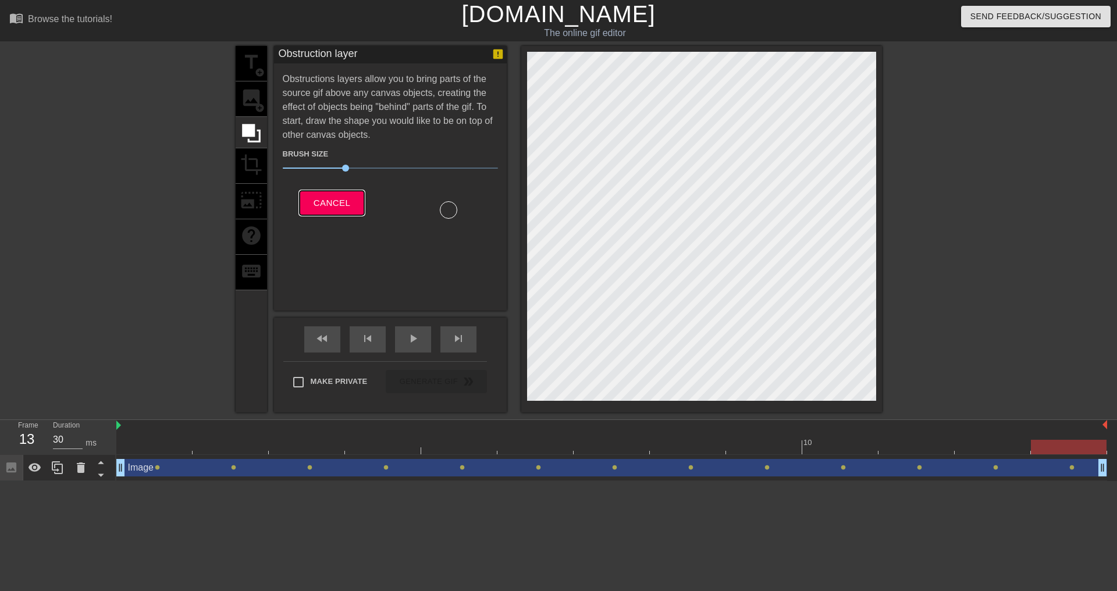
click at [351, 209] on button "Cancel" at bounding box center [332, 203] width 65 height 24
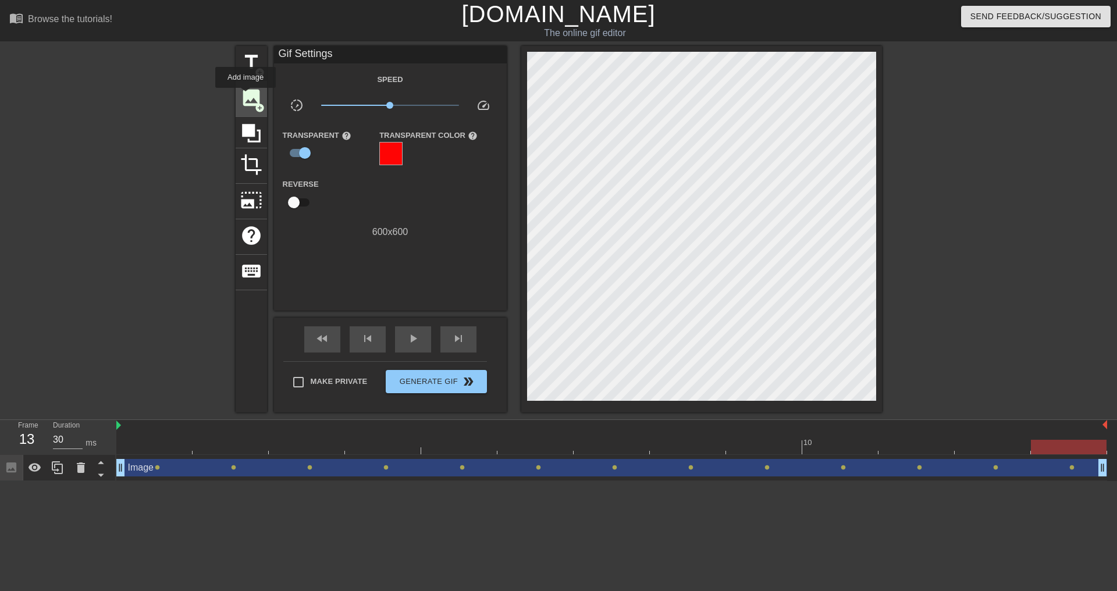
click at [245, 95] on span "image" at bounding box center [251, 98] width 22 height 22
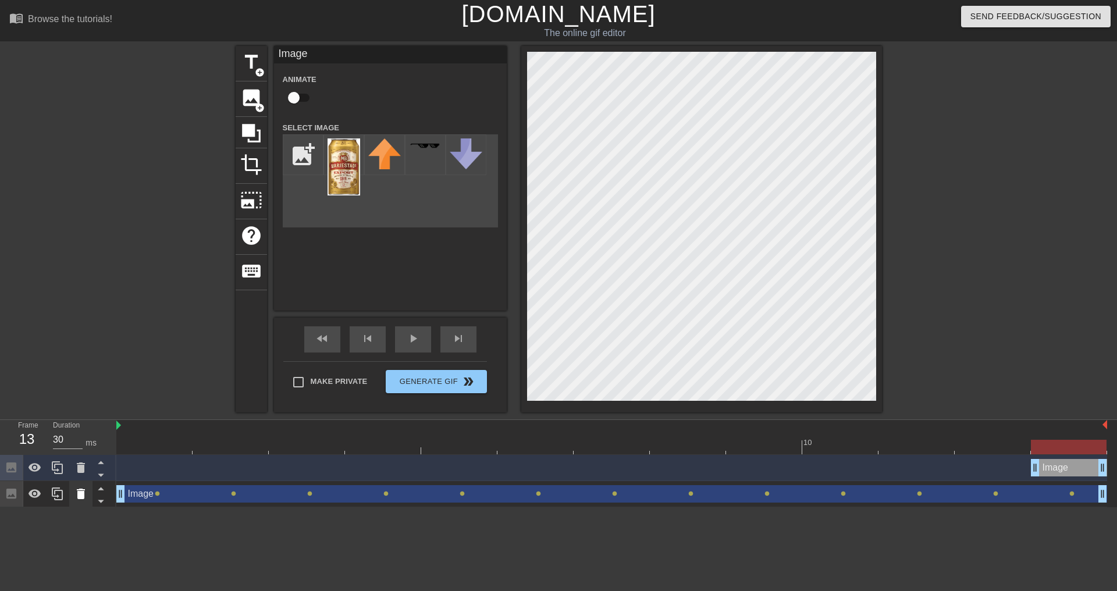
click at [86, 495] on icon at bounding box center [81, 494] width 14 height 14
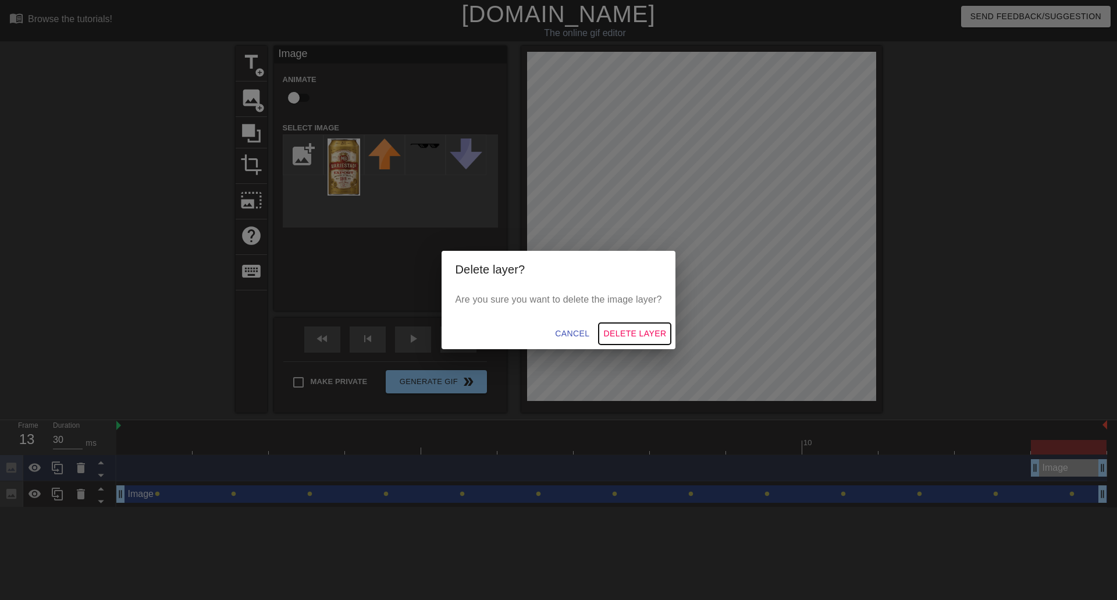
click at [634, 327] on span "Delete Layer" at bounding box center [634, 333] width 63 height 15
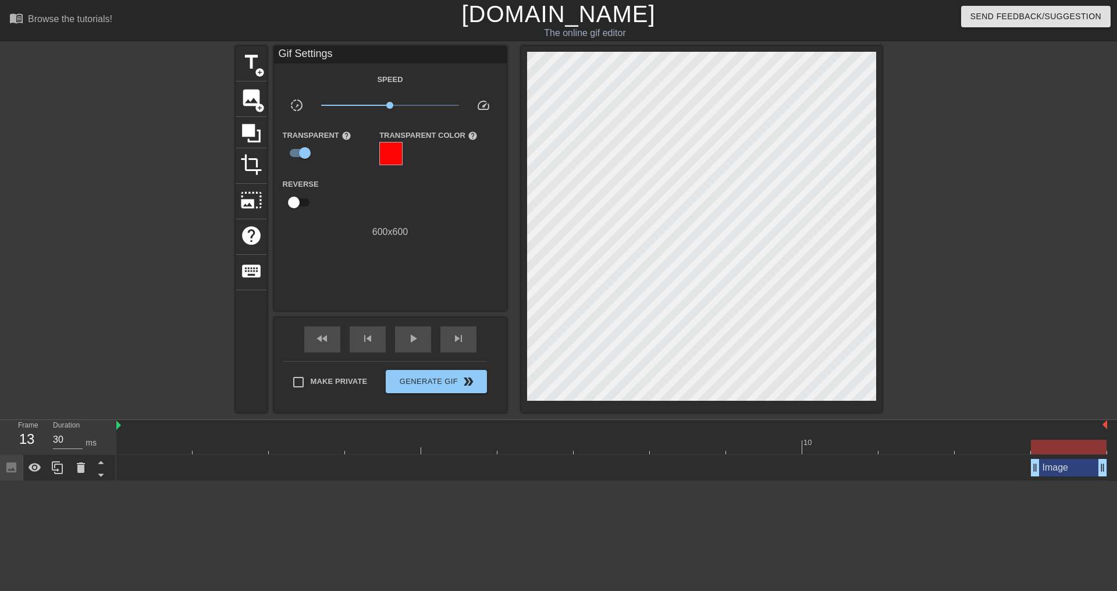
click at [392, 152] on div at bounding box center [390, 153] width 23 height 23
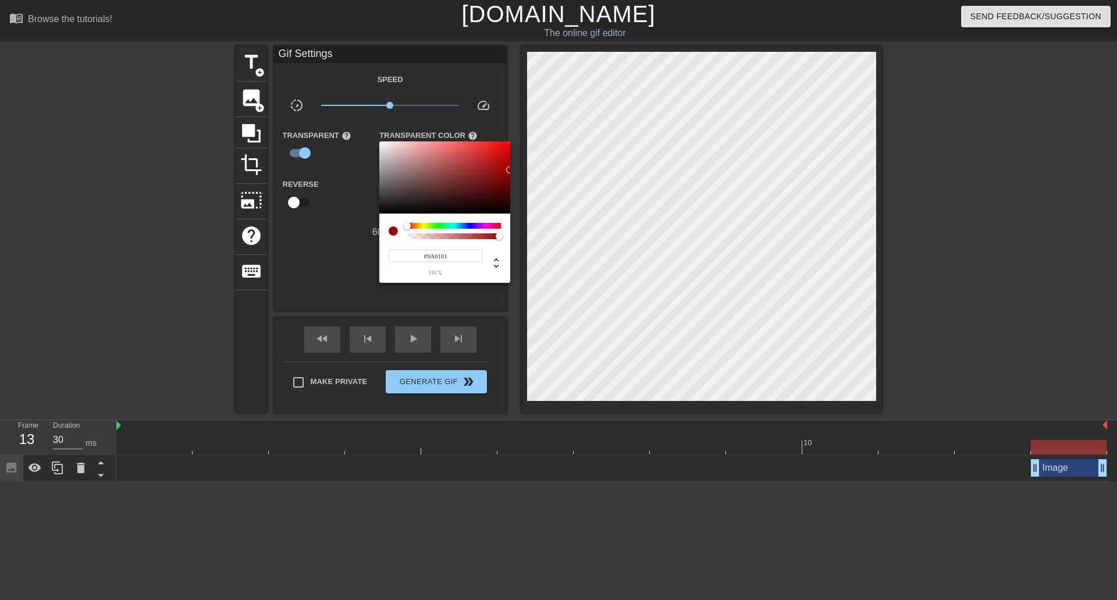
drag, startPoint x: 501, startPoint y: 170, endPoint x: 510, endPoint y: 170, distance: 8.2
click at [510, 170] on div at bounding box center [444, 177] width 131 height 72
type input "#AB9898"
click at [394, 165] on div at bounding box center [393, 165] width 7 height 7
click at [301, 251] on div at bounding box center [558, 300] width 1117 height 600
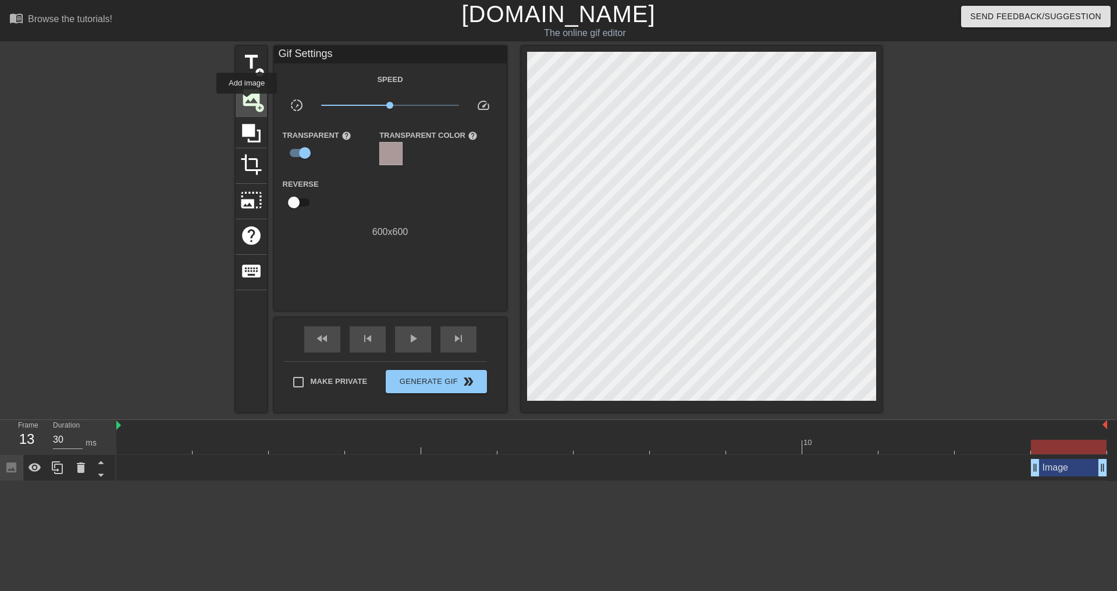
click at [247, 102] on span "image" at bounding box center [251, 98] width 22 height 22
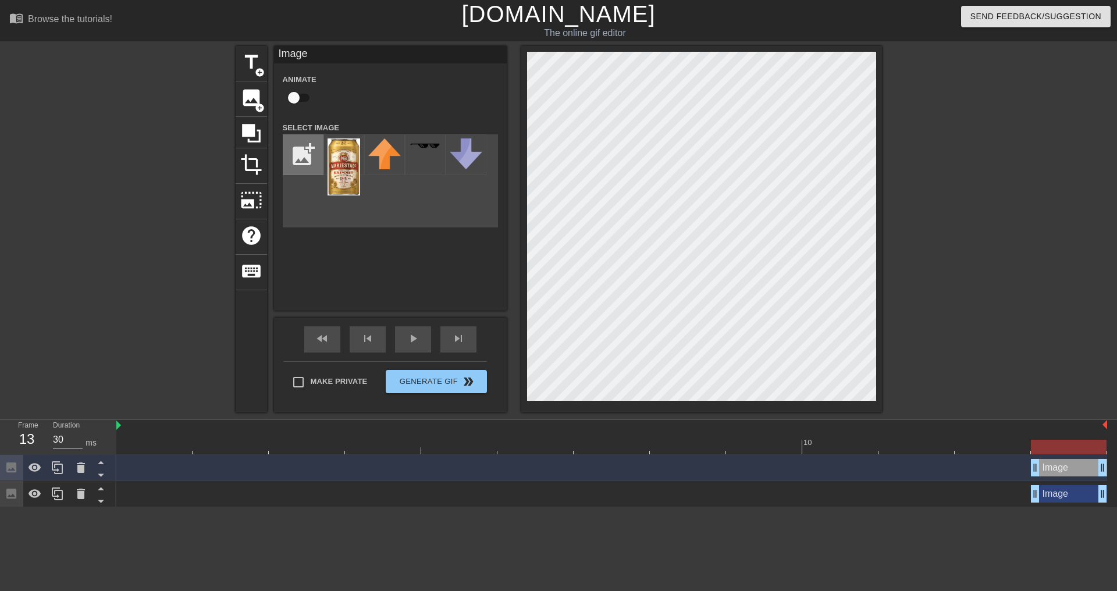
click at [317, 163] on input "file" at bounding box center [303, 155] width 40 height 40
click at [290, 155] on input "file" at bounding box center [303, 155] width 40 height 40
type input "C:\fakepath\test1.png"
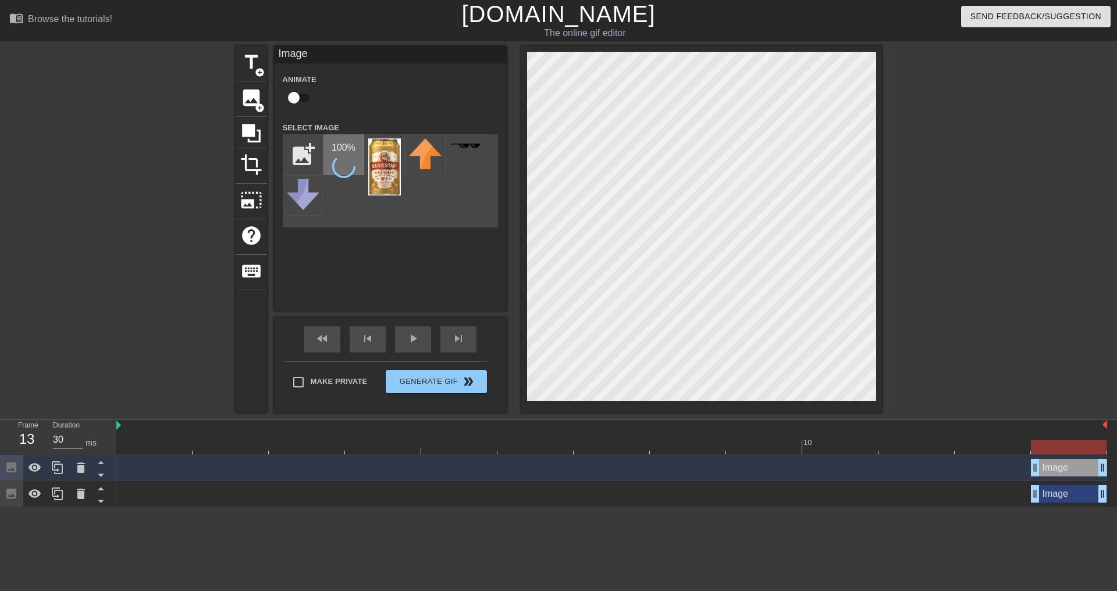
click at [348, 162] on icon at bounding box center [343, 166] width 25 height 25
click at [380, 165] on img at bounding box center [384, 166] width 33 height 57
click at [301, 157] on input "file" at bounding box center [303, 155] width 40 height 40
click at [298, 150] on input "file" at bounding box center [303, 155] width 40 height 40
type input "C:\fakepath\test1.png"
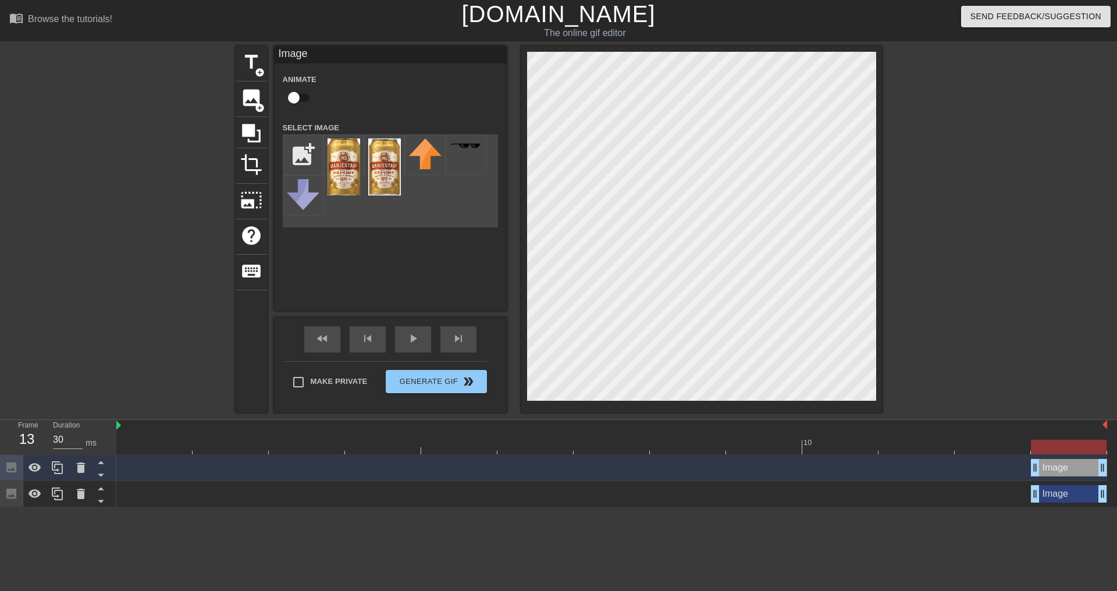
click at [349, 155] on div at bounding box center [343, 154] width 41 height 41
click at [351, 154] on img at bounding box center [344, 166] width 33 height 57
click at [346, 169] on img at bounding box center [344, 166] width 33 height 57
click at [389, 161] on img at bounding box center [384, 166] width 33 height 57
click at [350, 163] on img at bounding box center [344, 166] width 33 height 57
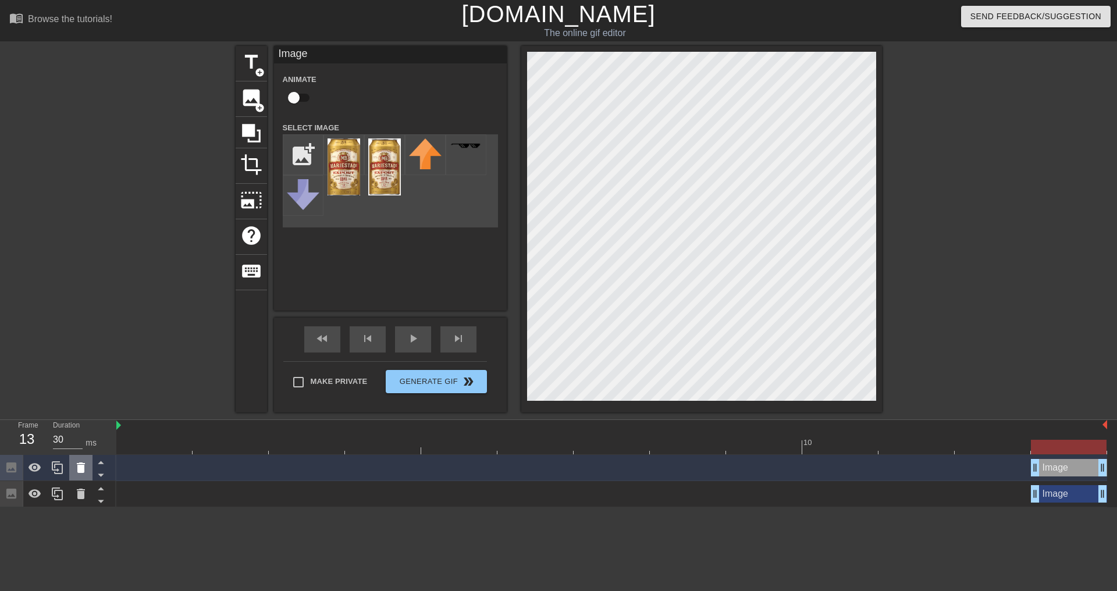
click at [82, 474] on icon at bounding box center [81, 468] width 14 height 14
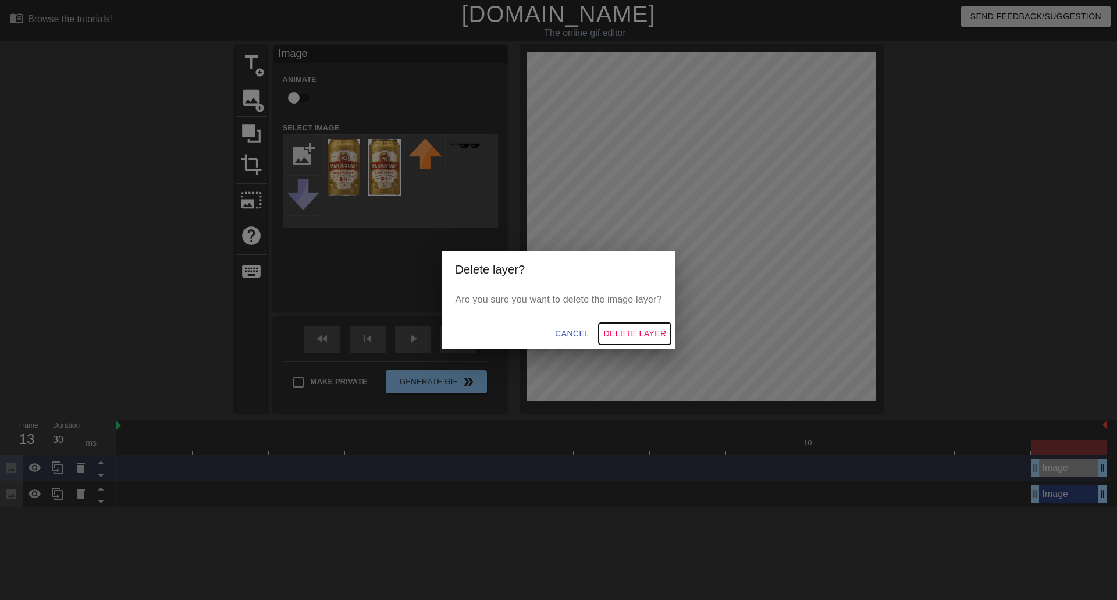
click at [636, 338] on span "Delete Layer" at bounding box center [634, 333] width 63 height 15
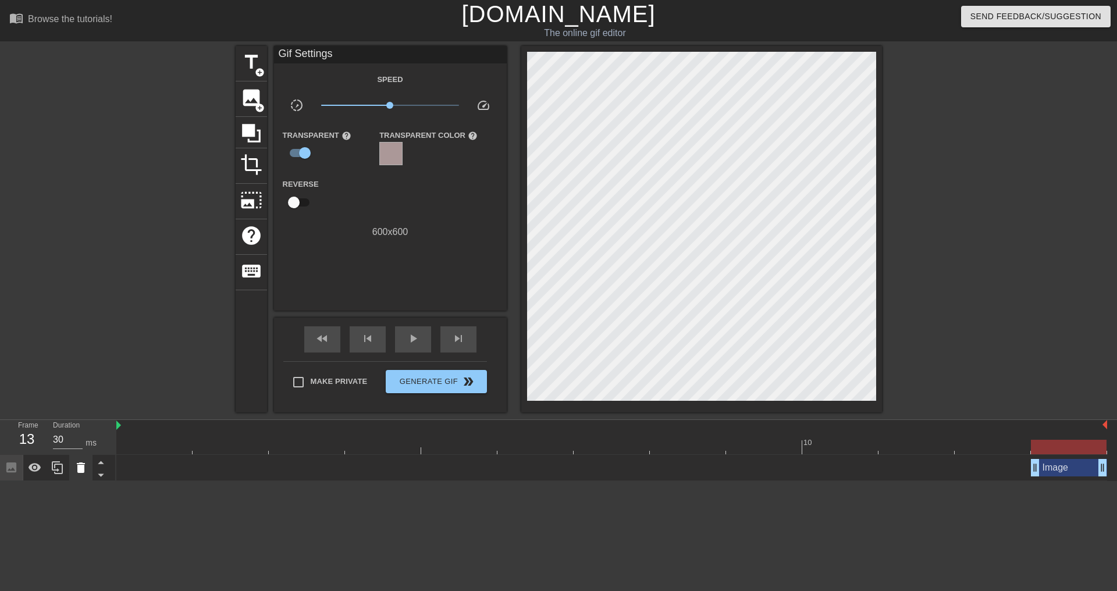
click at [79, 469] on icon at bounding box center [81, 467] width 8 height 10
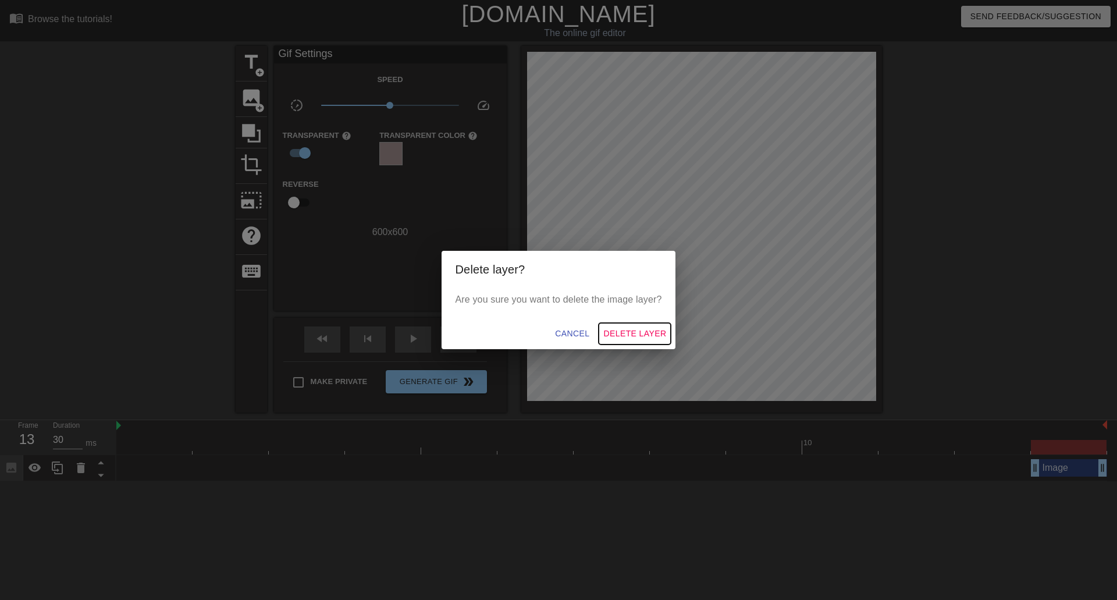
click at [654, 334] on span "Delete Layer" at bounding box center [634, 333] width 63 height 15
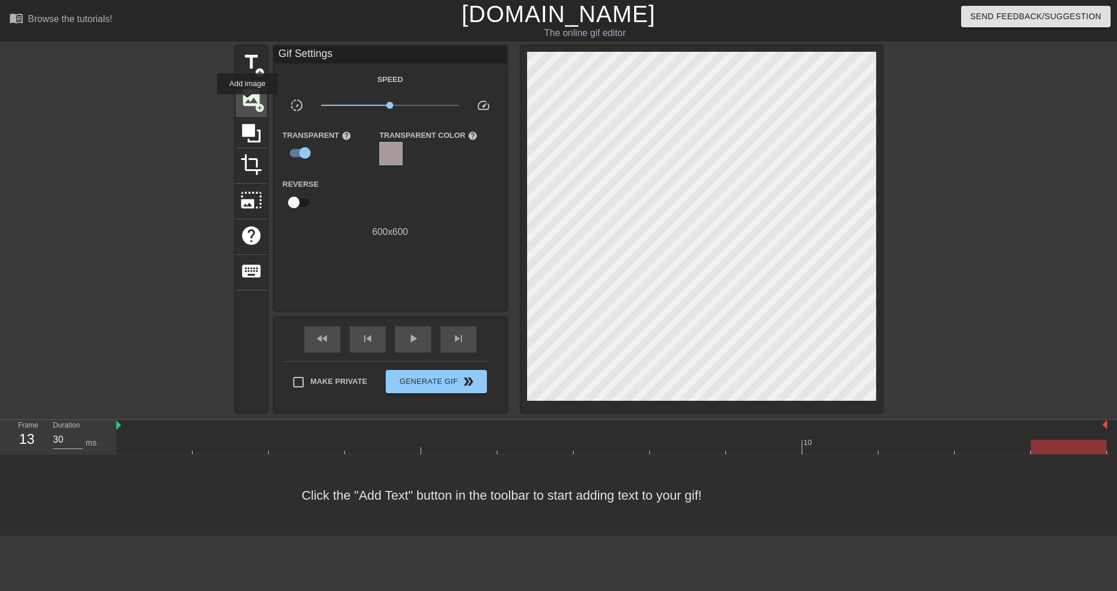
click at [247, 102] on span "image" at bounding box center [251, 98] width 22 height 22
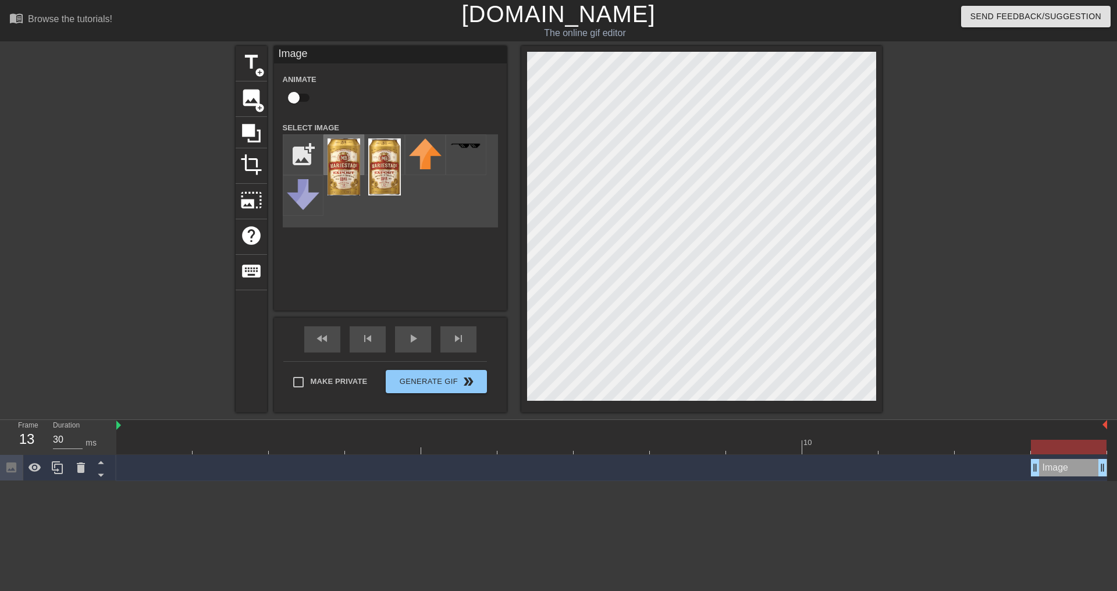
click at [336, 151] on img at bounding box center [344, 166] width 33 height 57
click at [296, 93] on input "checkbox" at bounding box center [294, 98] width 66 height 22
checkbox input "true"
click at [161, 449] on div at bounding box center [611, 447] width 991 height 15
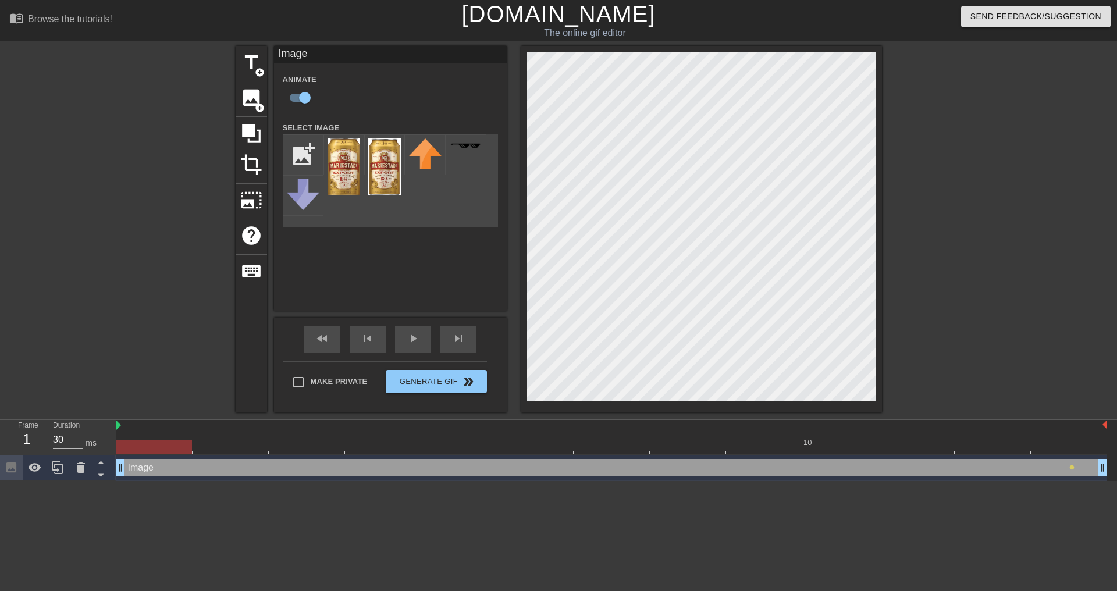
drag, startPoint x: 1033, startPoint y: 466, endPoint x: 119, endPoint y: 462, distance: 913.9
click at [150, 446] on div at bounding box center [154, 447] width 76 height 15
click at [215, 449] on div at bounding box center [611, 447] width 991 height 15
click at [318, 449] on div at bounding box center [611, 447] width 991 height 15
drag, startPoint x: 383, startPoint y: 451, endPoint x: 404, endPoint y: 444, distance: 22.3
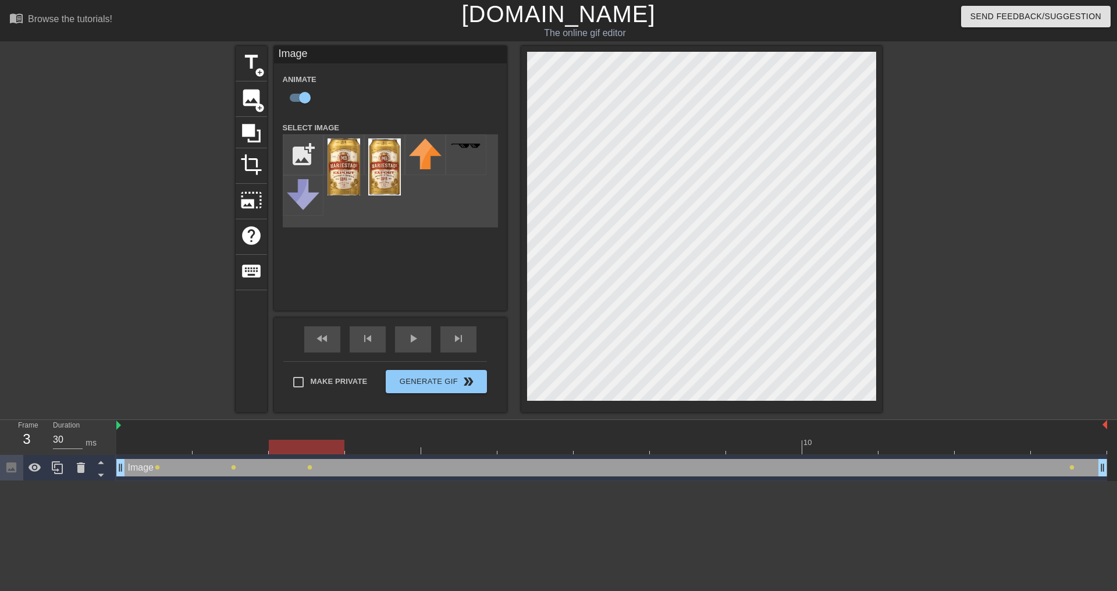
click at [383, 451] on div at bounding box center [611, 447] width 991 height 15
click at [454, 444] on div at bounding box center [611, 447] width 991 height 15
click at [538, 447] on div at bounding box center [611, 447] width 991 height 15
click at [625, 446] on div at bounding box center [611, 447] width 991 height 15
click at [696, 446] on div at bounding box center [611, 447] width 991 height 15
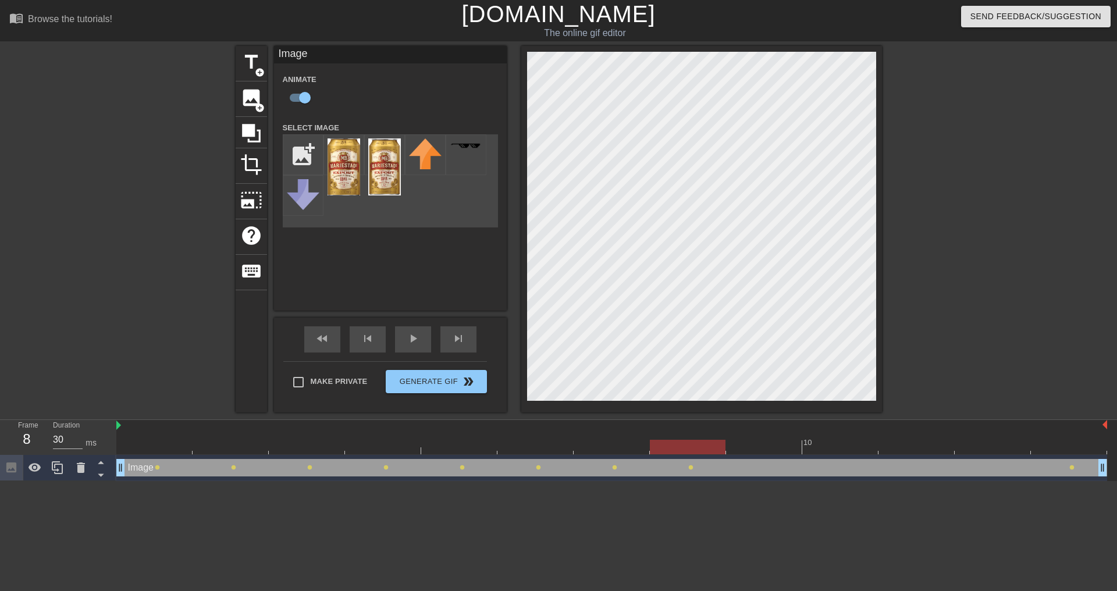
click at [746, 451] on div at bounding box center [611, 447] width 991 height 15
click at [824, 450] on div at bounding box center [611, 447] width 991 height 15
click at [931, 447] on div at bounding box center [611, 447] width 991 height 15
click at [995, 448] on div at bounding box center [611, 447] width 991 height 15
click at [1042, 443] on div at bounding box center [611, 447] width 991 height 15
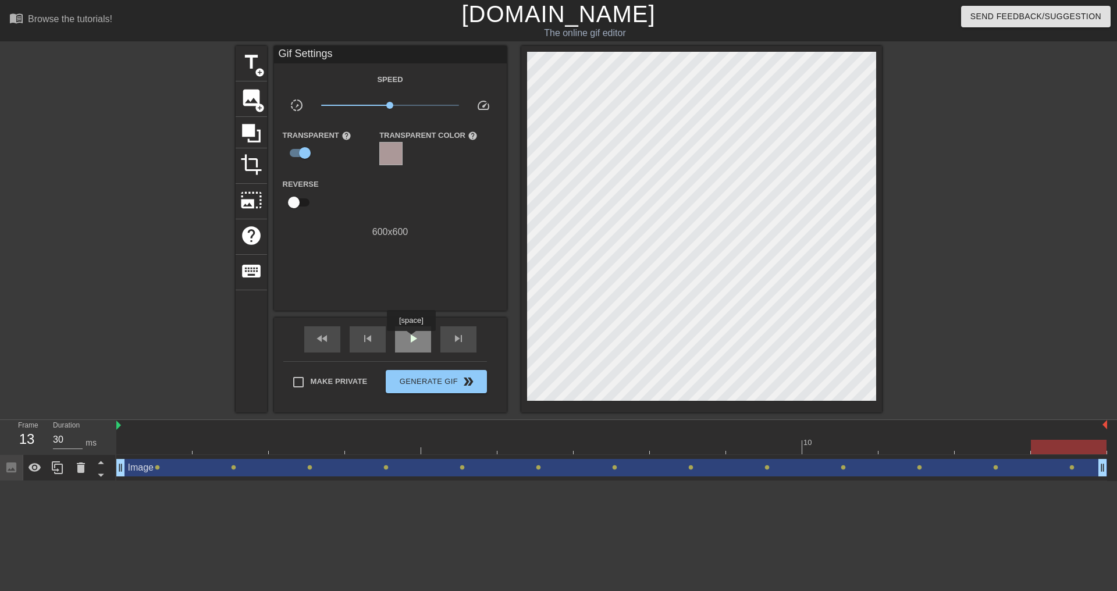
click at [411, 339] on span "play_arrow" at bounding box center [413, 339] width 14 height 14
click at [411, 339] on span "pause" at bounding box center [413, 339] width 14 height 14
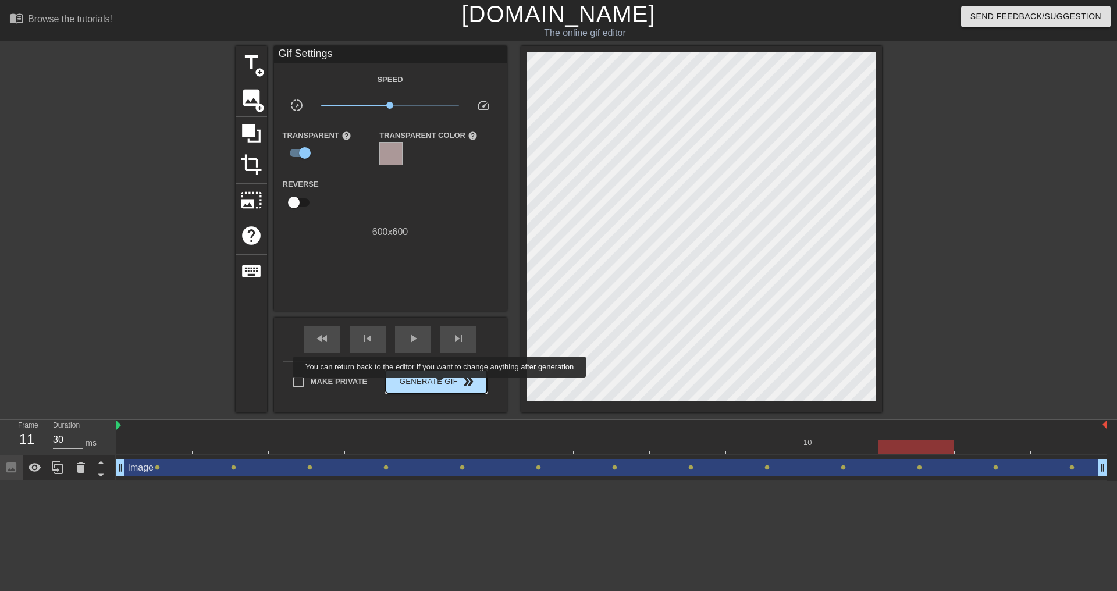
click at [441, 386] on span "Generate Gif double_arrow" at bounding box center [435, 382] width 91 height 14
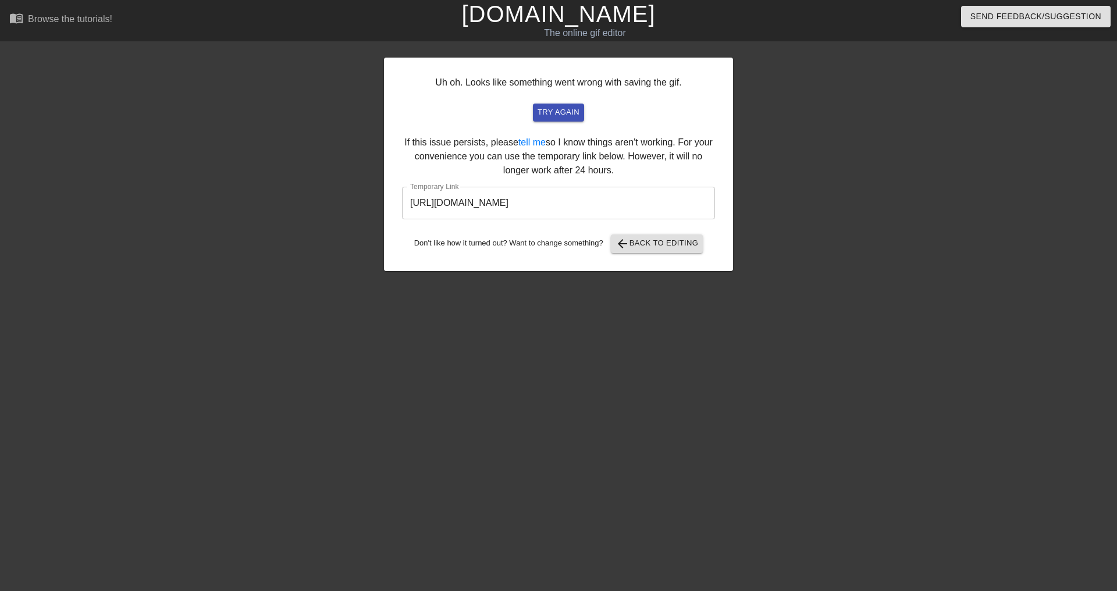
click at [645, 210] on input "https://www.gifntext.com/temp_generations/KUy8yrHg.gif" at bounding box center [558, 203] width 313 height 33
click at [658, 244] on span "arrow_back Back to Editing" at bounding box center [656, 244] width 83 height 14
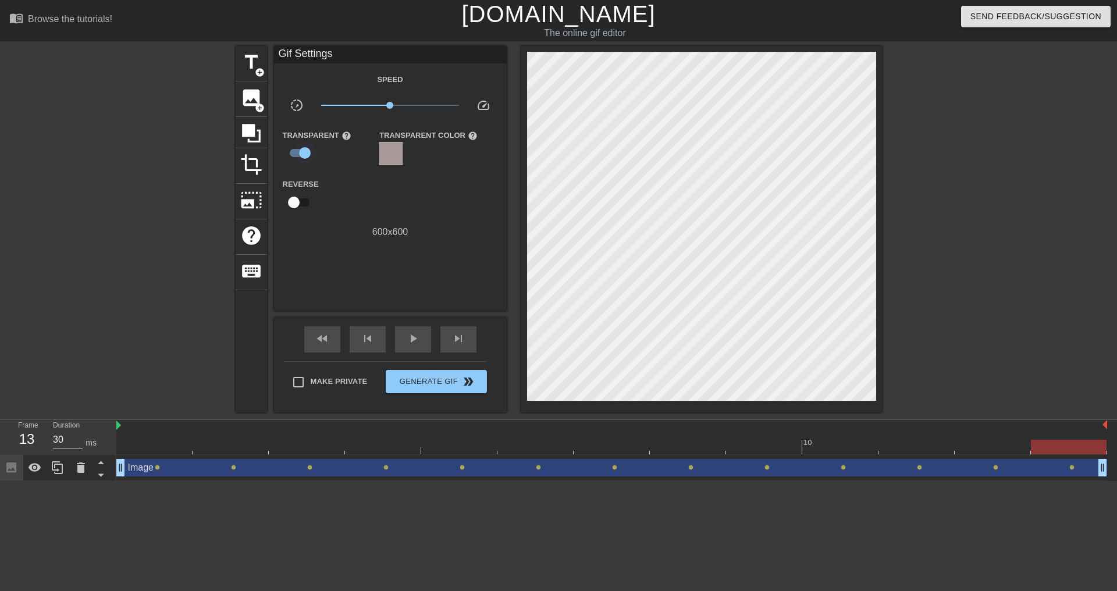
click at [304, 152] on input "checkbox" at bounding box center [305, 153] width 66 height 22
checkbox input "false"
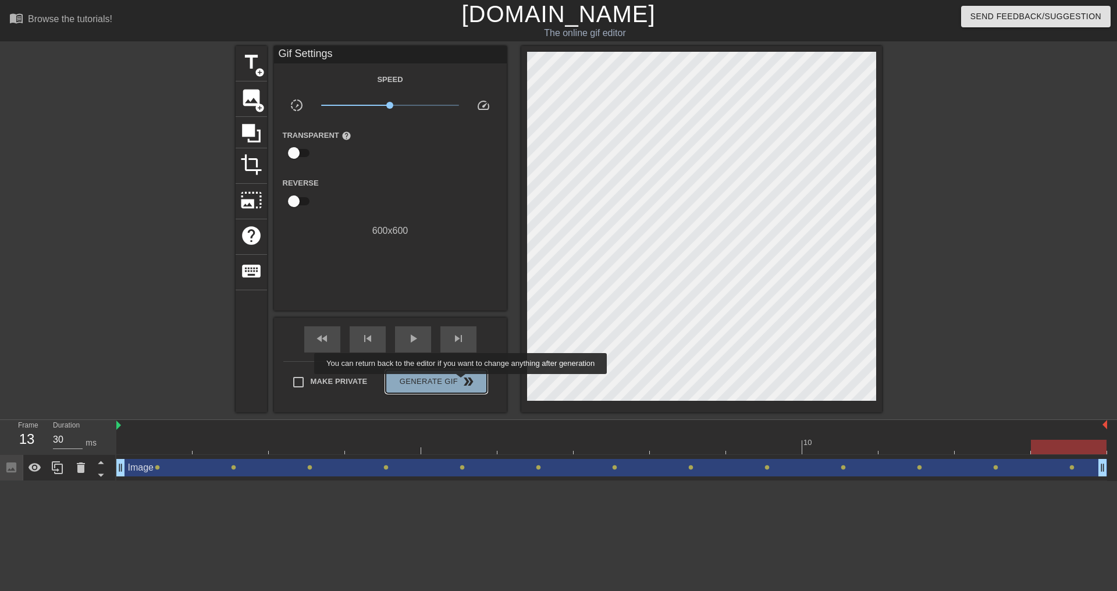
click at [462, 382] on span "double_arrow" at bounding box center [468, 382] width 14 height 14
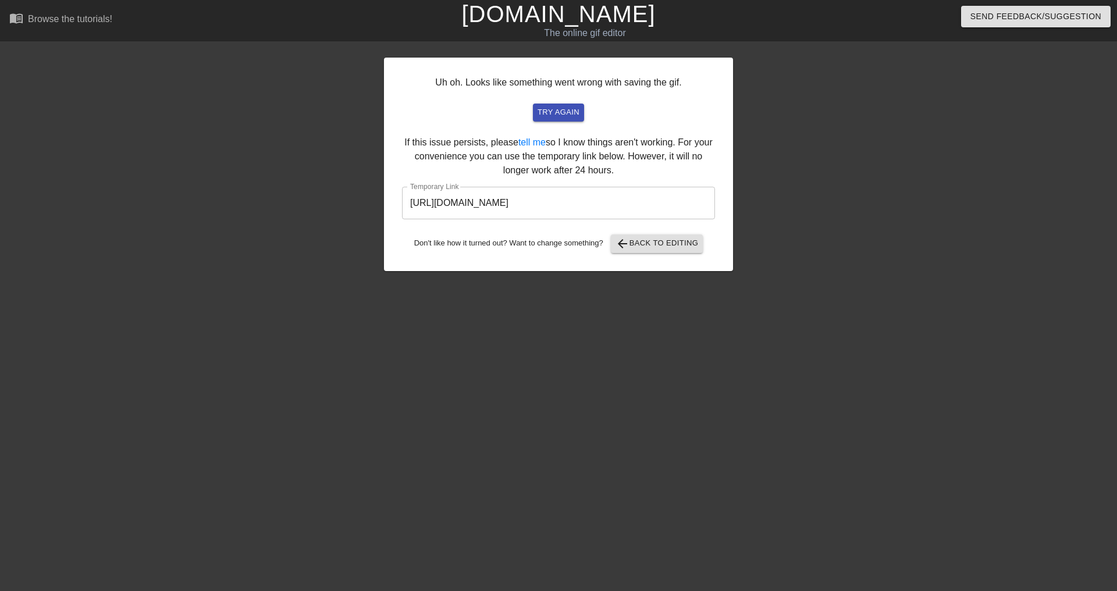
click at [639, 204] on input "https://www.gifntext.com/temp_generations/jlTZzi0z.gif" at bounding box center [558, 203] width 313 height 33
click at [556, 109] on span "try again" at bounding box center [559, 112] width 42 height 13
click at [650, 241] on span "arrow_back Back to Editing" at bounding box center [656, 244] width 83 height 14
